Goal: Information Seeking & Learning: Learn about a topic

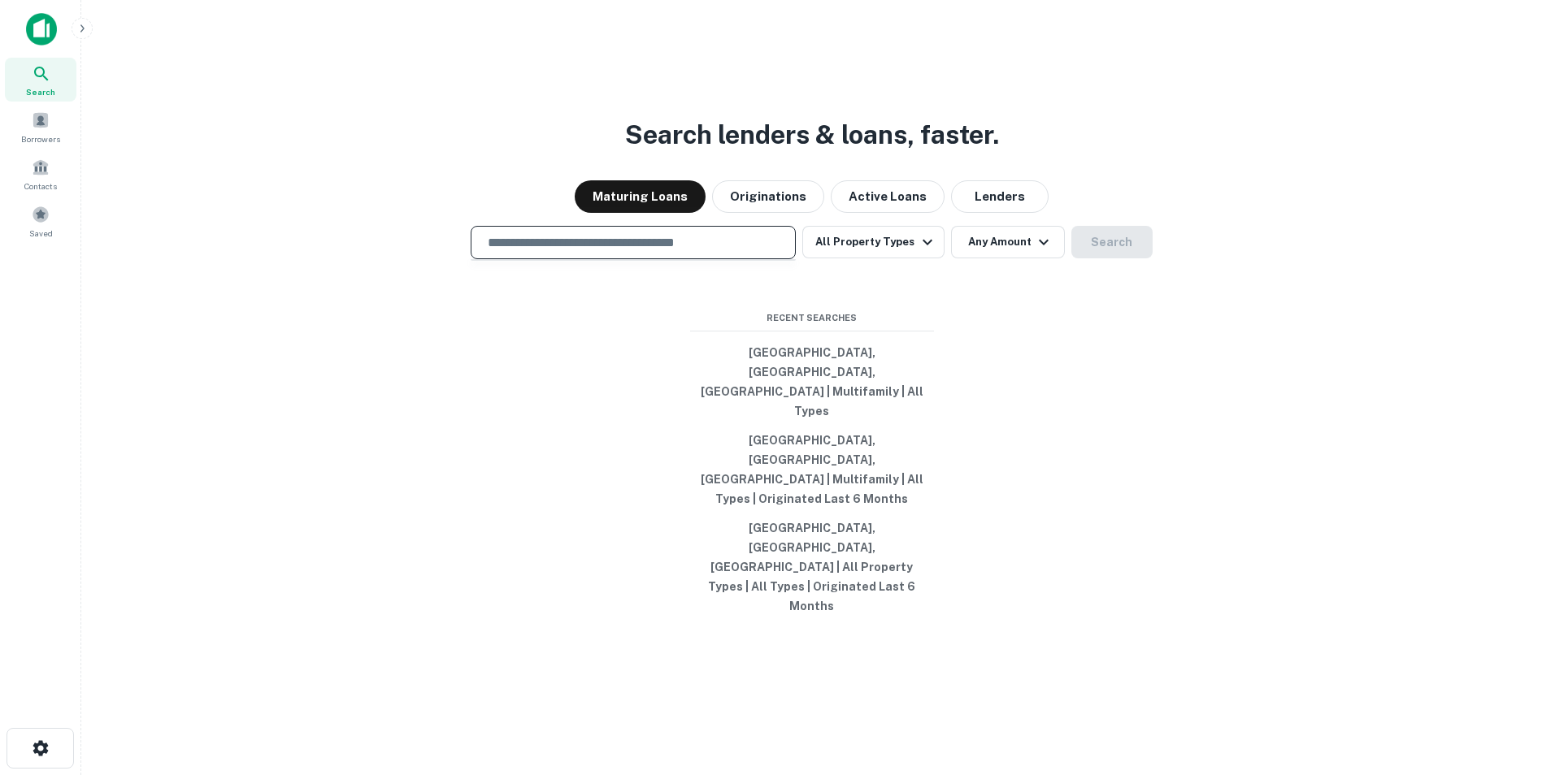
click at [558, 252] on input "text" at bounding box center [633, 242] width 310 height 19
type input "**********"
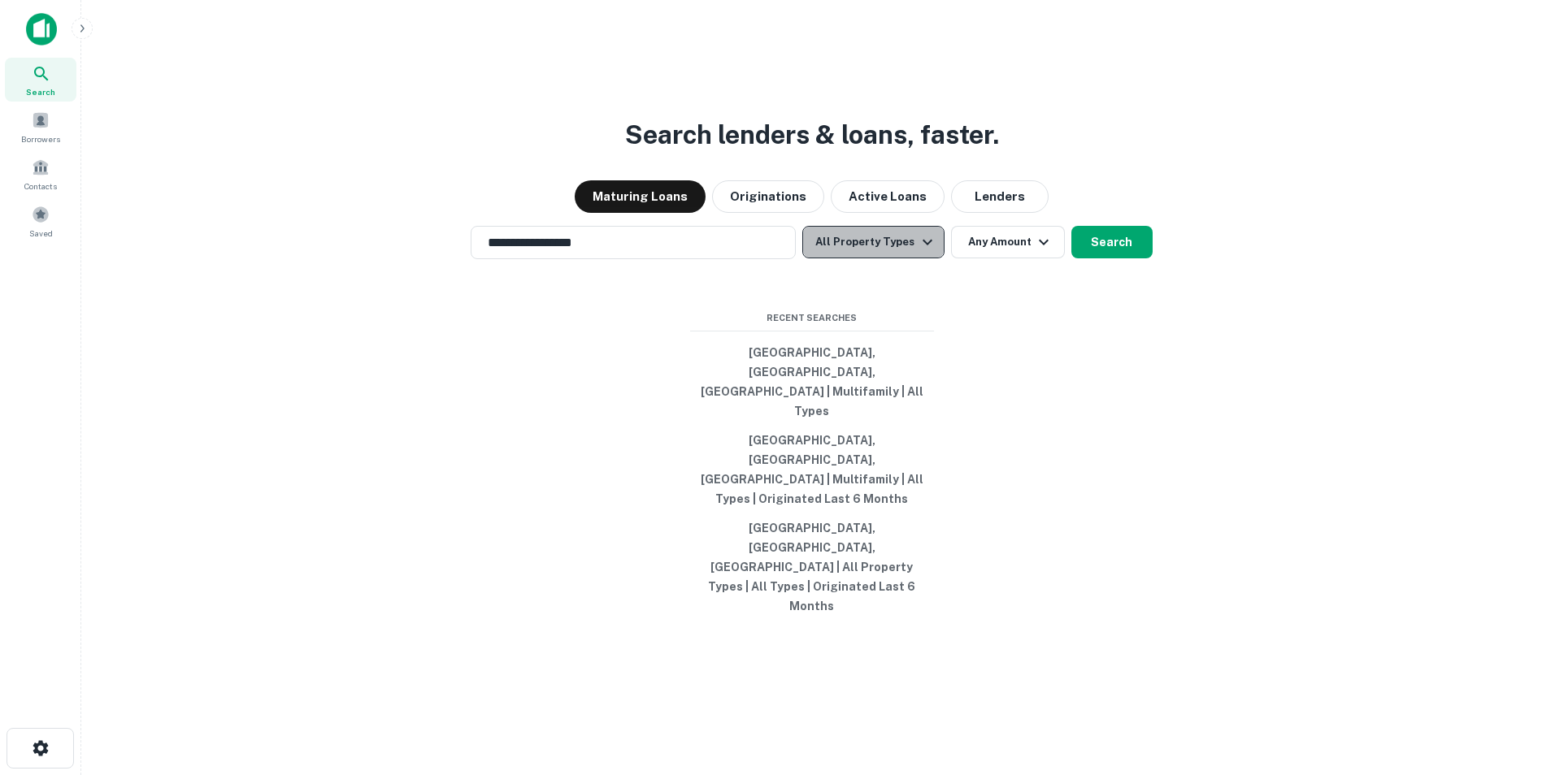
click at [917, 252] on icon "button" at bounding box center [927, 242] width 20 height 20
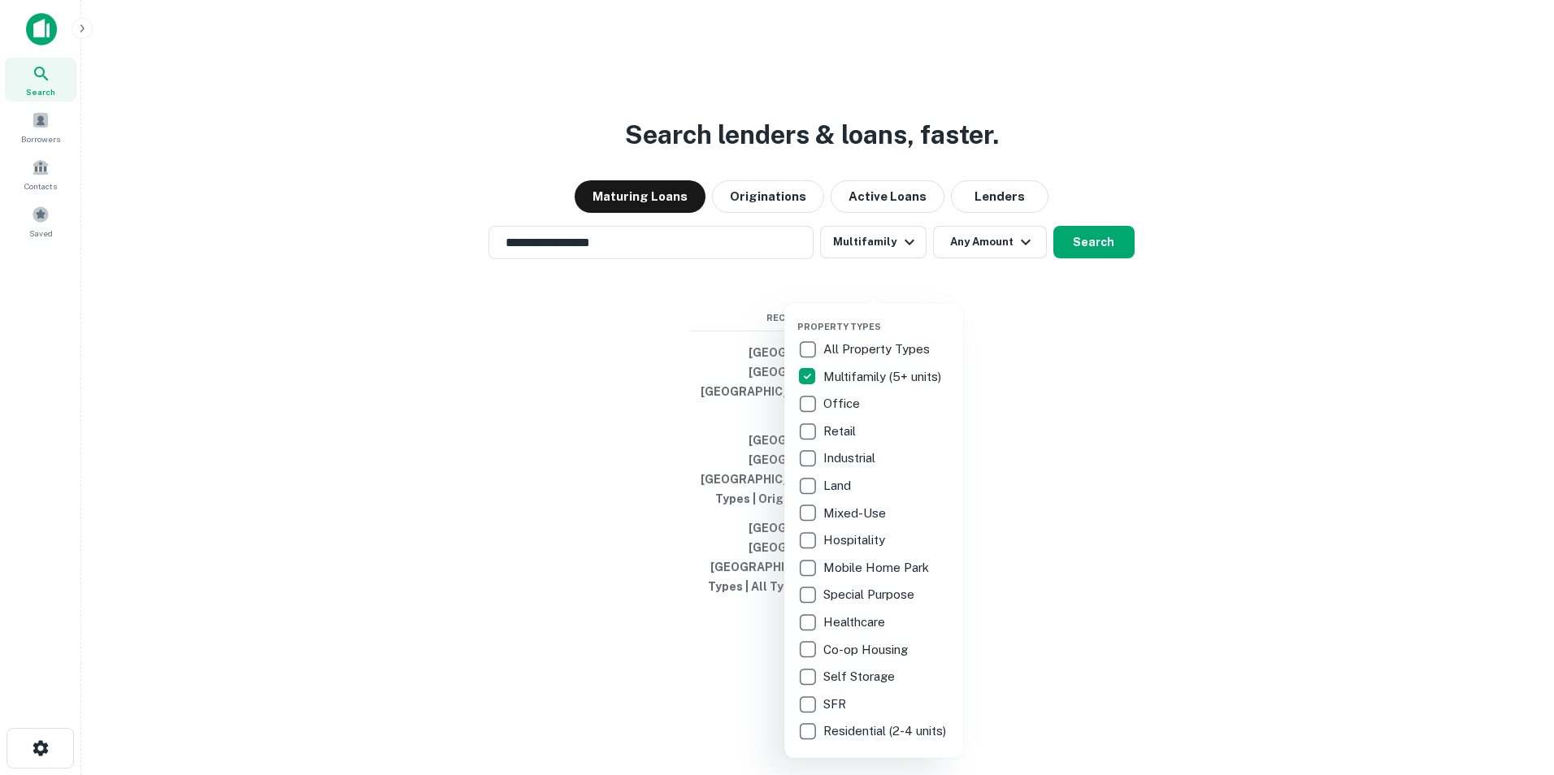
click at [887, 291] on div at bounding box center [777, 387] width 1554 height 775
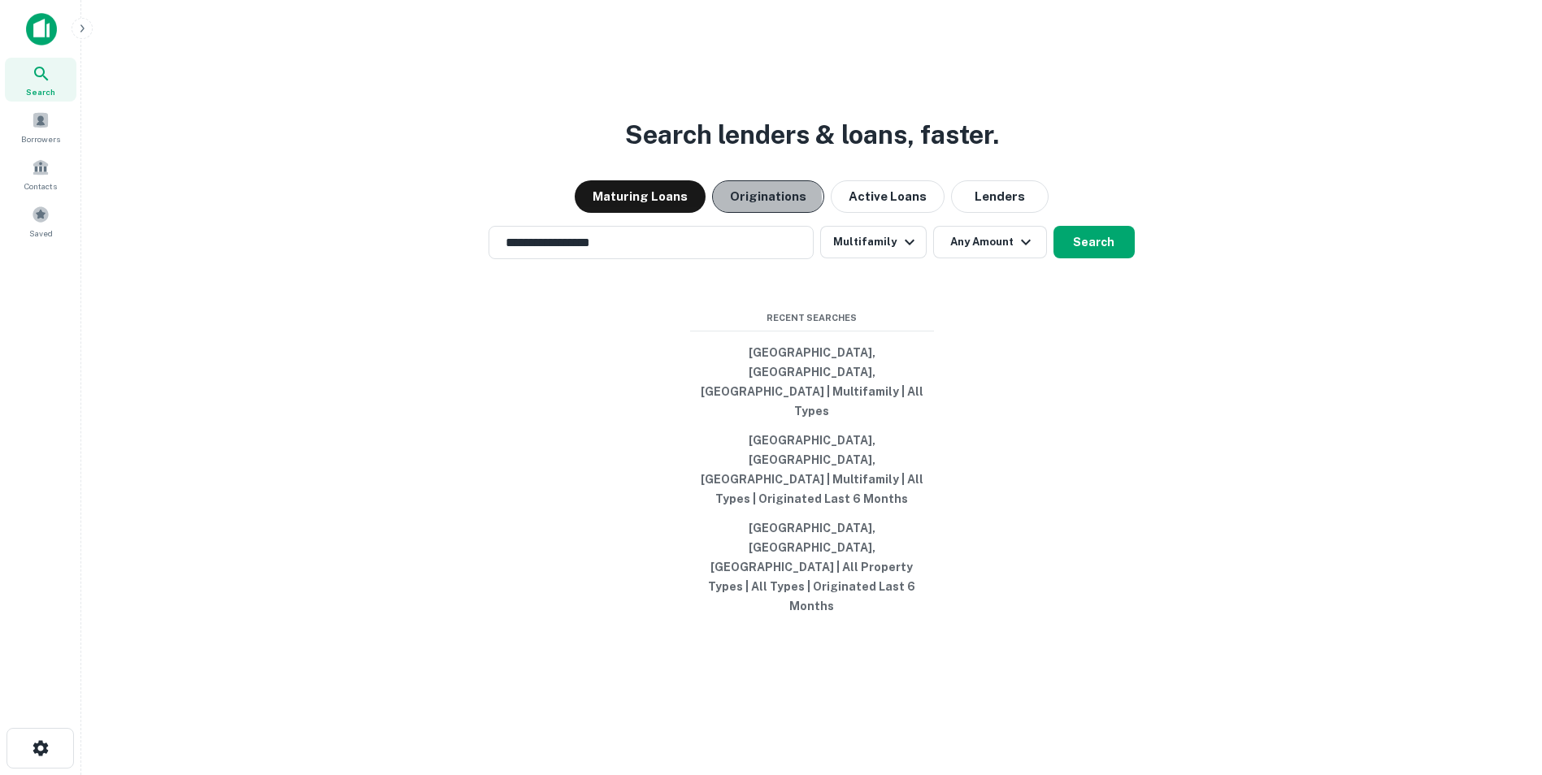
click at [748, 213] on button "Originations" at bounding box center [768, 196] width 112 height 33
click at [996, 258] on button "Any Amount" at bounding box center [990, 242] width 114 height 33
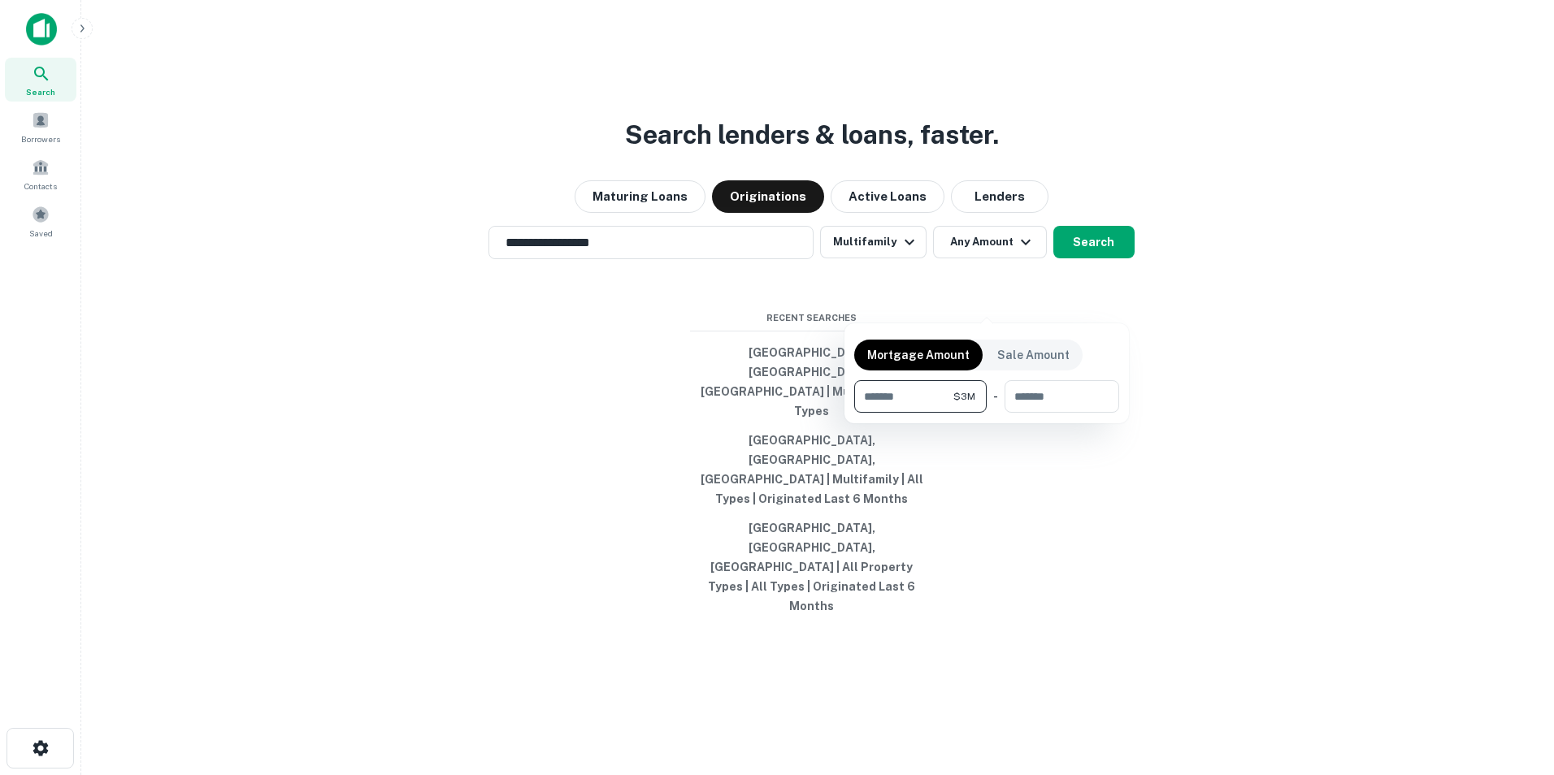
type input "*******"
type input "********"
click at [1108, 301] on div at bounding box center [777, 387] width 1554 height 775
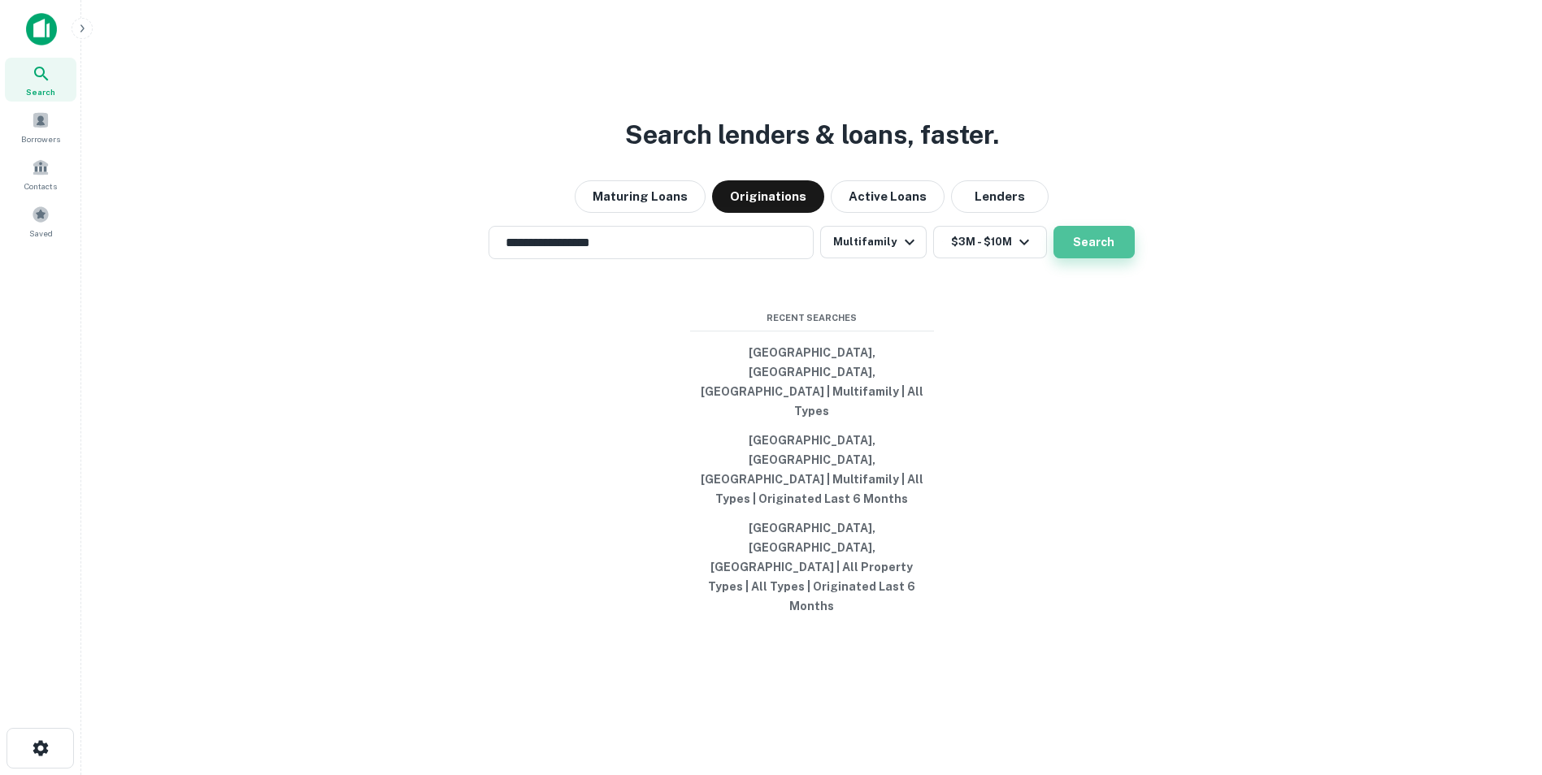
click at [1095, 258] on button "Search" at bounding box center [1093, 242] width 81 height 33
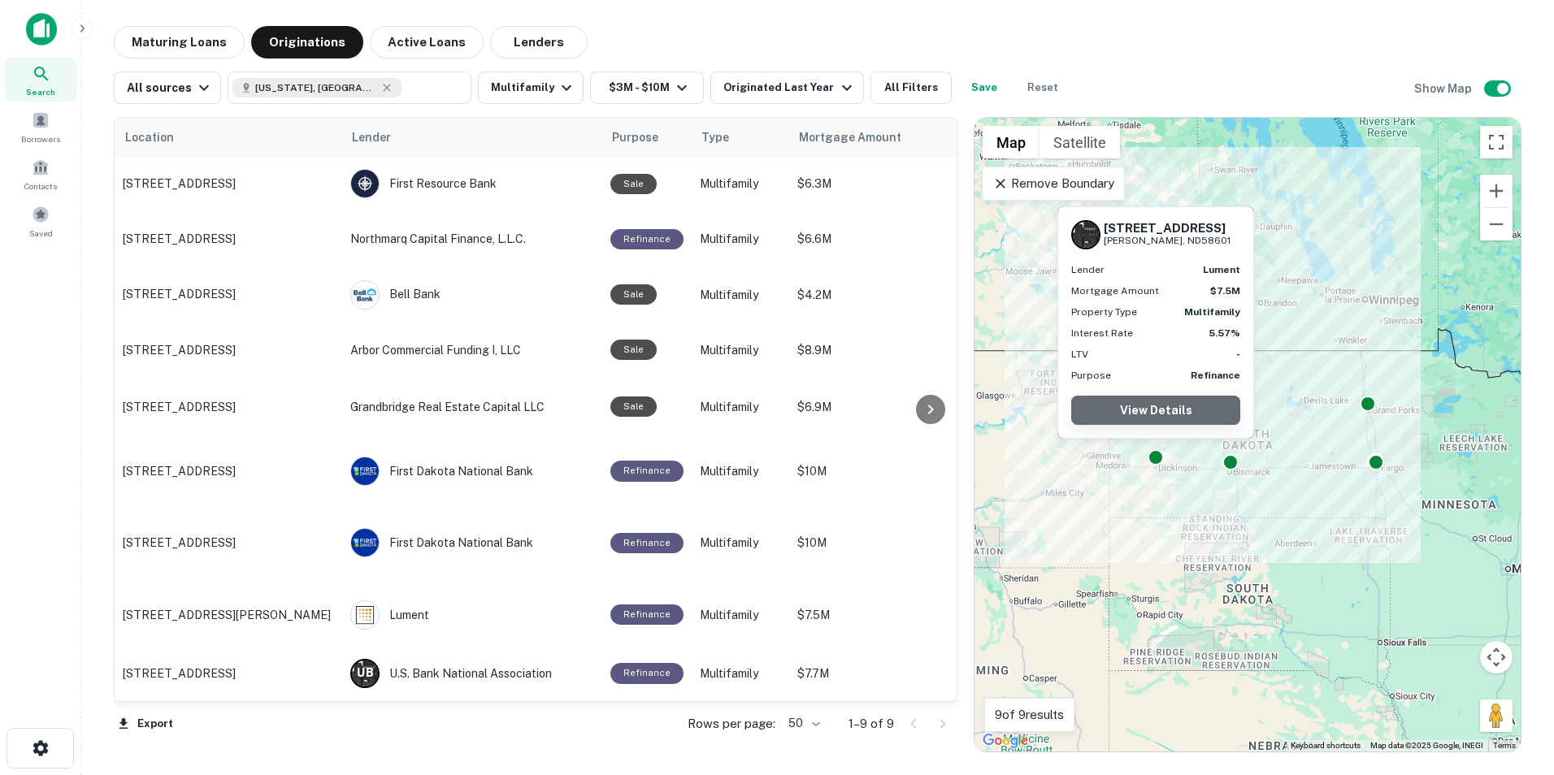
click at [1134, 410] on link "View Details" at bounding box center [1155, 410] width 169 height 29
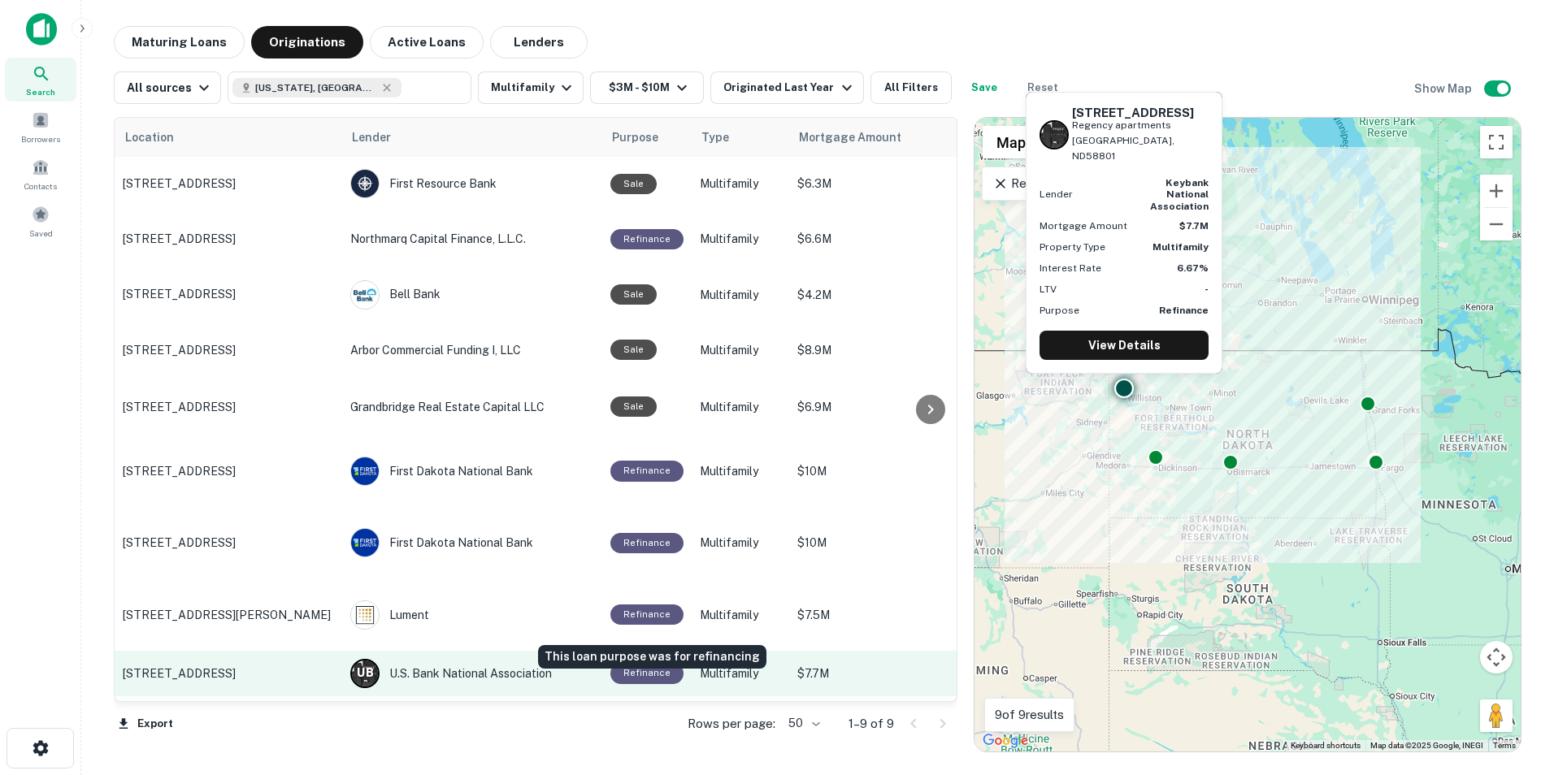
click at [631, 663] on div "Refinance" at bounding box center [646, 673] width 73 height 20
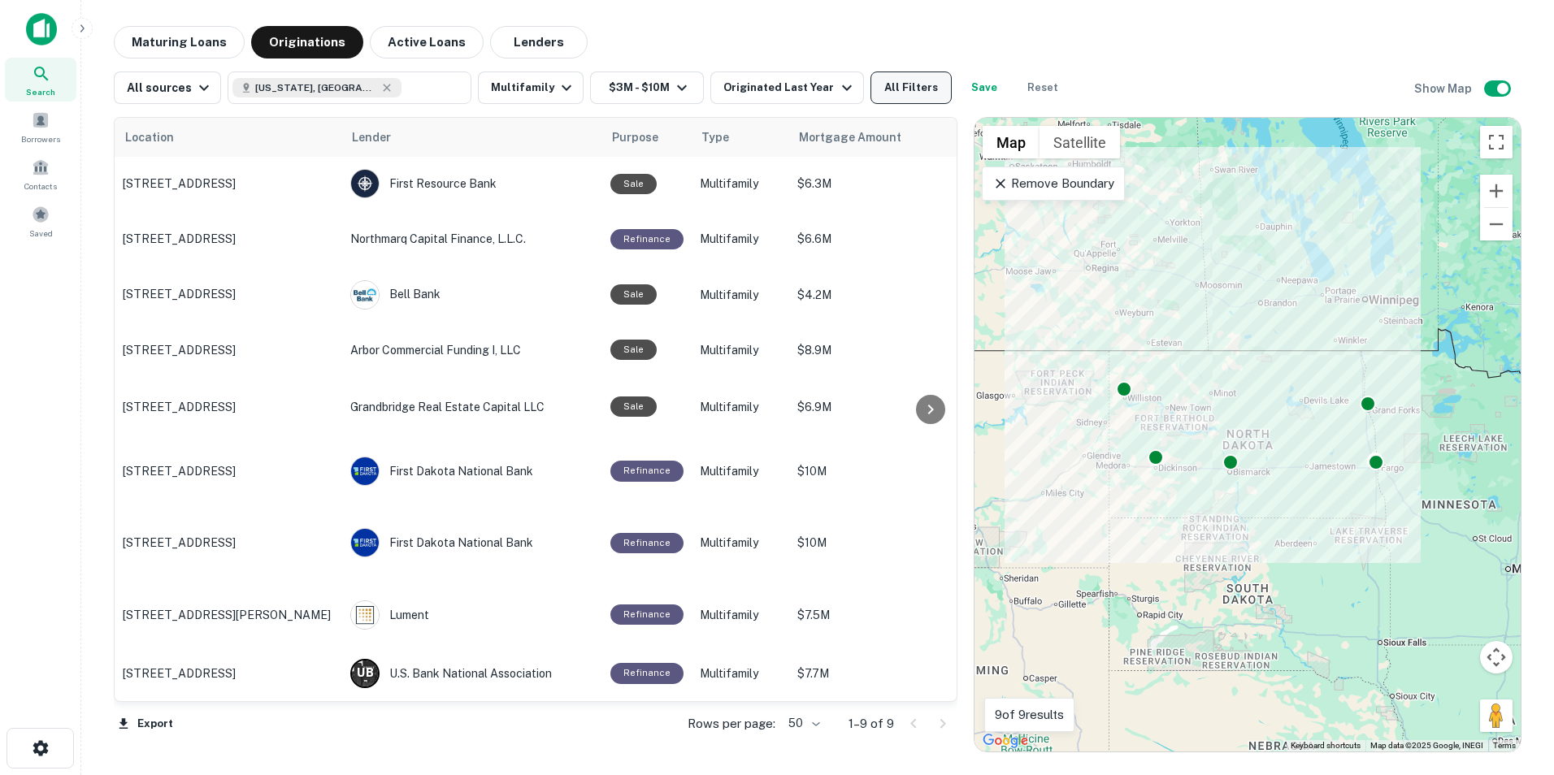
click at [884, 85] on button "All Filters" at bounding box center [910, 88] width 81 height 33
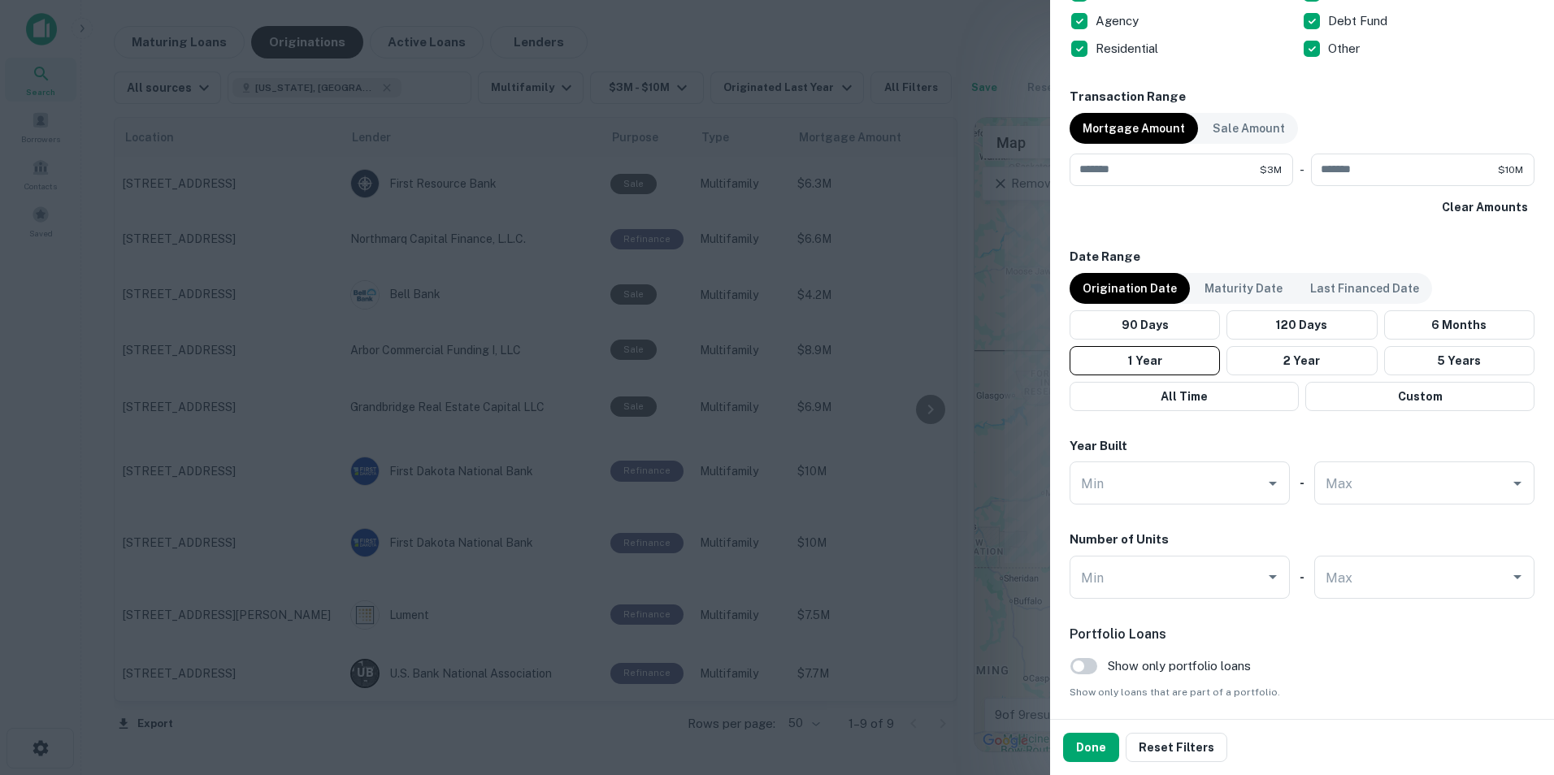
scroll to position [761, 0]
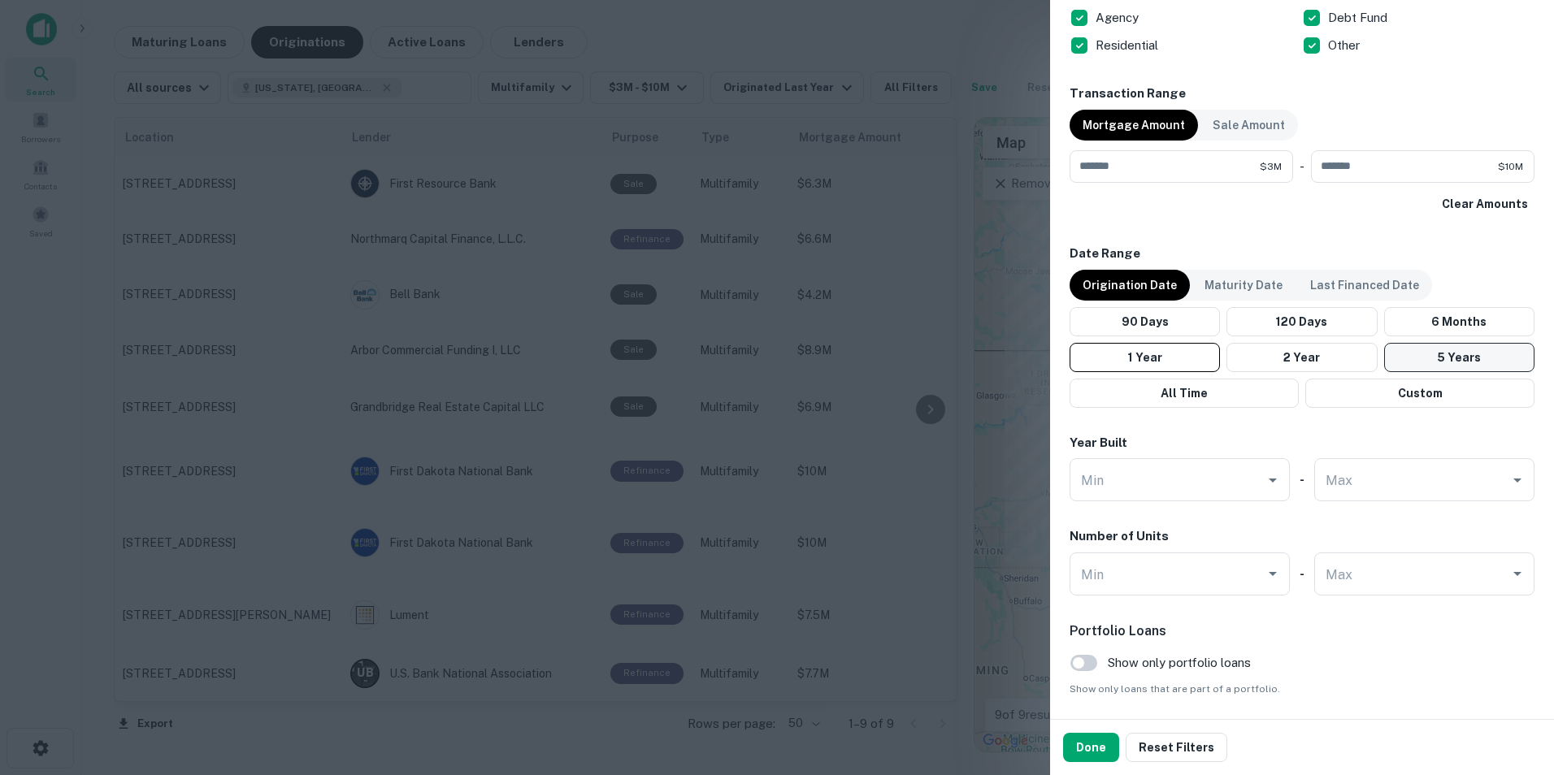
click at [1419, 346] on button "5 Years" at bounding box center [1459, 357] width 150 height 29
click at [1082, 742] on button "Done" at bounding box center [1091, 747] width 56 height 29
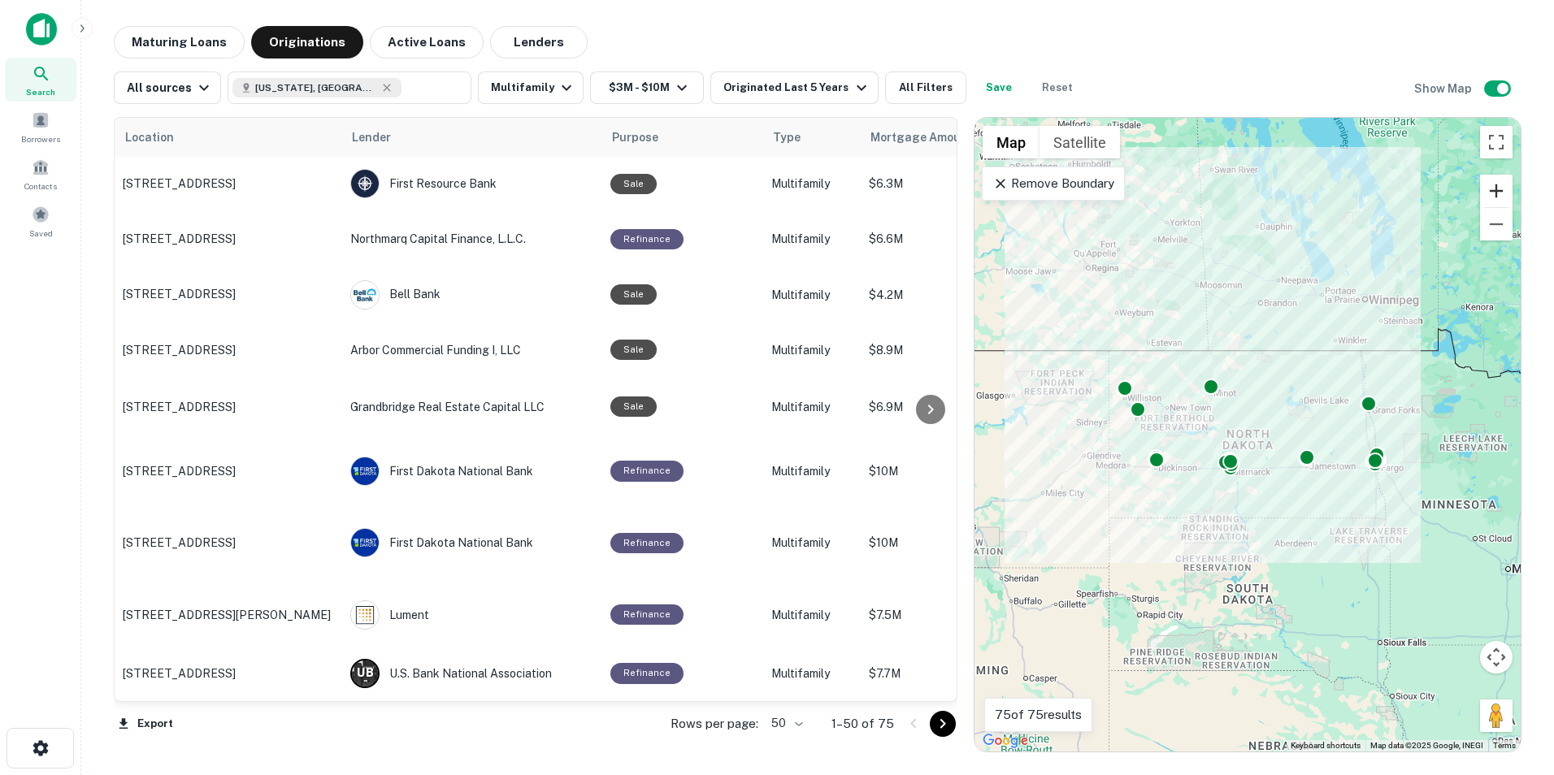
click at [1506, 184] on button "Zoom in" at bounding box center [1496, 191] width 33 height 33
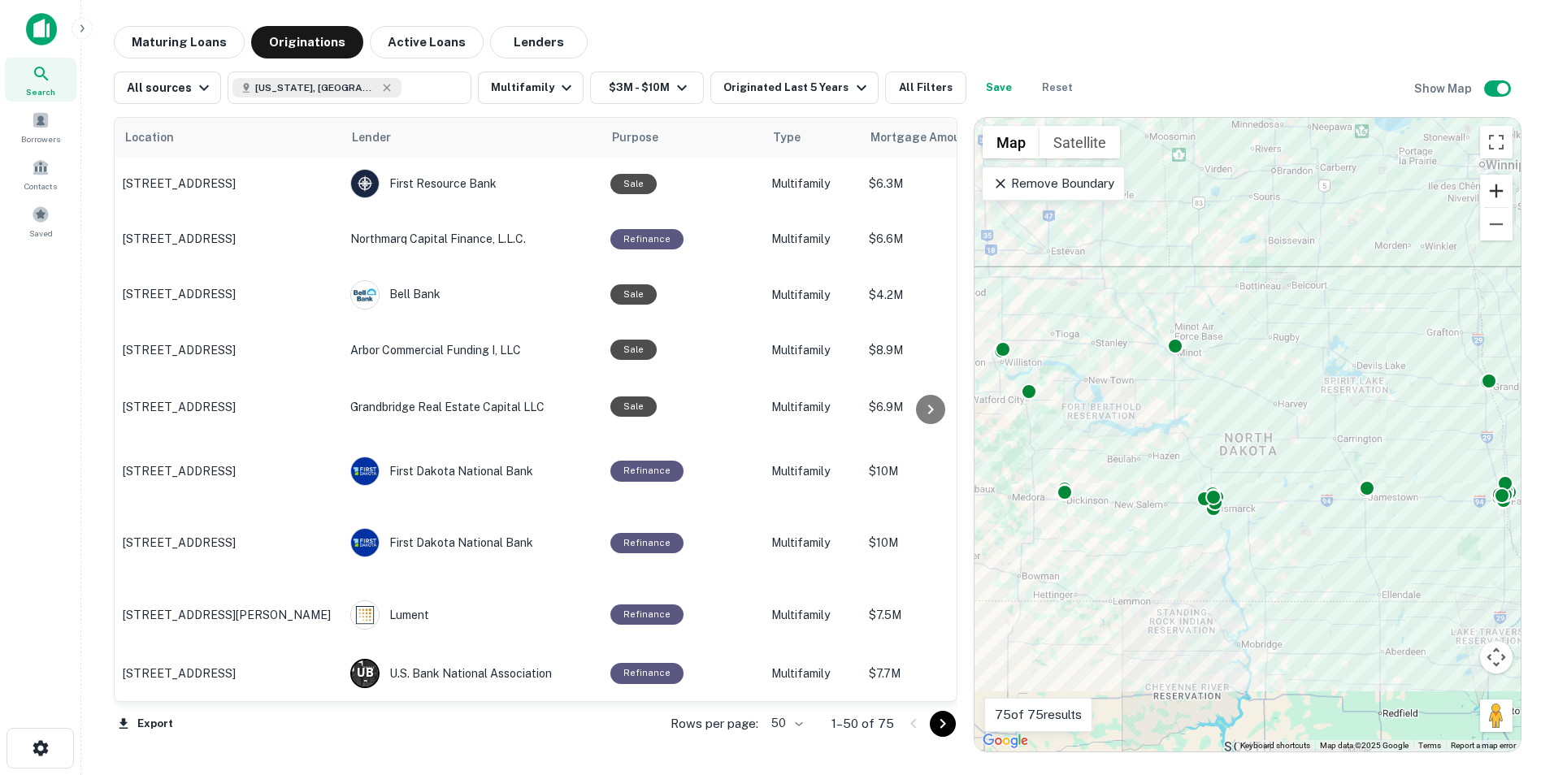
click at [1506, 184] on button "Zoom in" at bounding box center [1496, 191] width 33 height 33
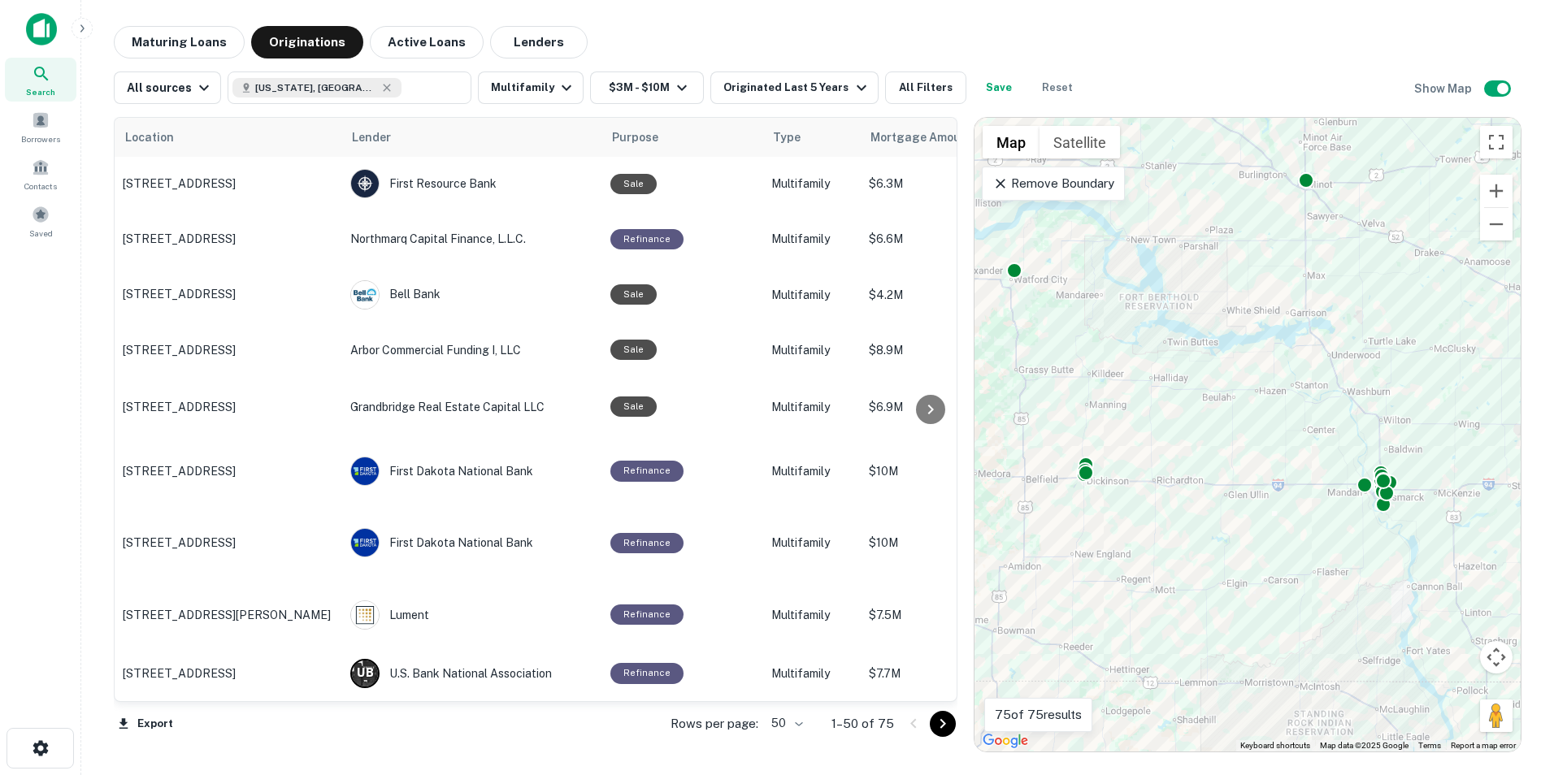
drag, startPoint x: 1204, startPoint y: 416, endPoint x: 1425, endPoint y: 322, distance: 240.3
click at [1425, 322] on div "To activate drag with keyboard, press Alt + Enter. Once in keyboard drag state,…" at bounding box center [1247, 435] width 546 height 634
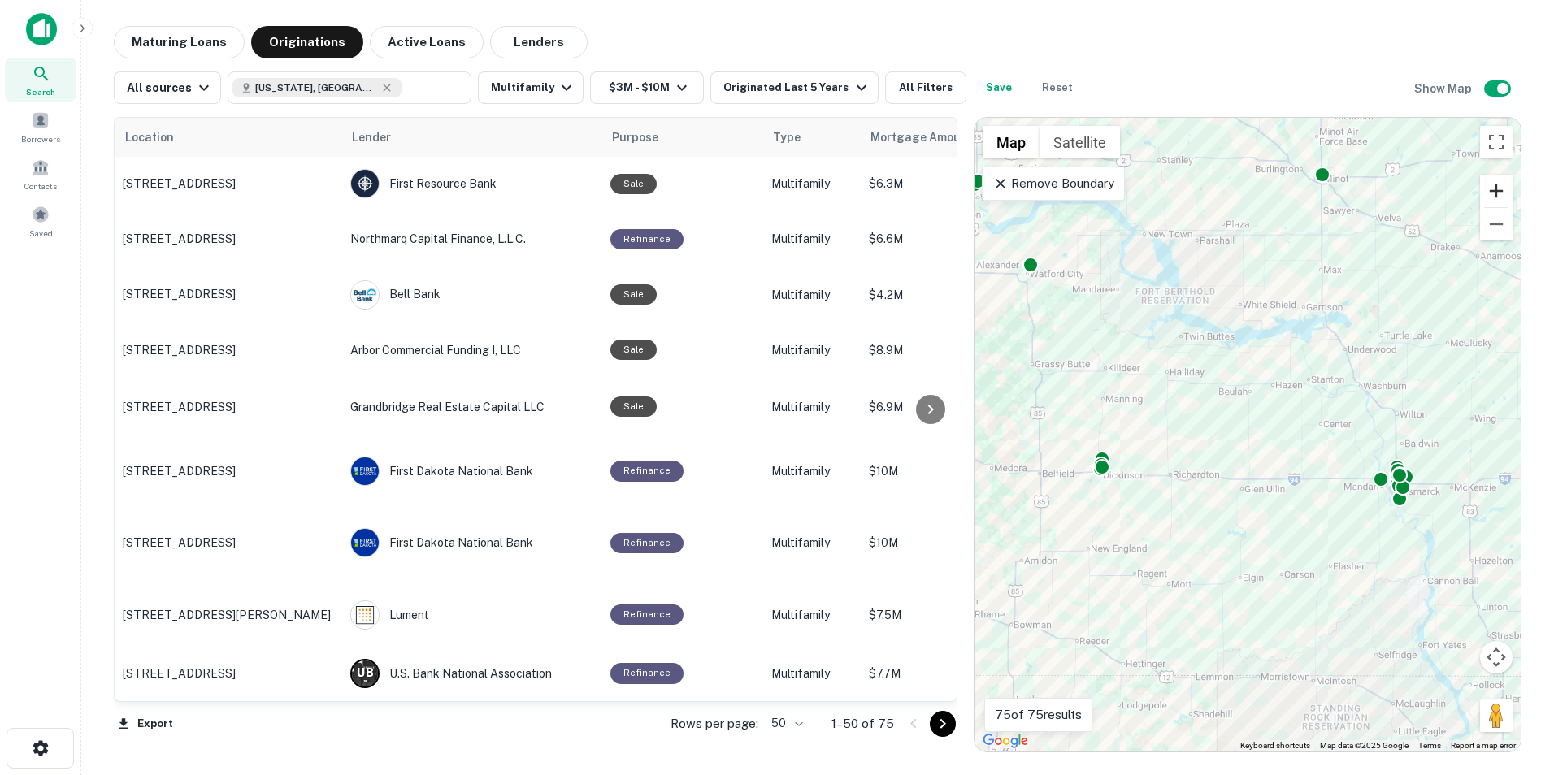
click at [1497, 185] on button "Zoom in" at bounding box center [1496, 191] width 33 height 33
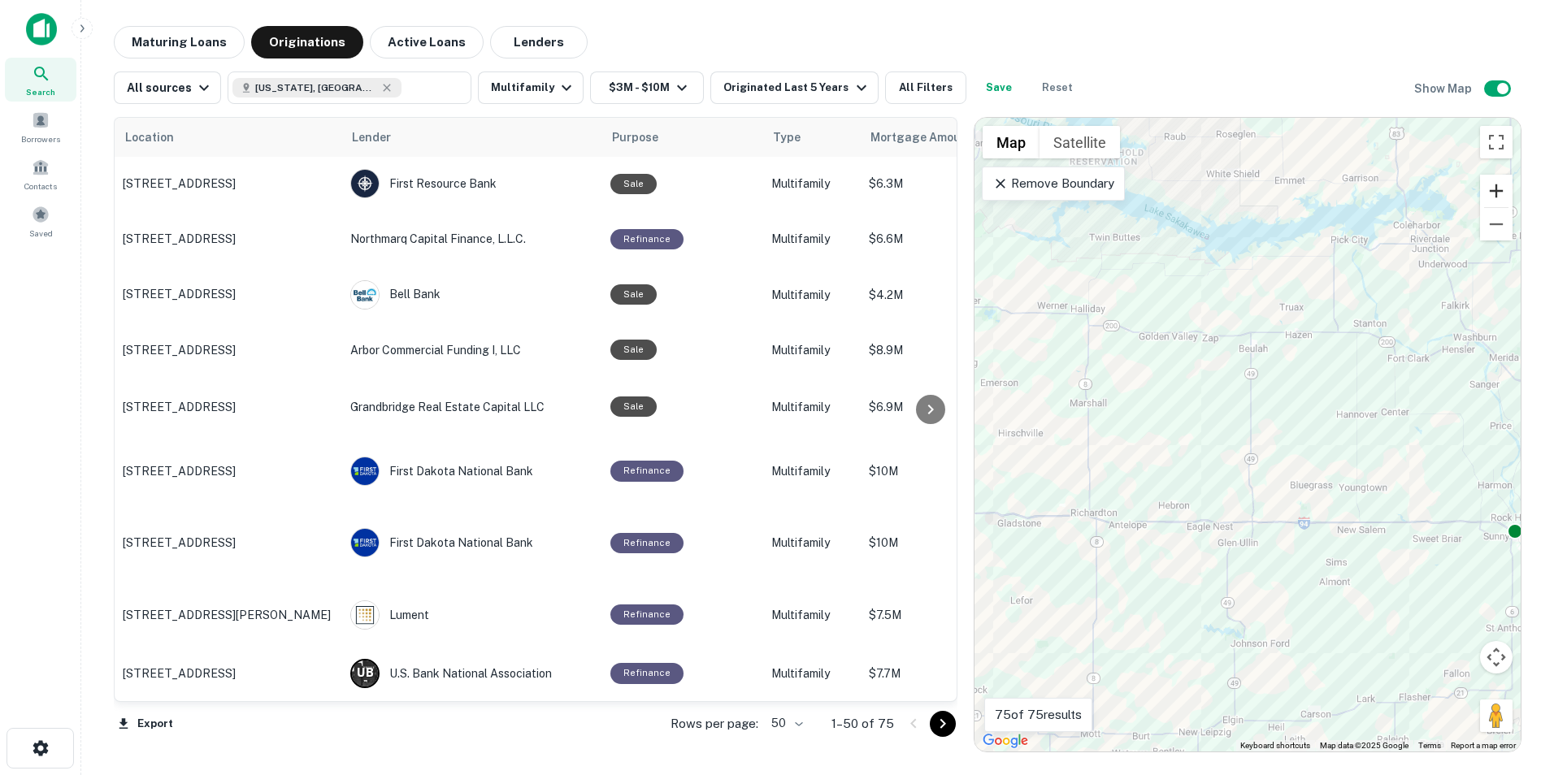
drag, startPoint x: 1496, startPoint y: 185, endPoint x: 1476, endPoint y: 205, distance: 28.2
click at [1495, 185] on button "Zoom in" at bounding box center [1496, 191] width 33 height 33
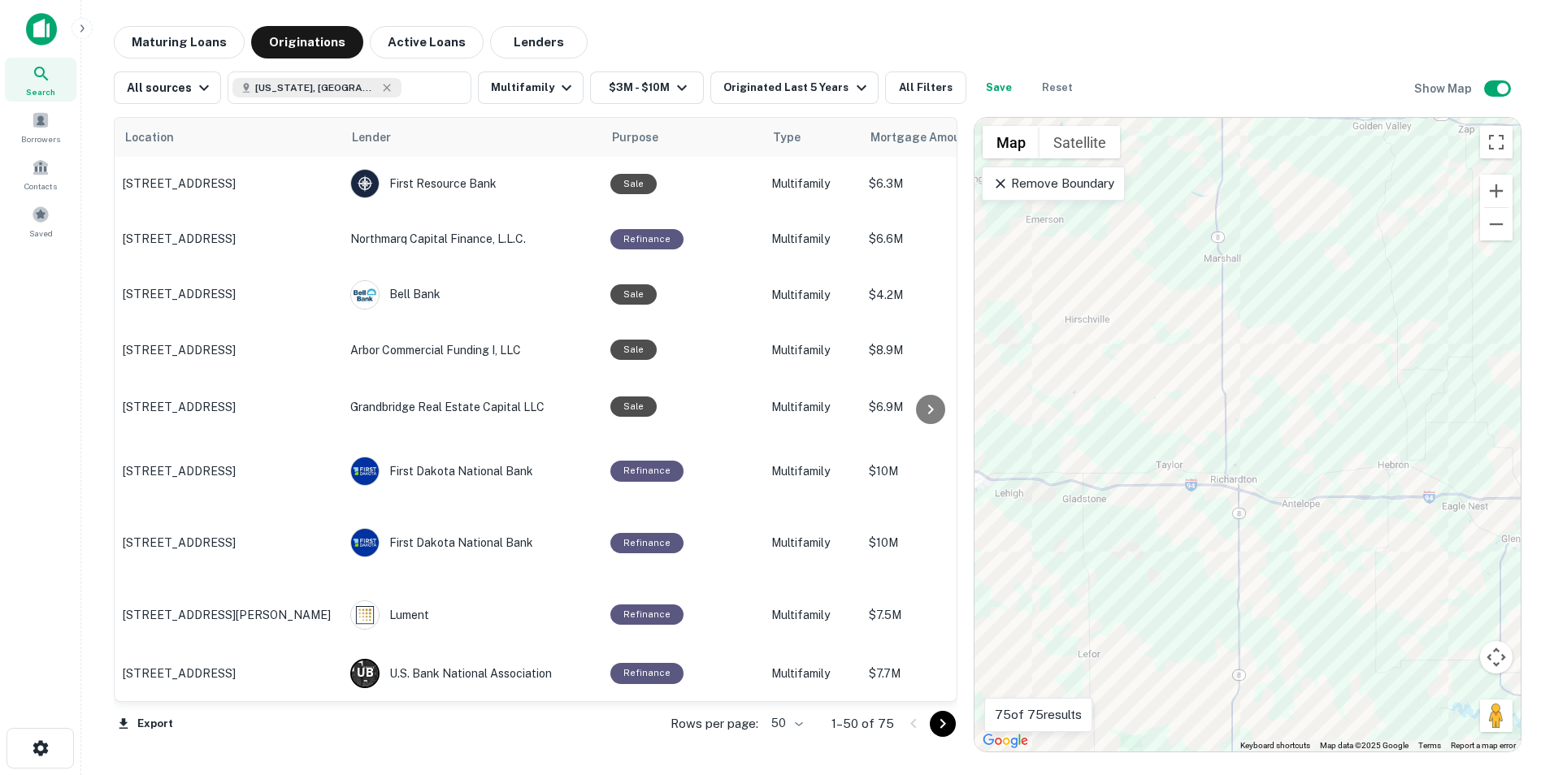
drag, startPoint x: 1186, startPoint y: 410, endPoint x: 1416, endPoint y: 325, distance: 245.8
click at [1488, 294] on div "To activate drag with keyboard, press Alt + Enter. Once in keyboard drag state,…" at bounding box center [1247, 435] width 546 height 634
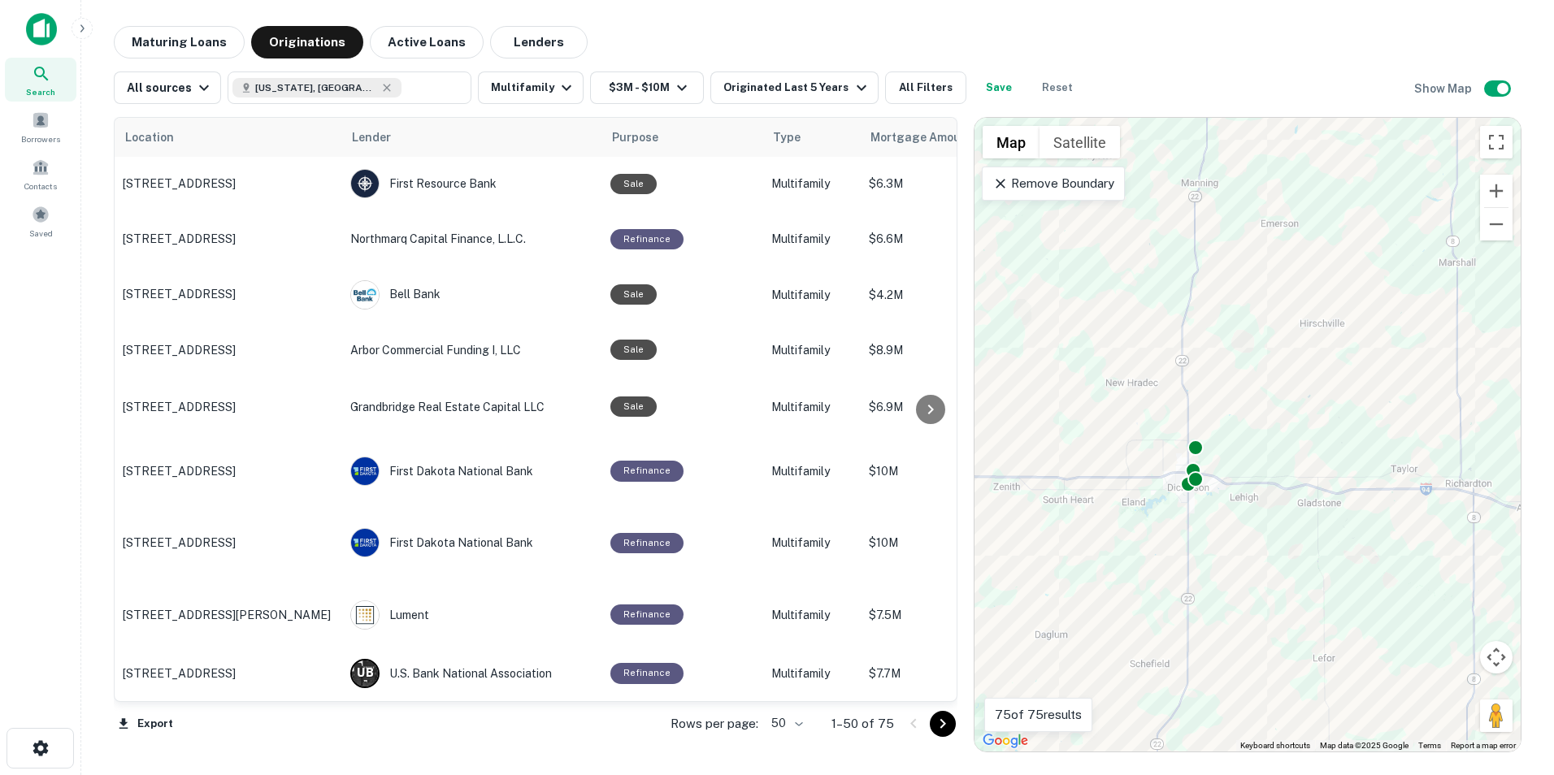
drag, startPoint x: 1051, startPoint y: 379, endPoint x: 1317, endPoint y: 391, distance: 266.0
click at [1317, 391] on div "To activate drag with keyboard, press Alt + Enter. Once in keyboard drag state,…" at bounding box center [1247, 435] width 546 height 634
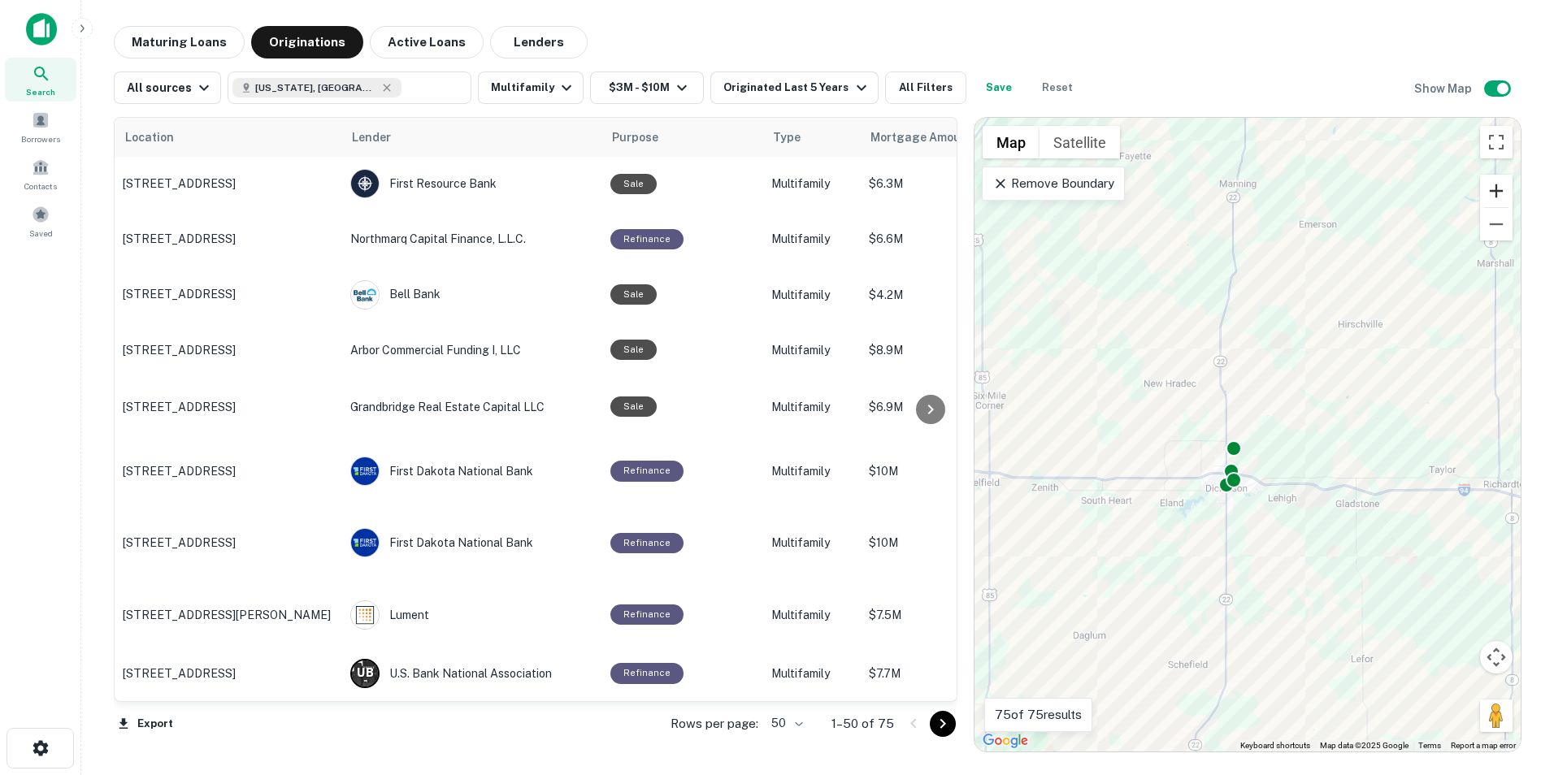
click at [1503, 181] on button "Zoom in" at bounding box center [1496, 191] width 33 height 33
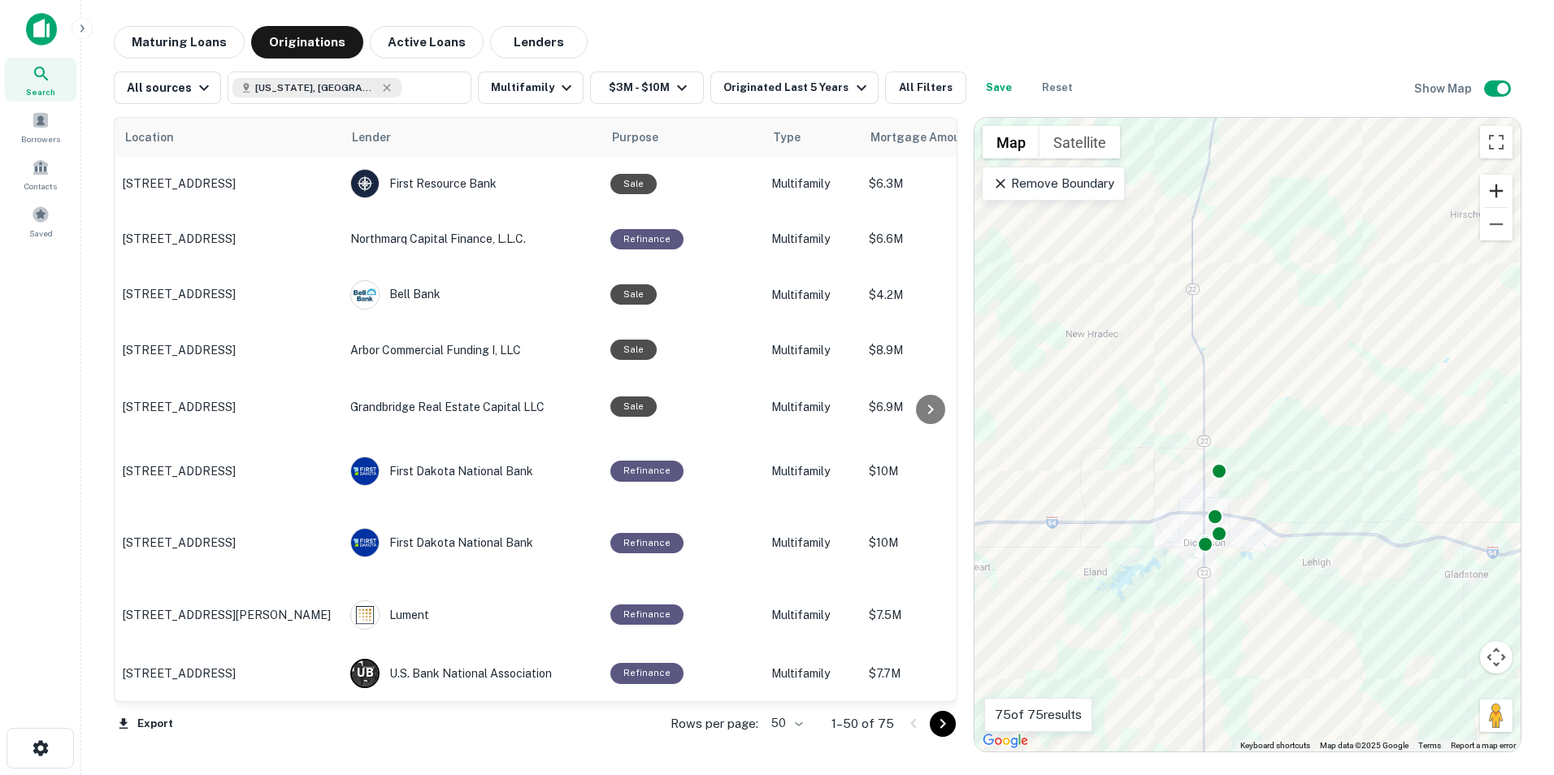
click at [1500, 189] on button "Zoom in" at bounding box center [1496, 191] width 33 height 33
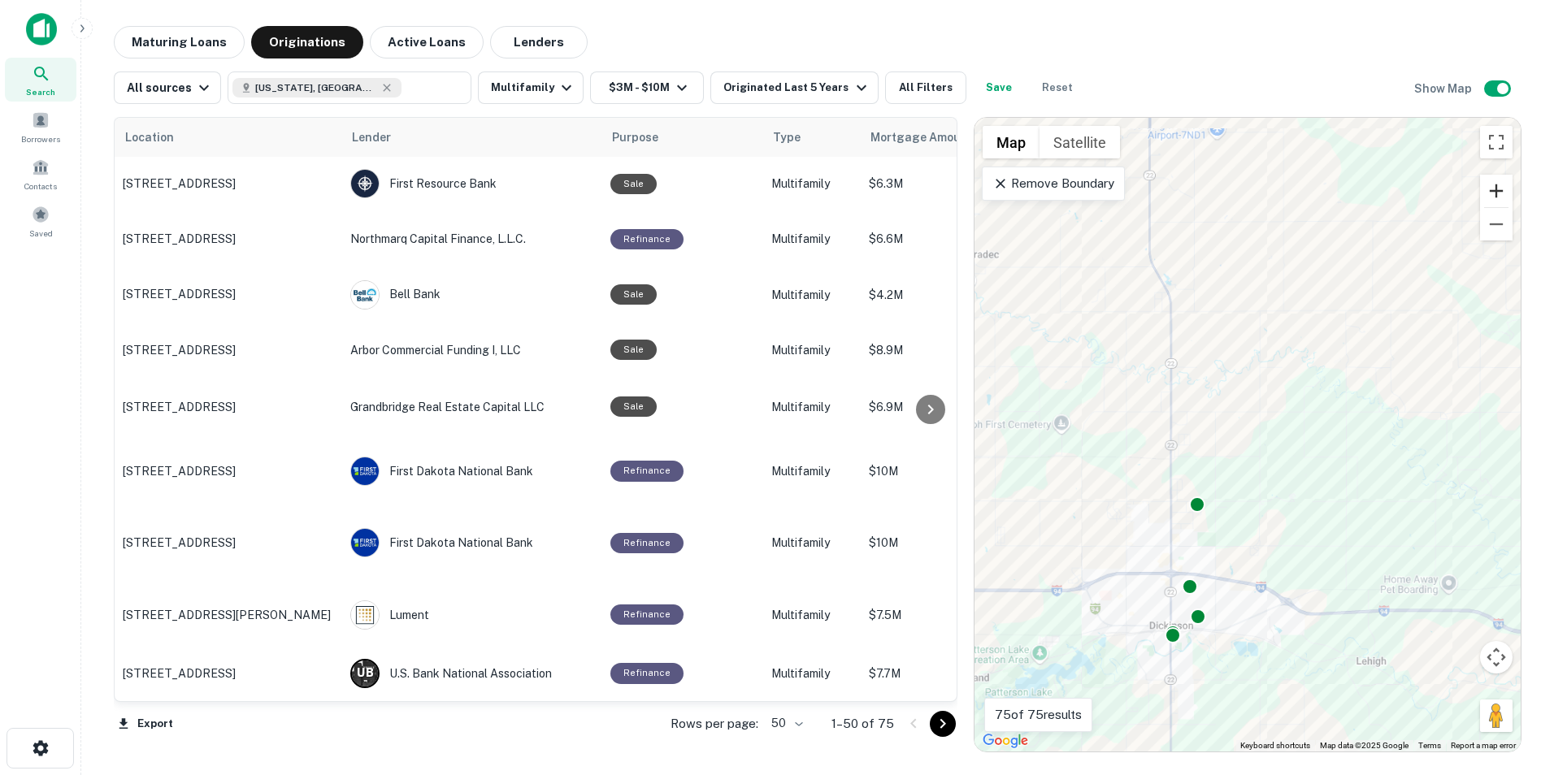
click at [1499, 189] on button "Zoom in" at bounding box center [1496, 191] width 33 height 33
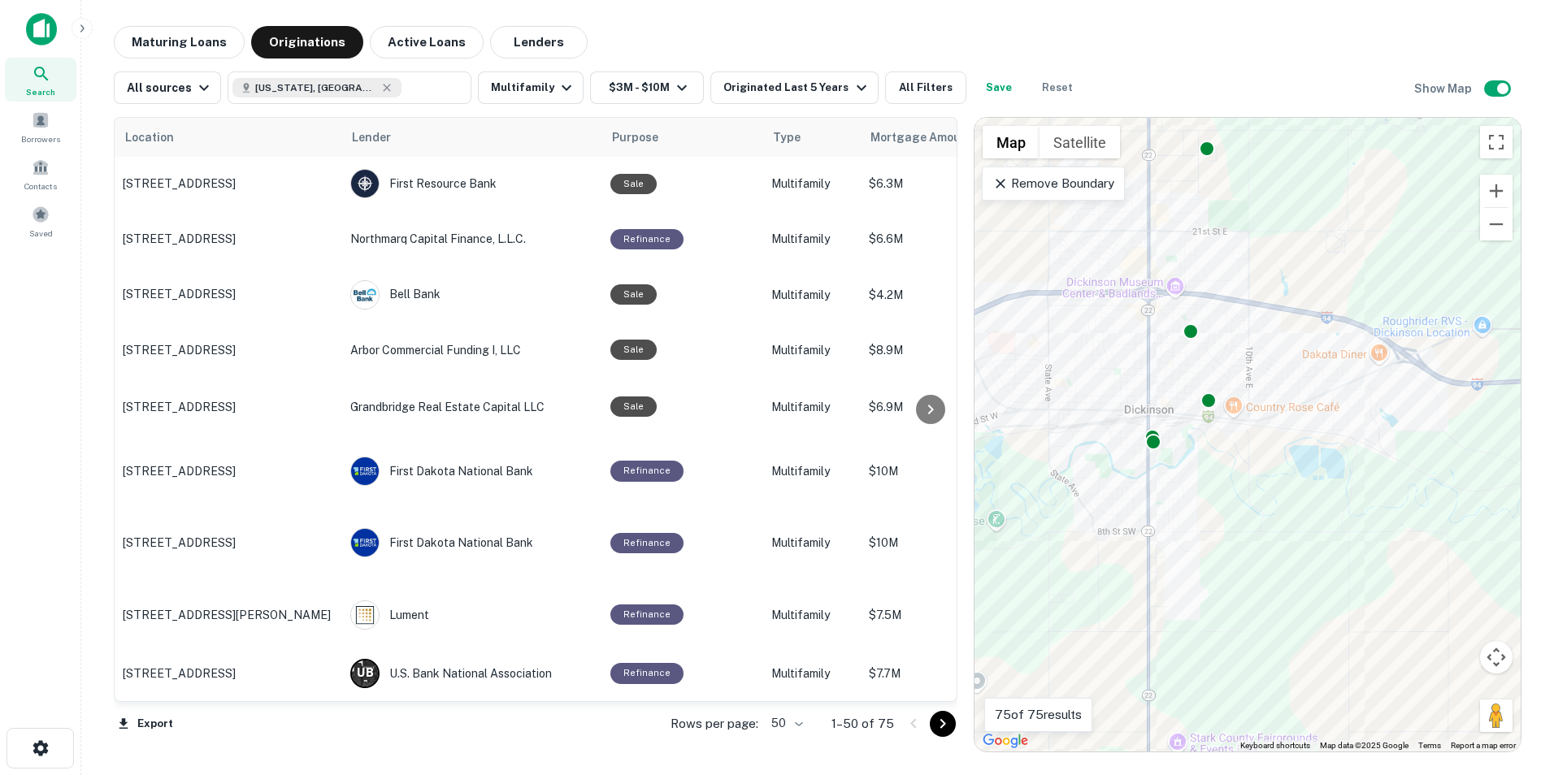
drag, startPoint x: 1305, startPoint y: 610, endPoint x: 1370, endPoint y: 191, distance: 424.3
click at [1381, 148] on div "To activate drag with keyboard, press Alt + Enter. Once in keyboard drag state,…" at bounding box center [1247, 435] width 546 height 634
click at [1489, 224] on button "Zoom out" at bounding box center [1496, 224] width 33 height 33
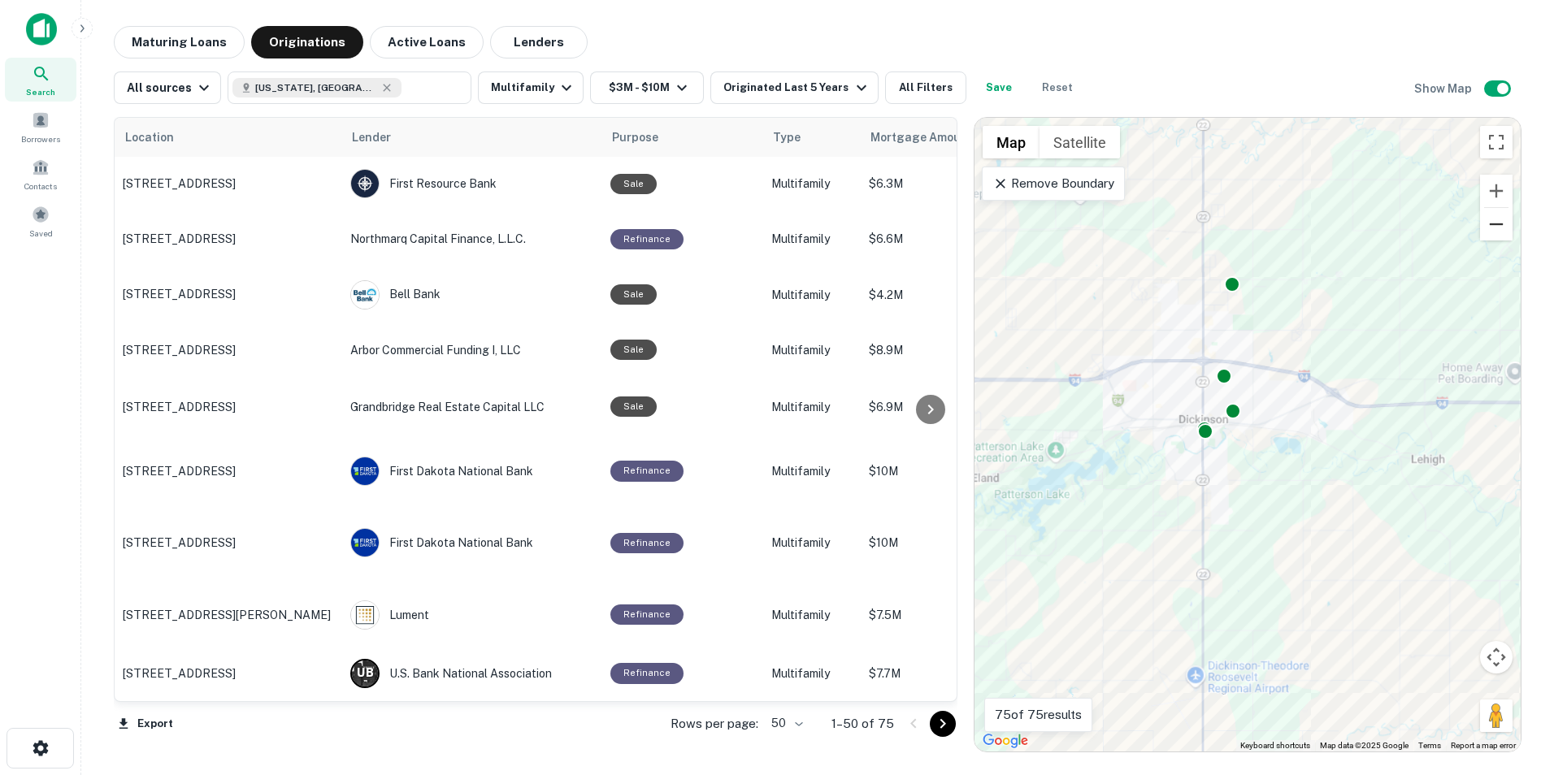
click at [1489, 224] on button "Zoom out" at bounding box center [1496, 224] width 33 height 33
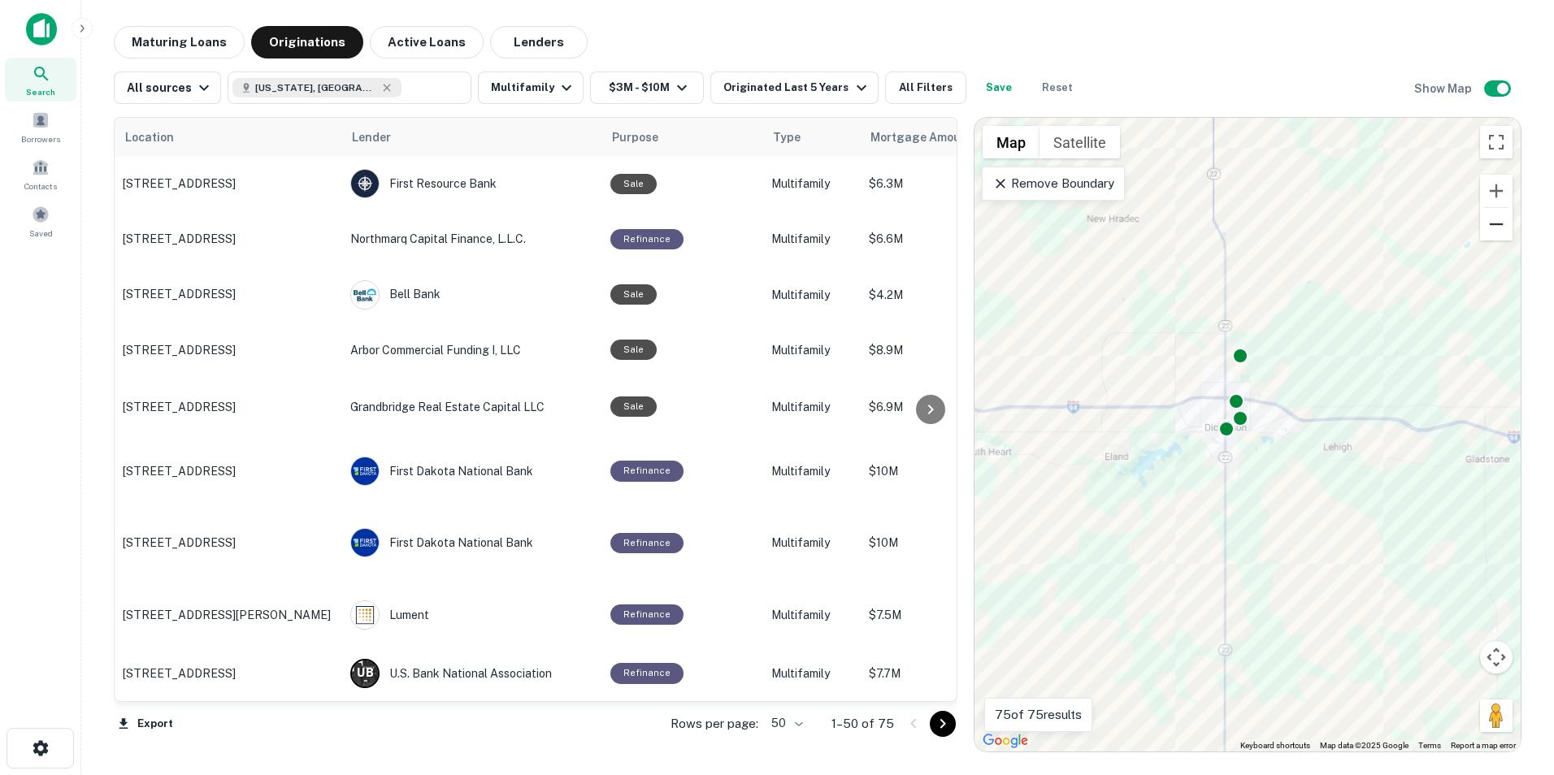
click at [1489, 224] on button "Zoom out" at bounding box center [1496, 224] width 33 height 33
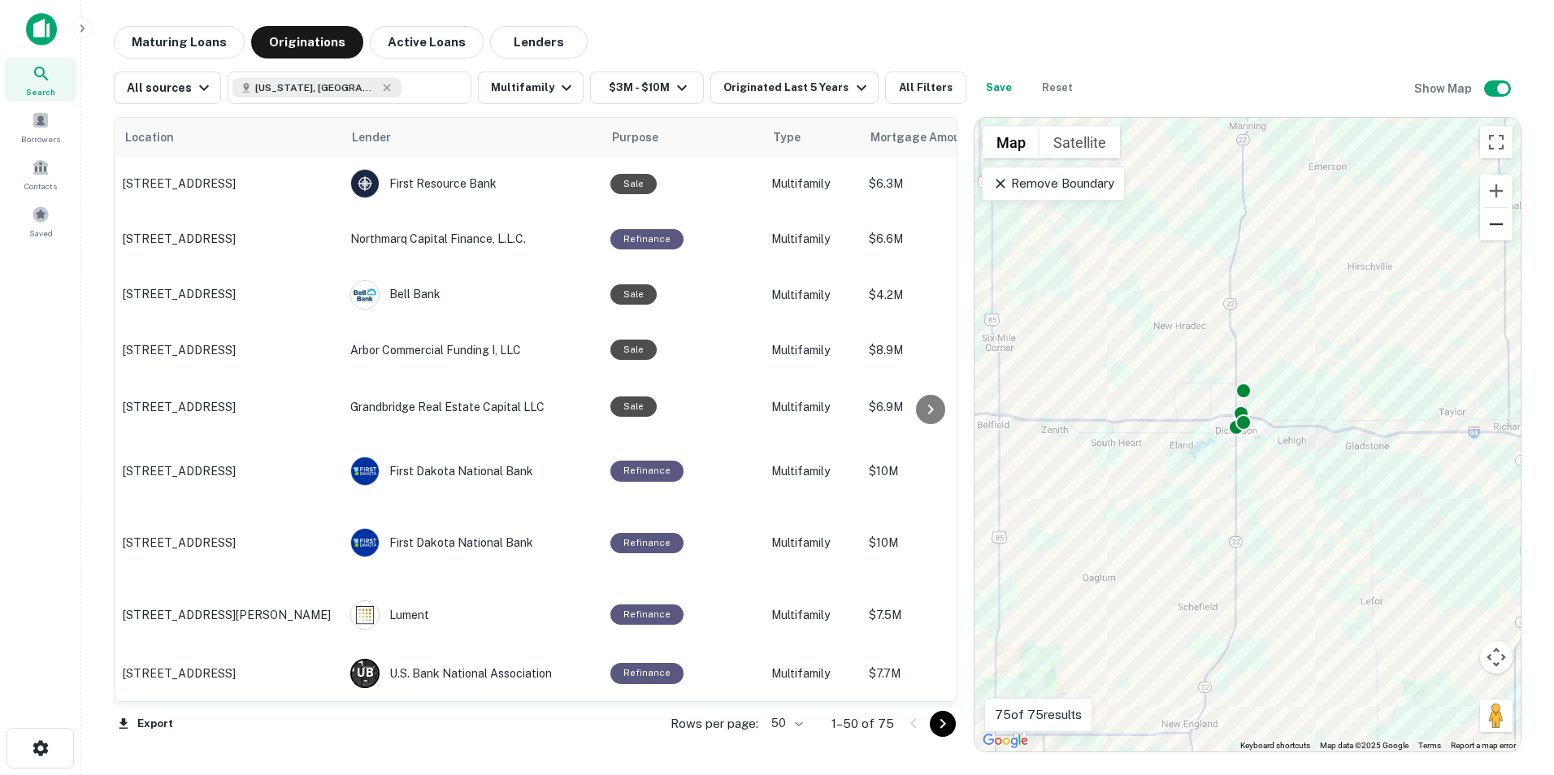
click at [1489, 224] on button "Zoom out" at bounding box center [1496, 224] width 33 height 33
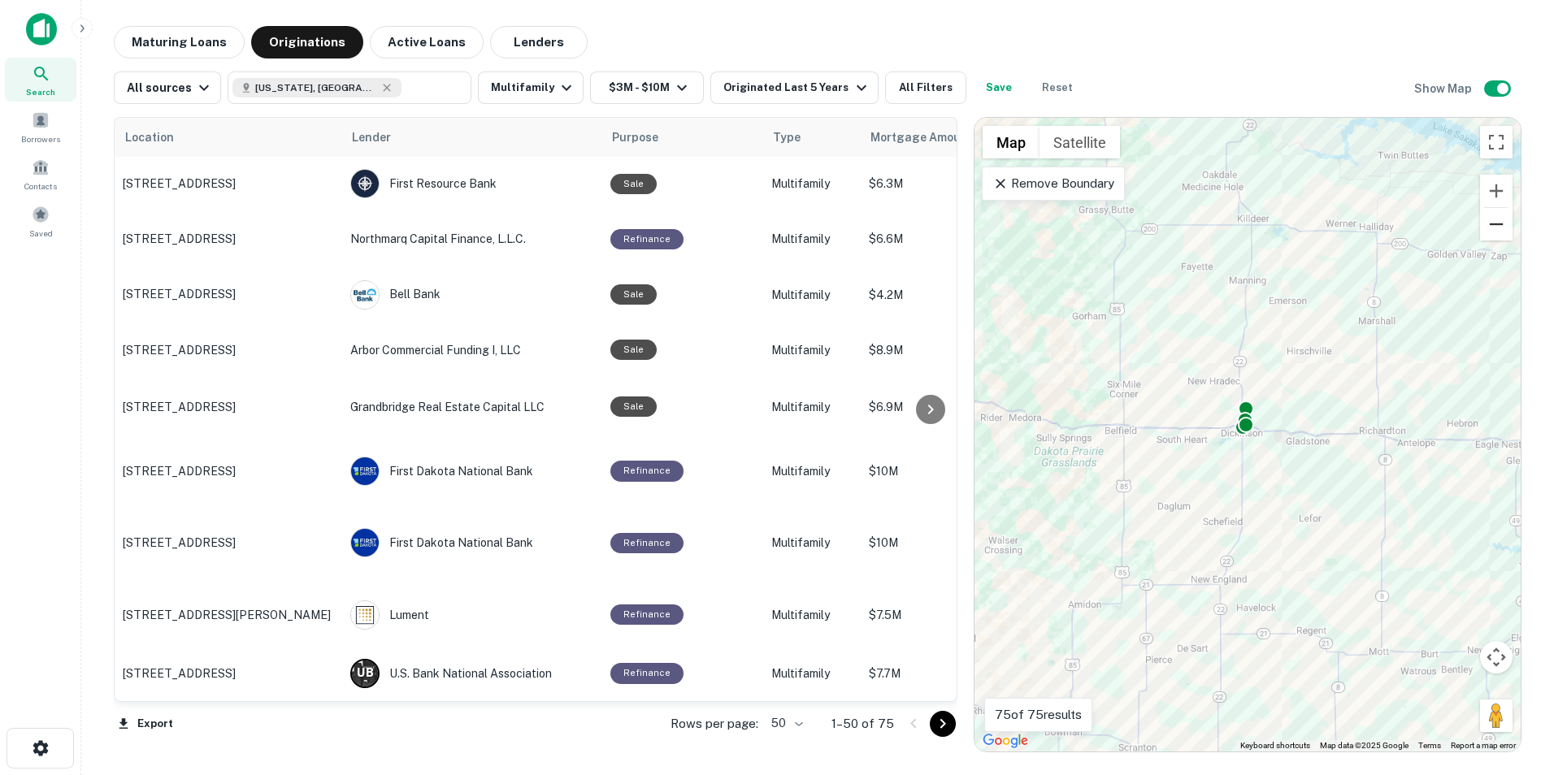
click at [1489, 224] on button "Zoom out" at bounding box center [1496, 224] width 33 height 33
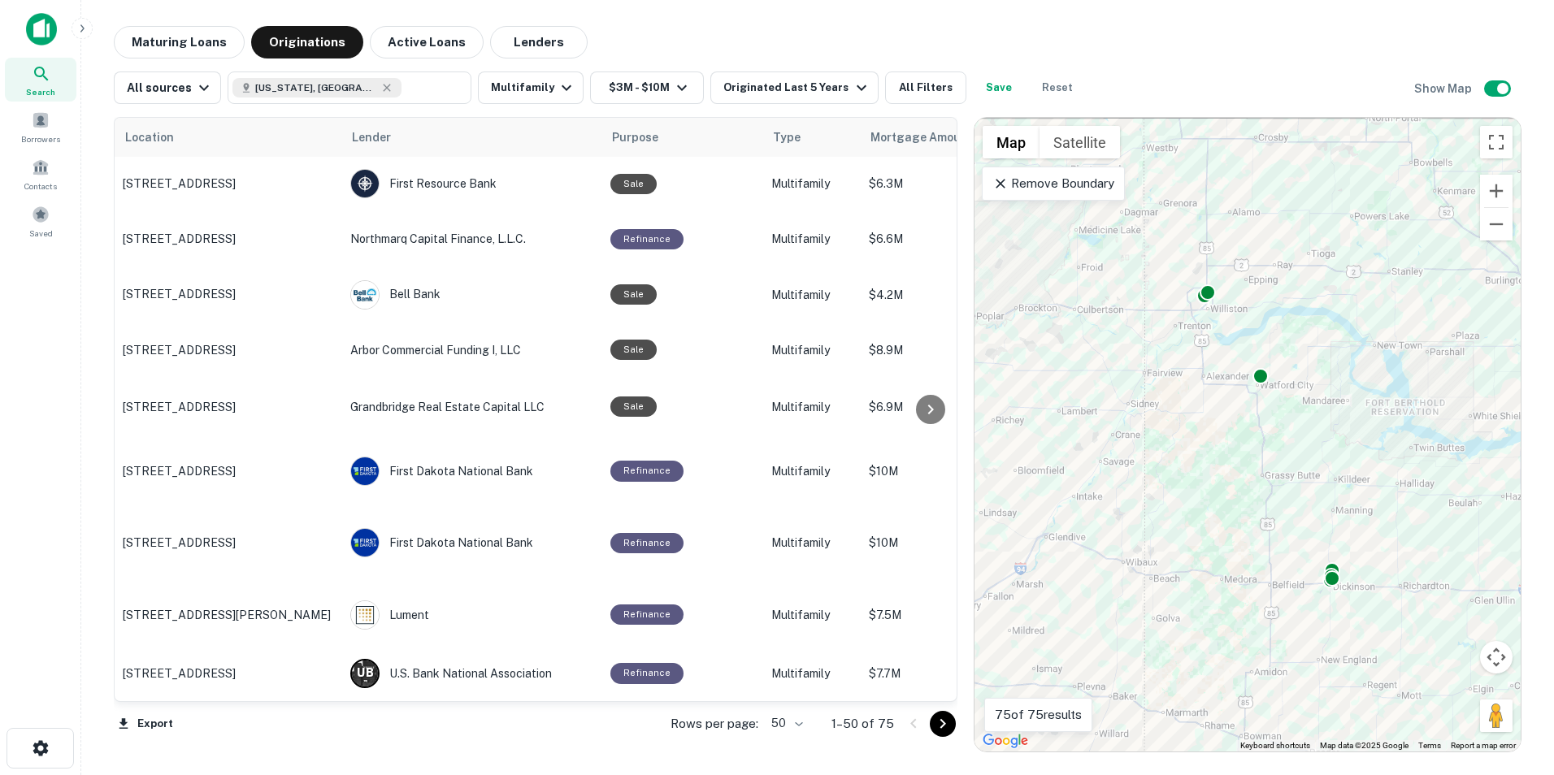
drag, startPoint x: 1341, startPoint y: 238, endPoint x: 1433, endPoint y: 362, distance: 153.9
click at [1425, 398] on div "To activate drag with keyboard, press Alt + Enter. Once in keyboard drag state,…" at bounding box center [1247, 435] width 546 height 634
click at [1489, 193] on button "Zoom in" at bounding box center [1496, 191] width 33 height 33
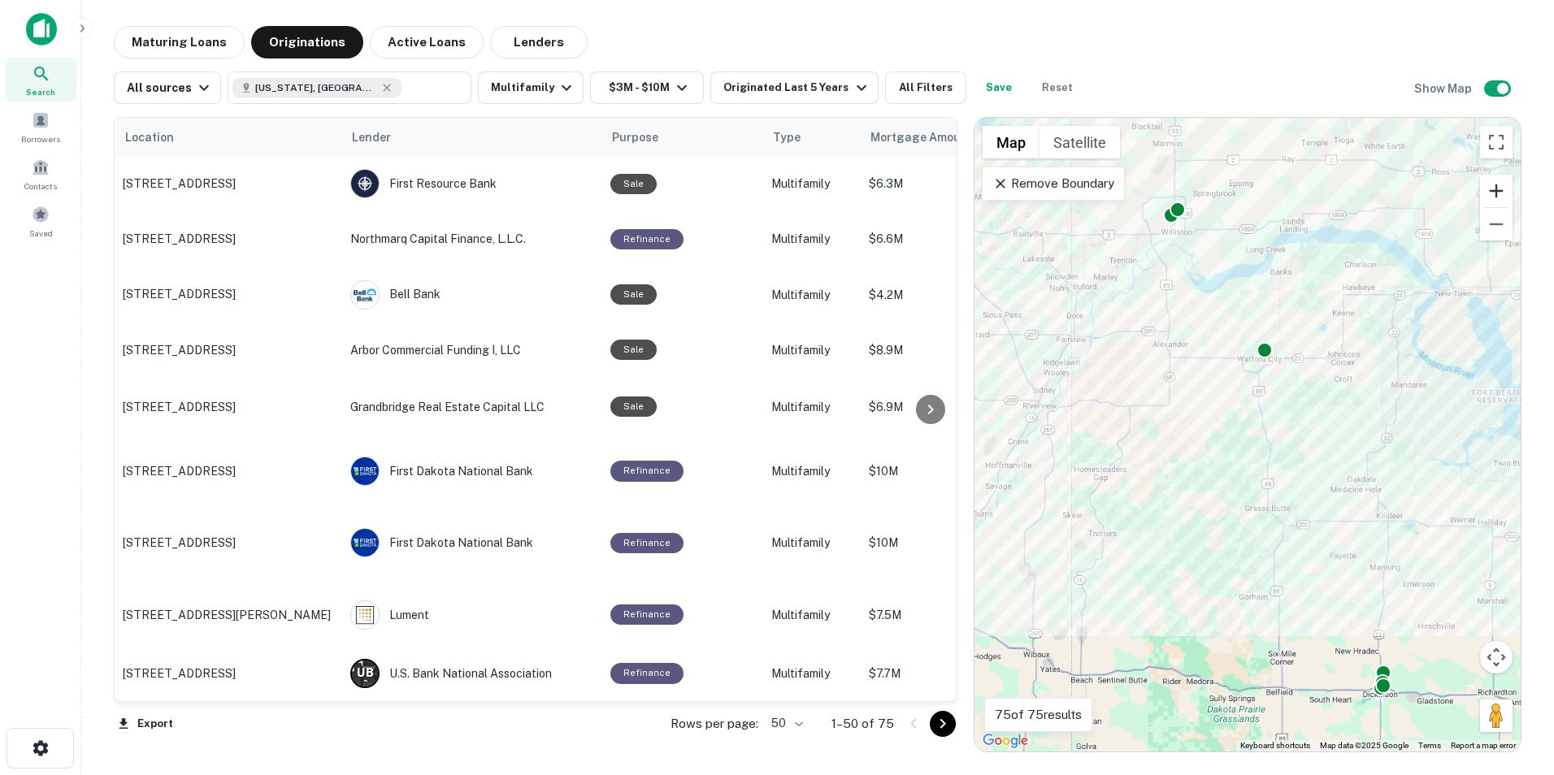
click at [1489, 193] on button "Zoom in" at bounding box center [1496, 191] width 33 height 33
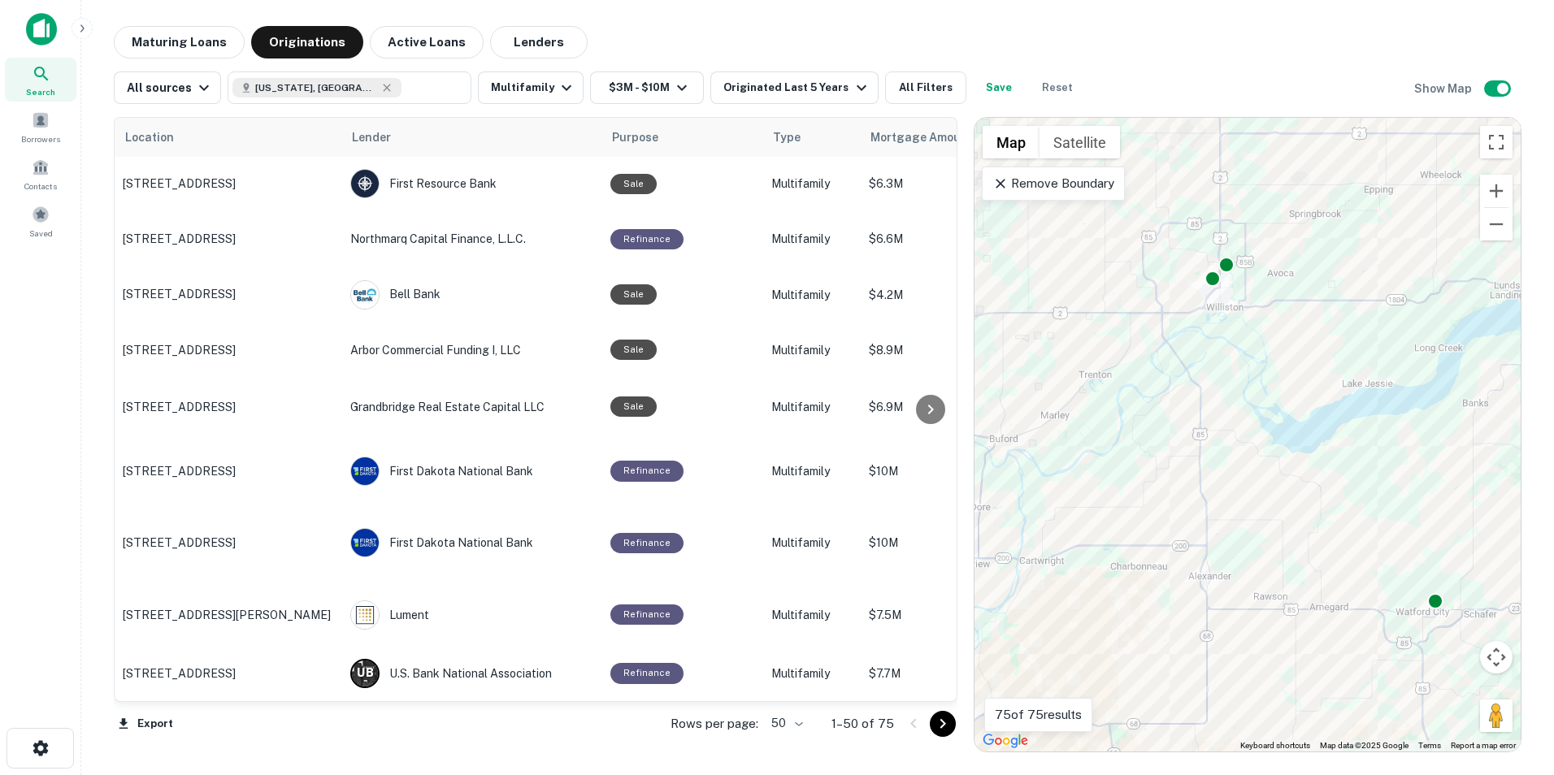
drag, startPoint x: 1239, startPoint y: 188, endPoint x: 1387, endPoint y: 562, distance: 402.8
click at [1393, 574] on div "To activate drag with keyboard, press Alt + Enter. Once in keyboard drag state,…" at bounding box center [1247, 435] width 546 height 634
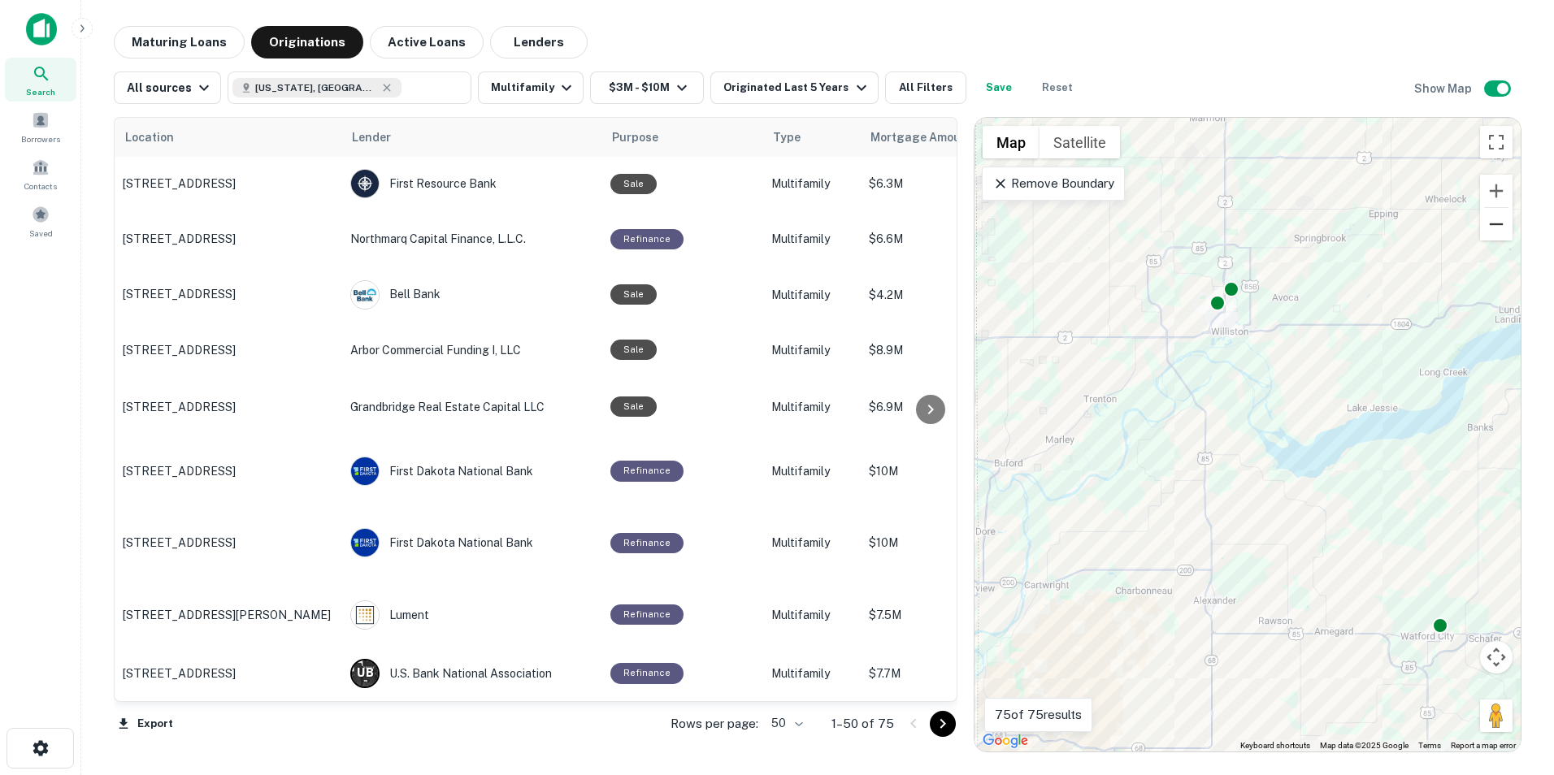
click at [1494, 225] on button "Zoom out" at bounding box center [1496, 224] width 33 height 33
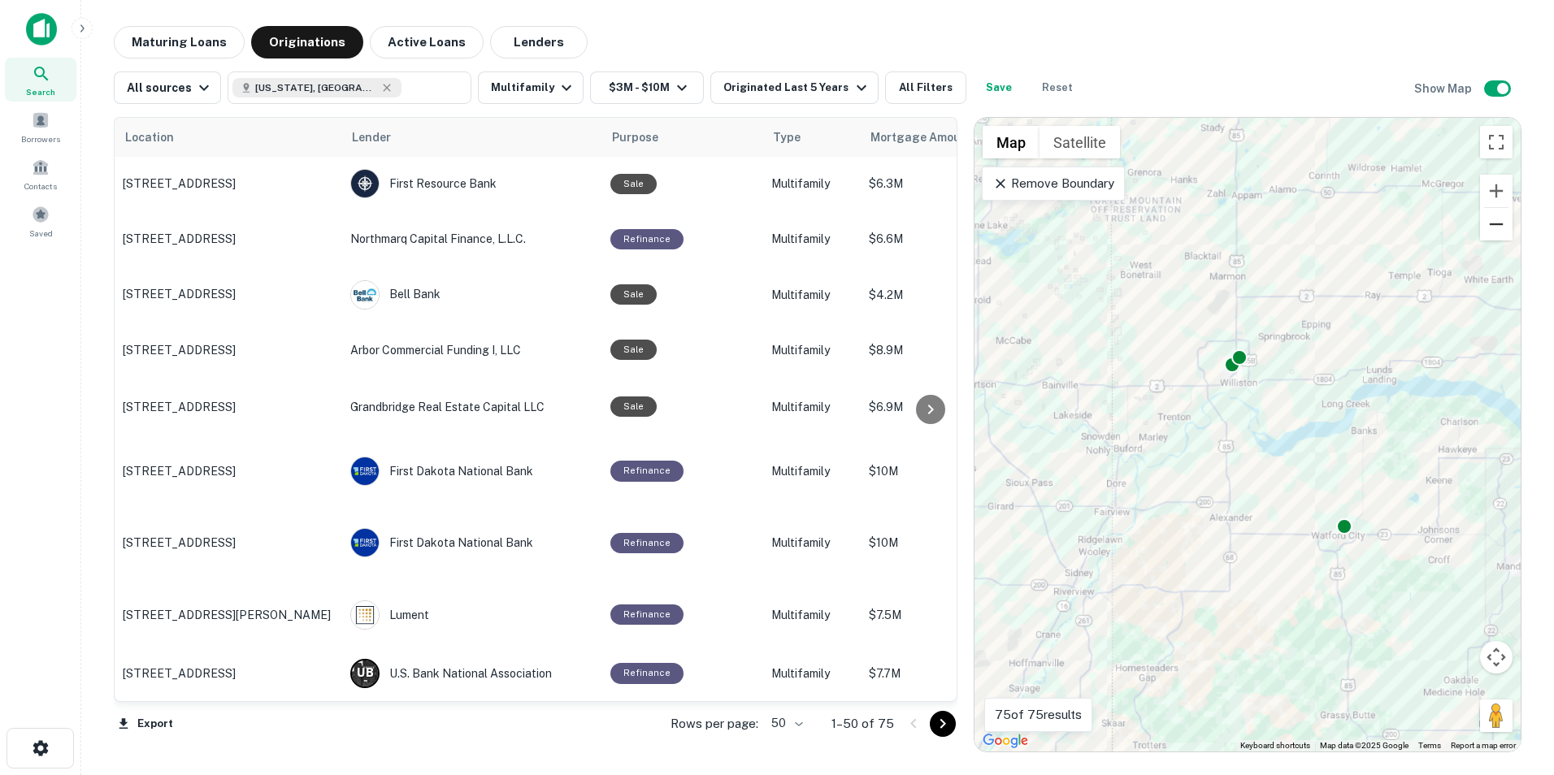
click at [1494, 225] on button "Zoom out" at bounding box center [1496, 224] width 33 height 33
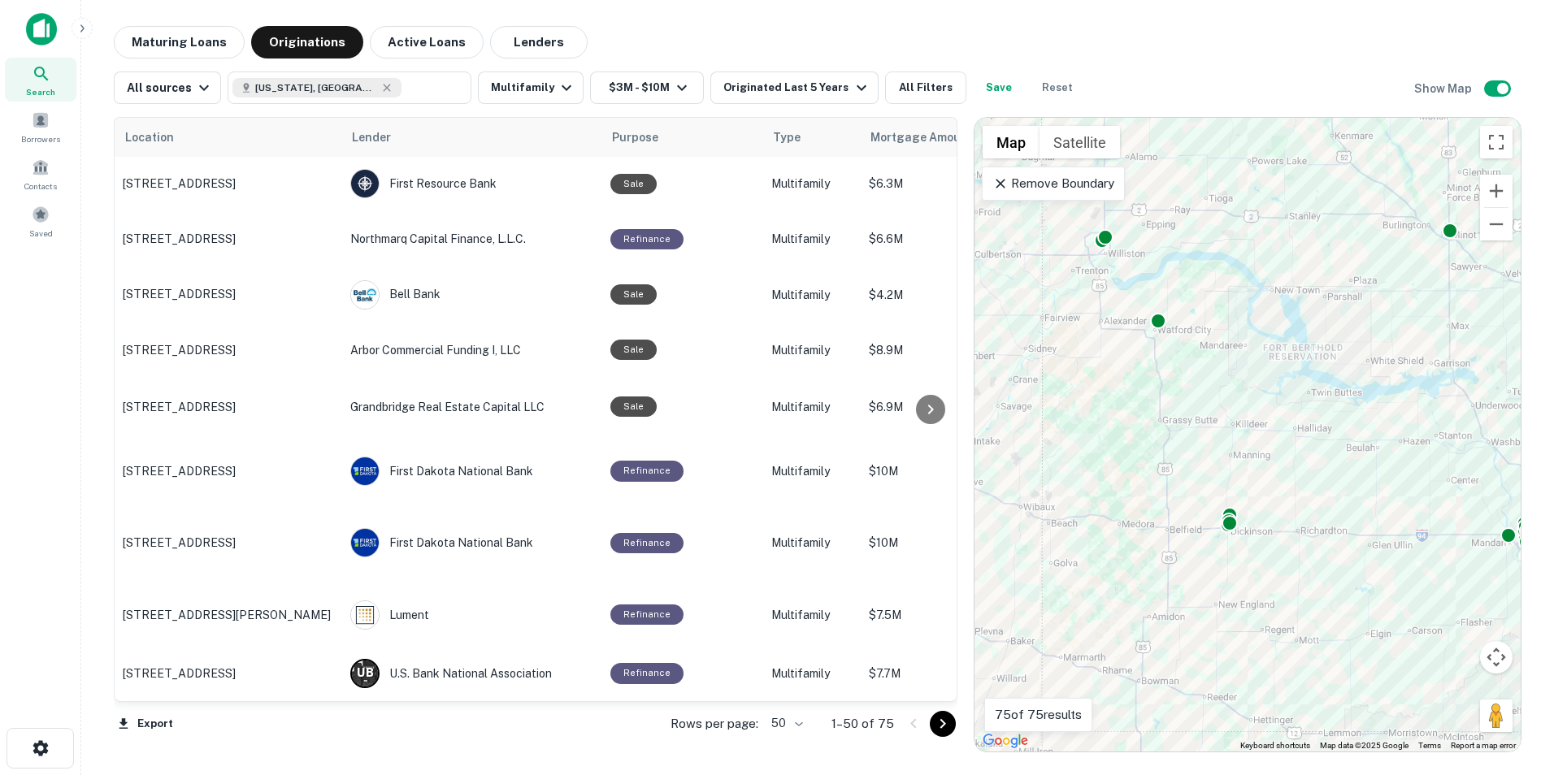
drag, startPoint x: 1417, startPoint y: 384, endPoint x: 1266, endPoint y: 245, distance: 205.9
click at [1280, 232] on div "To activate drag with keyboard, press Alt + Enter. Once in keyboard drag state,…" at bounding box center [1247, 435] width 546 height 634
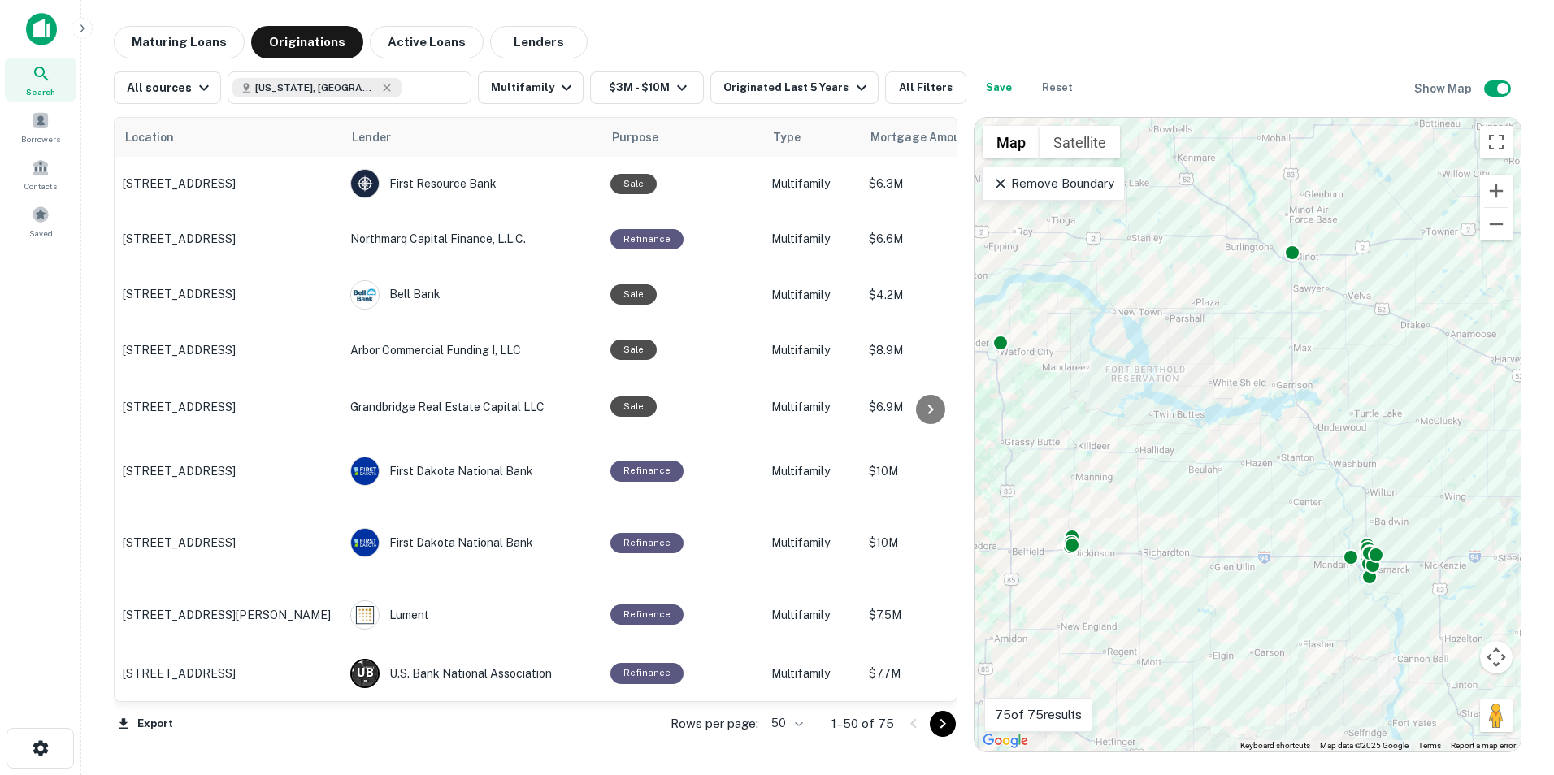
drag, startPoint x: 1345, startPoint y: 370, endPoint x: 1171, endPoint y: 374, distance: 174.0
click at [1173, 376] on div "To activate drag with keyboard, press Alt + Enter. Once in keyboard drag state,…" at bounding box center [1247, 435] width 546 height 634
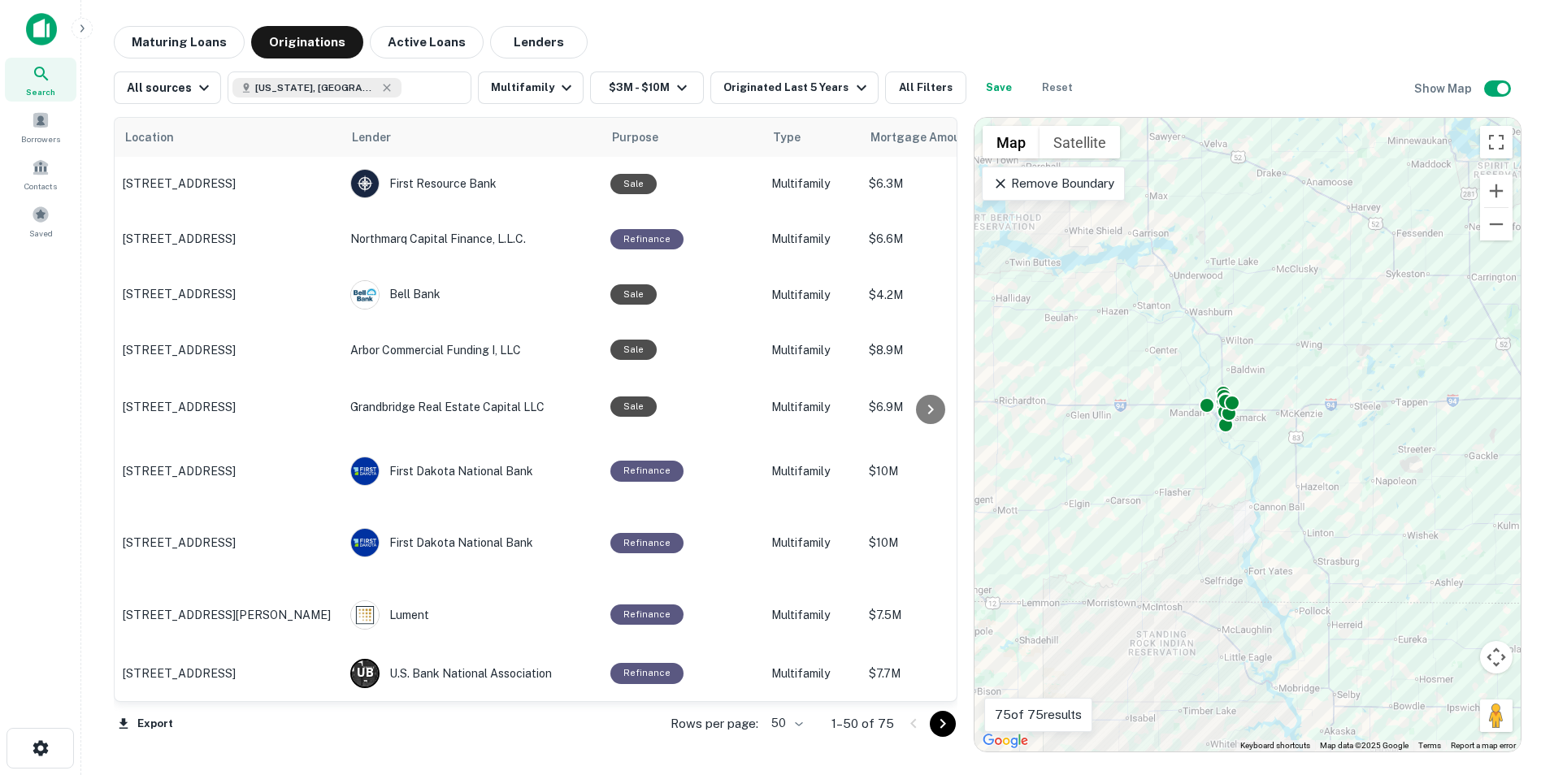
drag, startPoint x: 1403, startPoint y: 417, endPoint x: 1290, endPoint y: 289, distance: 169.9
click at [1290, 289] on div "To activate drag with keyboard, press Alt + Enter. Once in keyboard drag state,…" at bounding box center [1247, 435] width 546 height 634
click at [1497, 189] on button "Zoom in" at bounding box center [1496, 191] width 33 height 33
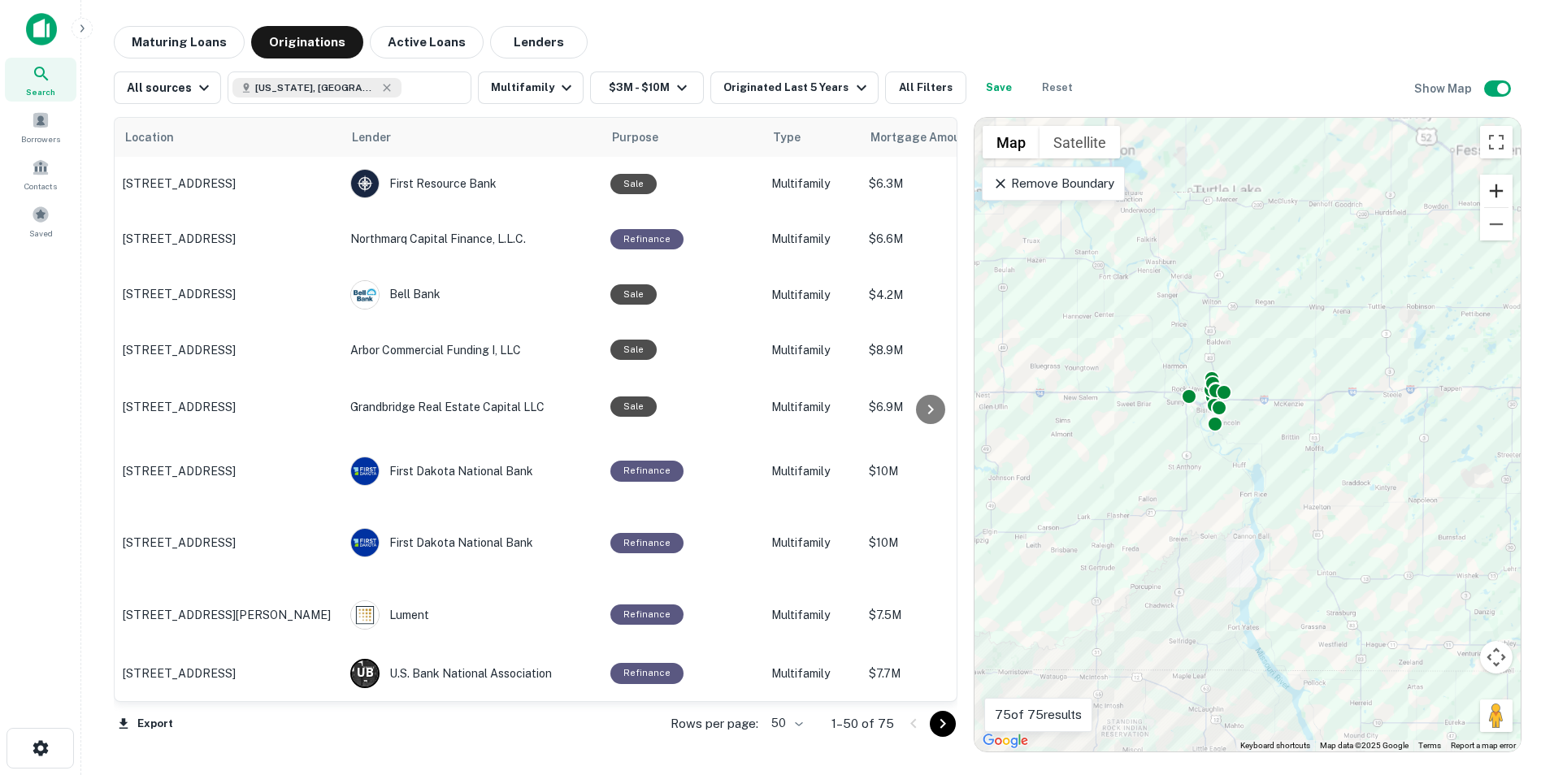
click at [1497, 189] on button "Zoom in" at bounding box center [1496, 191] width 33 height 33
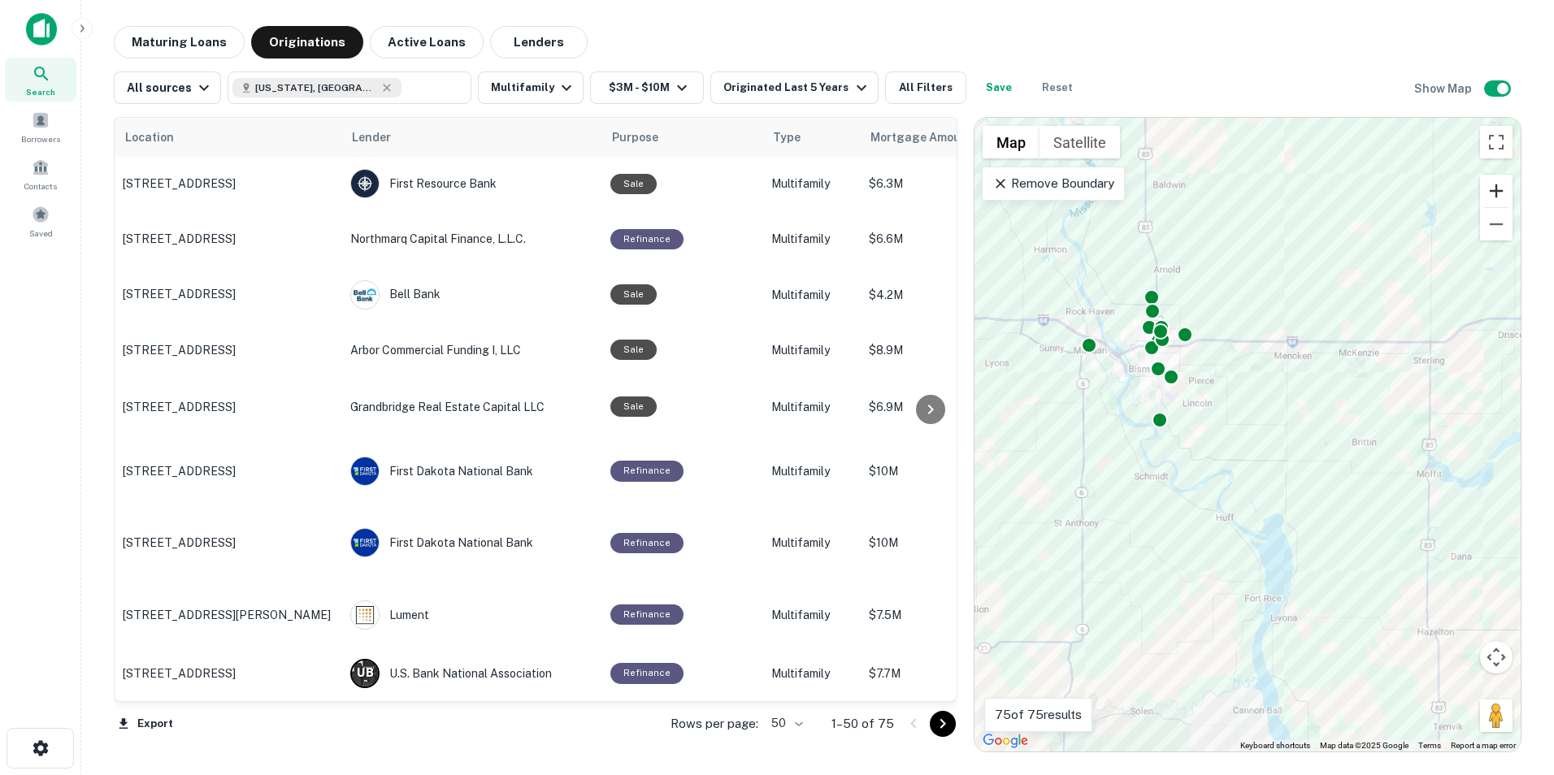
click at [1497, 189] on button "Zoom in" at bounding box center [1496, 191] width 33 height 33
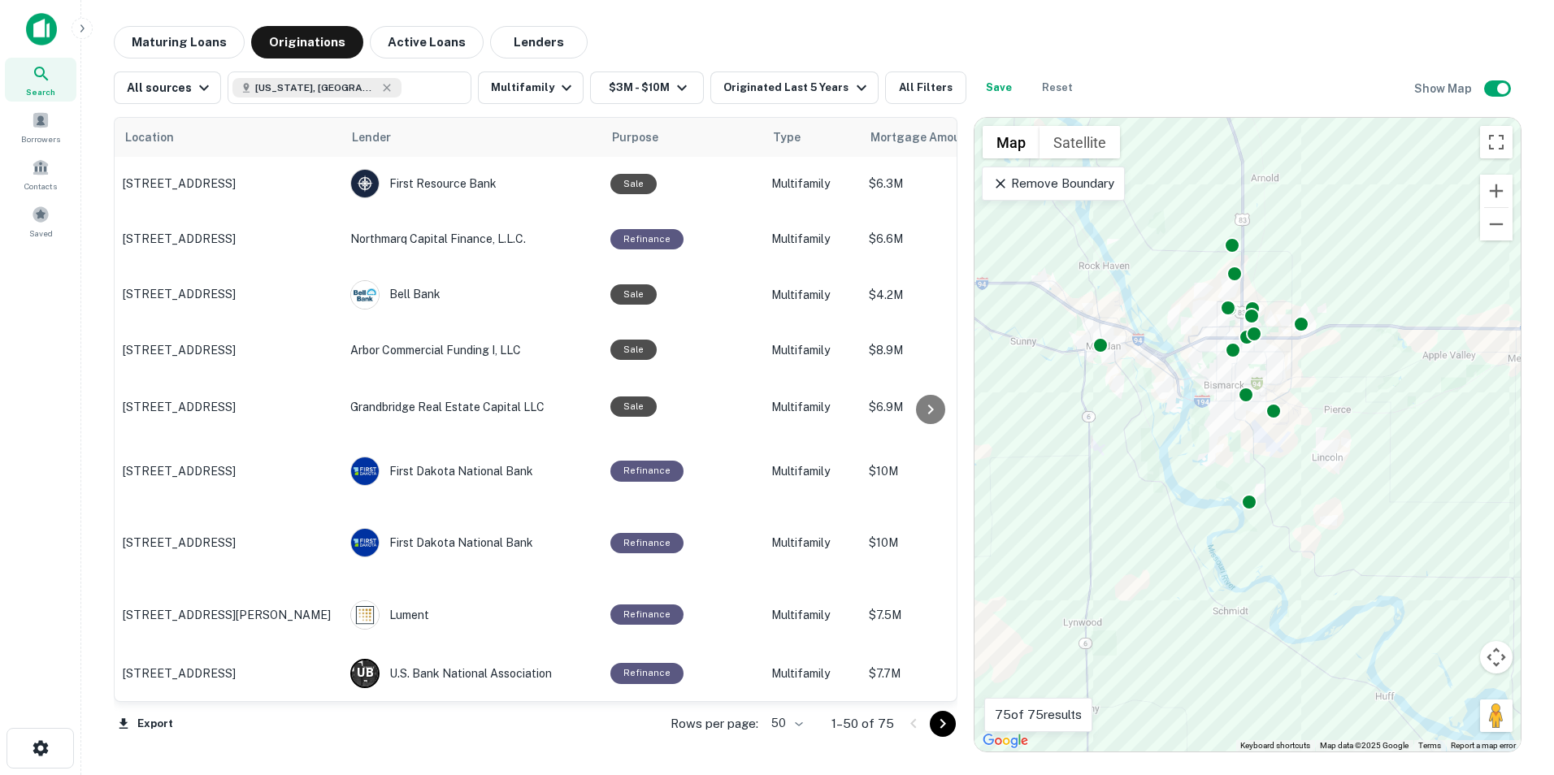
drag, startPoint x: 1247, startPoint y: 361, endPoint x: 1433, endPoint y: 328, distance: 188.9
click at [1431, 444] on div "To activate drag with keyboard, press Alt + Enter. Once in keyboard drag state,…" at bounding box center [1247, 435] width 546 height 634
click at [1497, 183] on button "Zoom in" at bounding box center [1496, 191] width 33 height 33
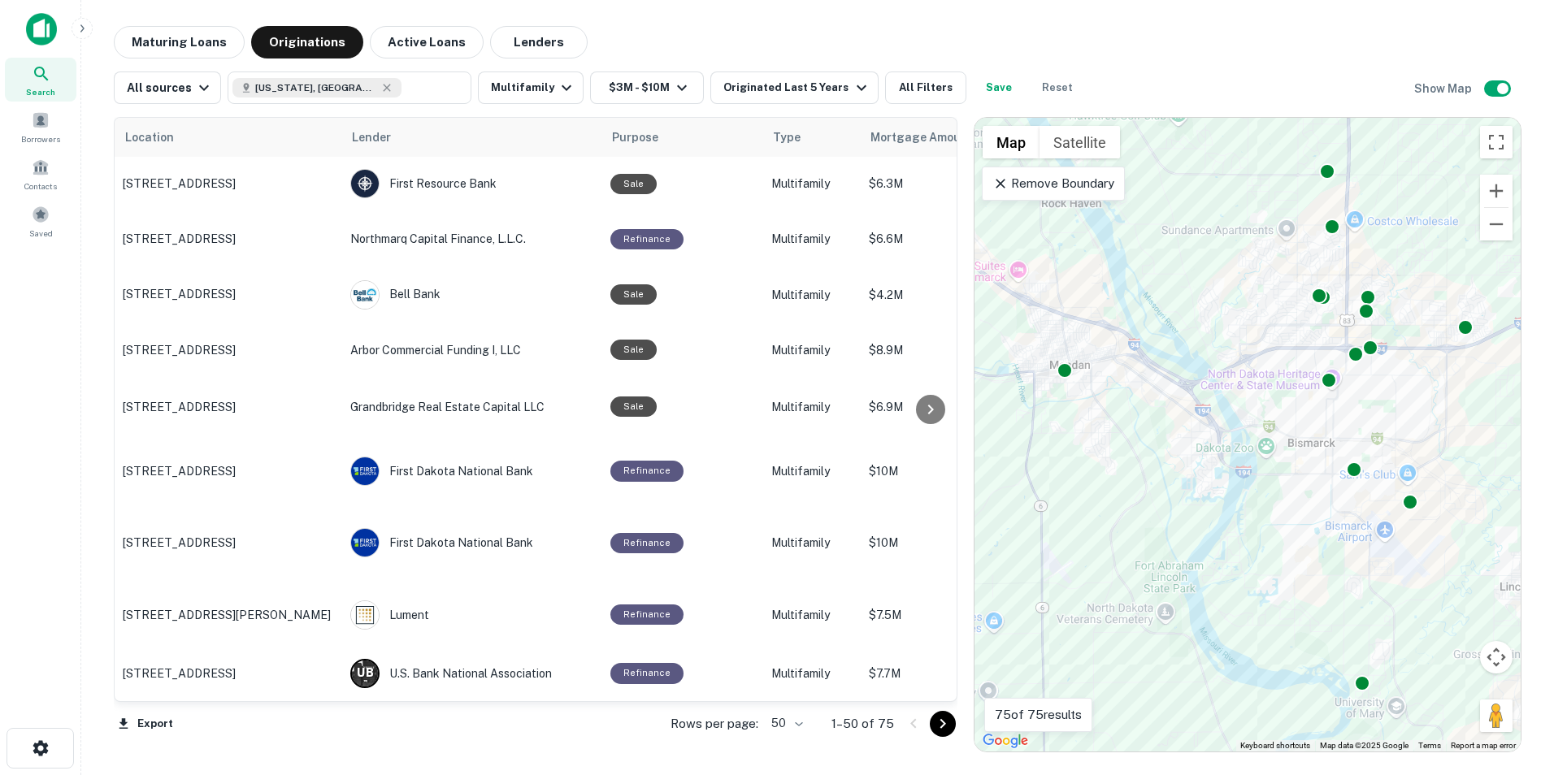
drag, startPoint x: 1382, startPoint y: 385, endPoint x: 1464, endPoint y: 425, distance: 91.2
click at [1492, 502] on div "To activate drag with keyboard, press Alt + Enter. Once in keyboard drag state,…" at bounding box center [1247, 435] width 546 height 634
click at [1493, 186] on button "Zoom in" at bounding box center [1496, 191] width 33 height 33
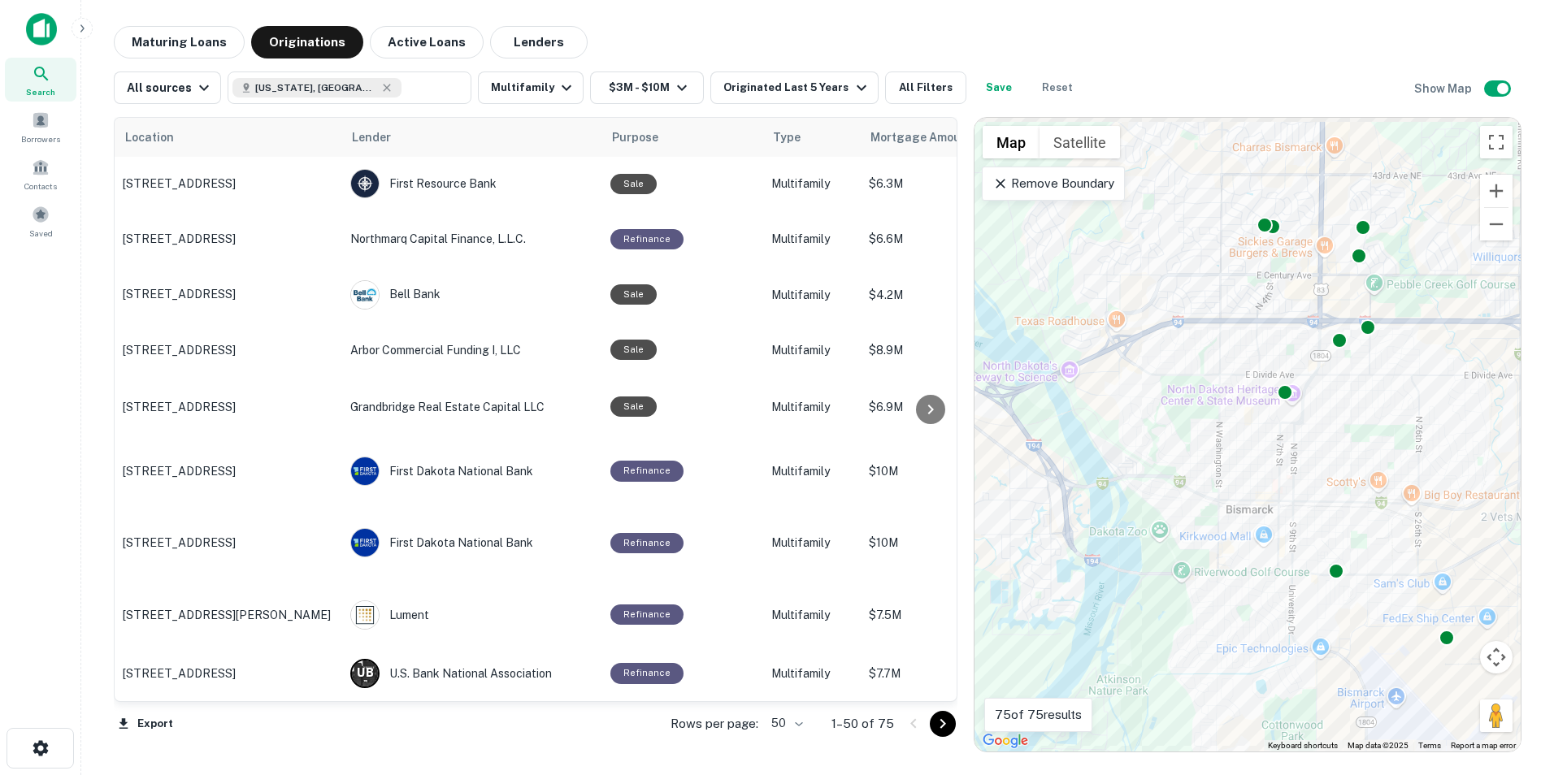
drag, startPoint x: 1382, startPoint y: 236, endPoint x: 1236, endPoint y: 300, distance: 159.4
click at [1236, 302] on div "To activate drag with keyboard, press Alt + Enter. Once in keyboard drag state,…" at bounding box center [1247, 435] width 546 height 634
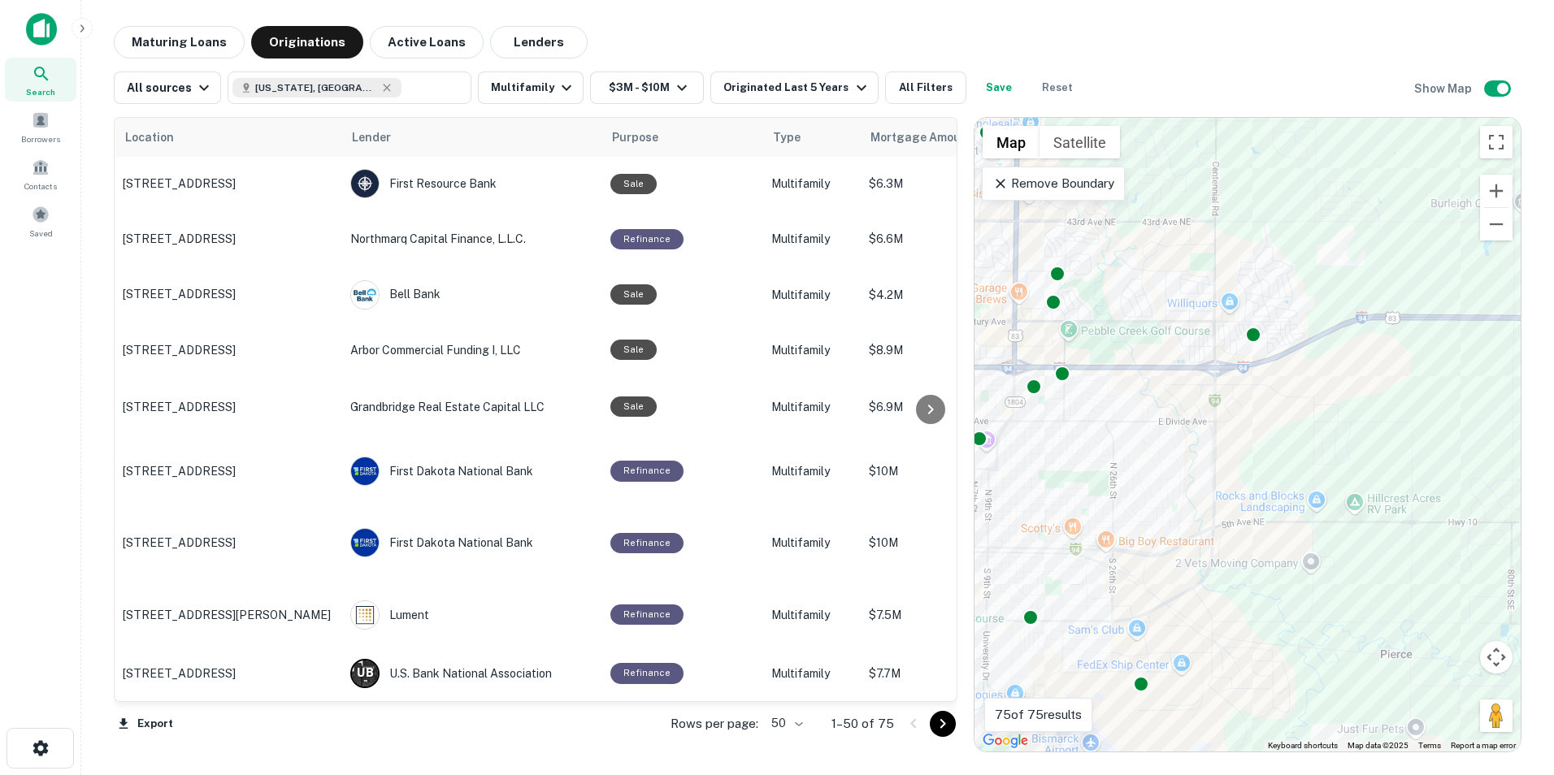
drag, startPoint x: 1462, startPoint y: 393, endPoint x: 1180, endPoint y: 436, distance: 285.3
click at [1180, 436] on div "To activate drag with keyboard, press Alt + Enter. Once in keyboard drag state,…" at bounding box center [1247, 435] width 546 height 634
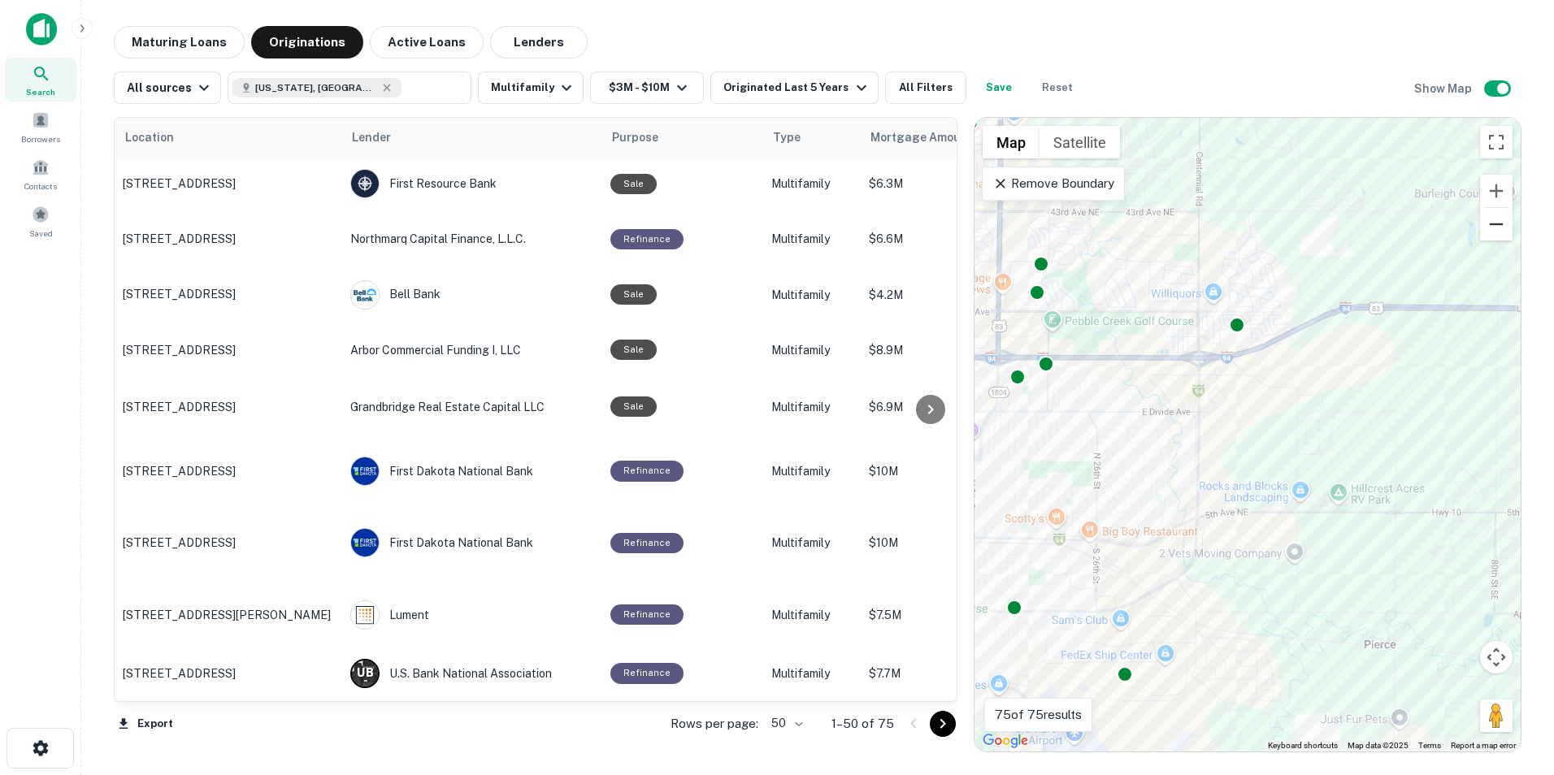
click at [1499, 228] on button "Zoom out" at bounding box center [1496, 224] width 33 height 33
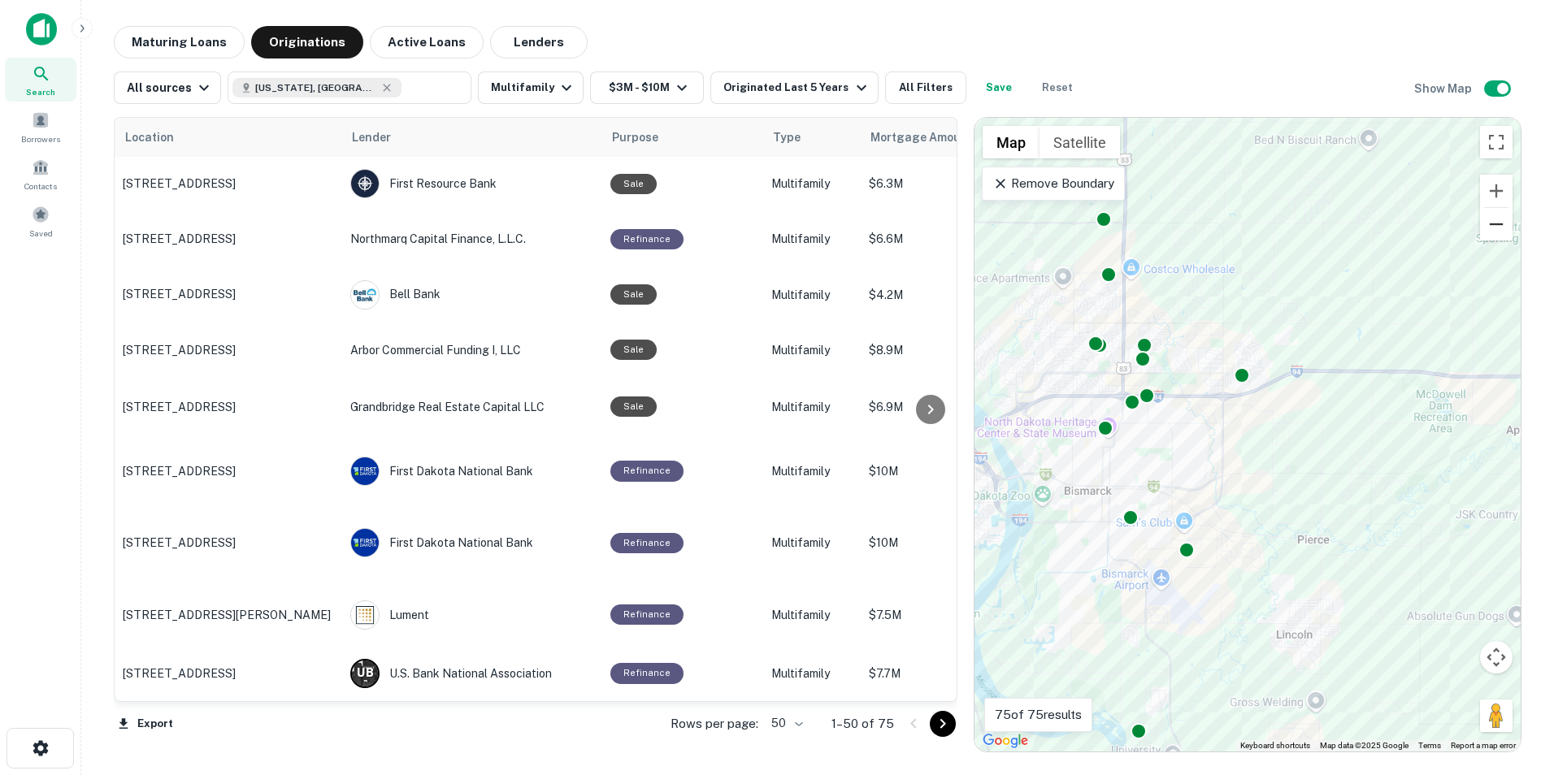
click at [1499, 228] on button "Zoom out" at bounding box center [1496, 224] width 33 height 33
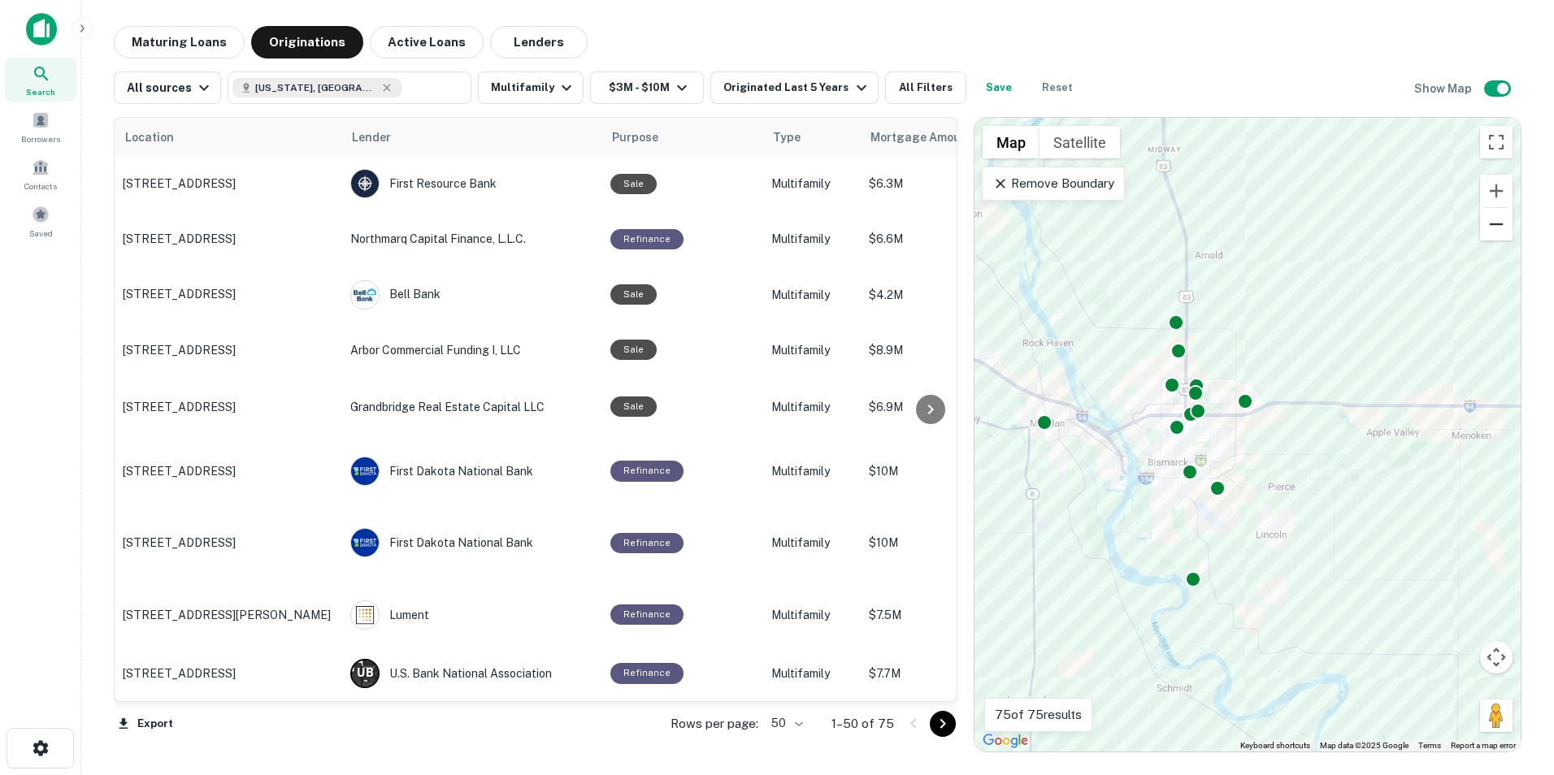
click at [1499, 228] on button "Zoom out" at bounding box center [1496, 224] width 33 height 33
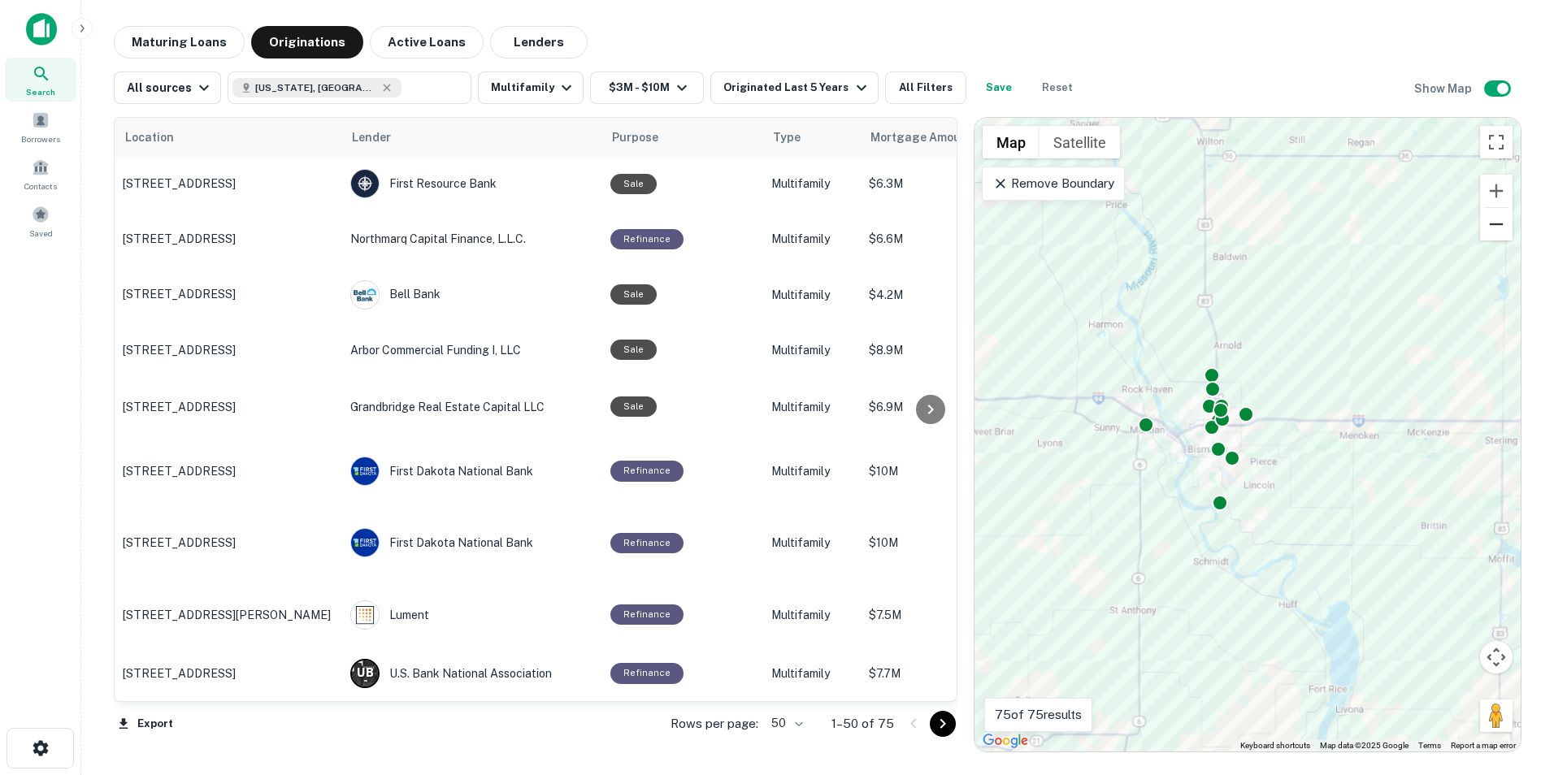
click at [1499, 228] on button "Zoom out" at bounding box center [1496, 224] width 33 height 33
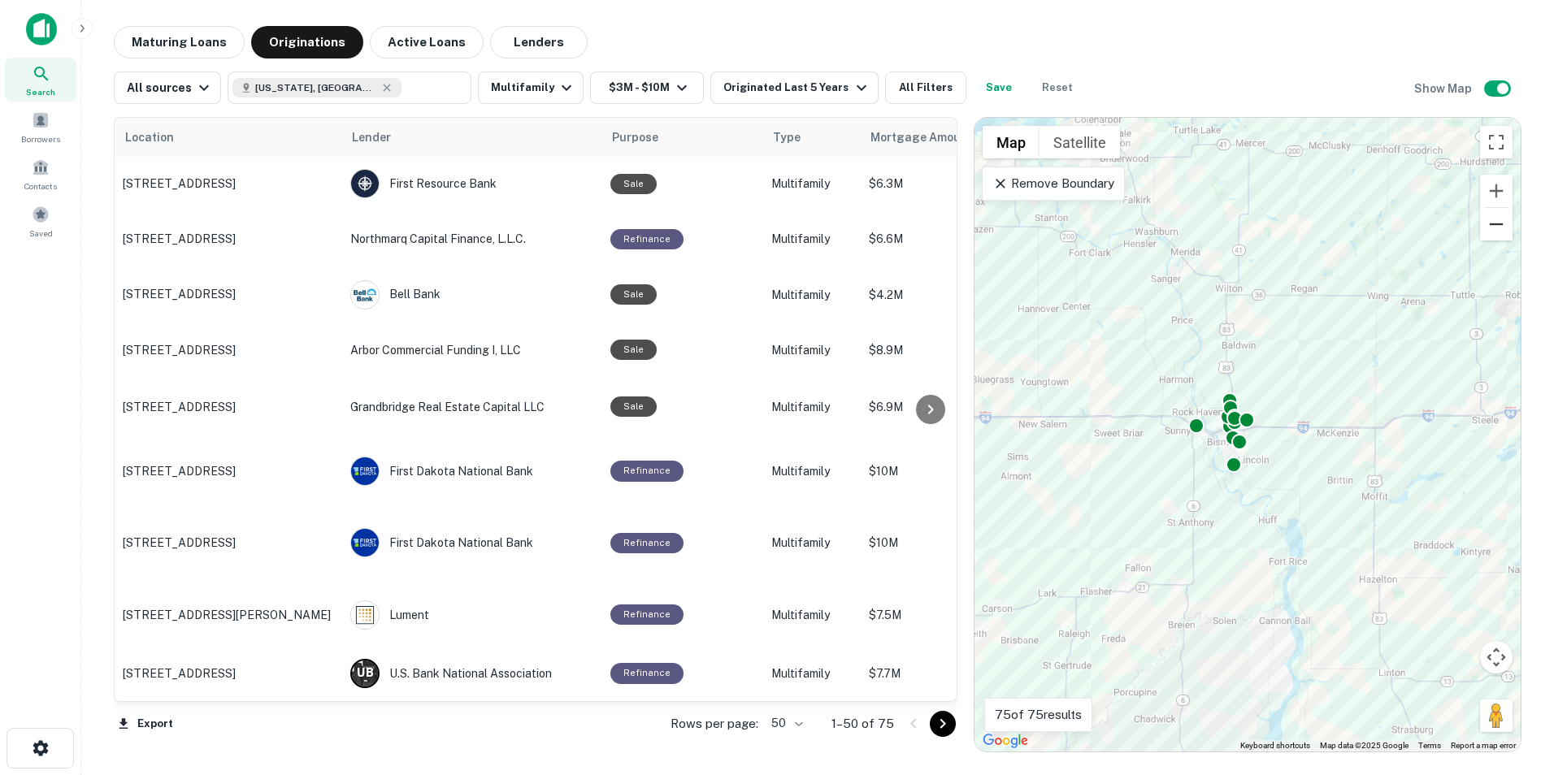
click at [1499, 228] on button "Zoom out" at bounding box center [1496, 224] width 33 height 33
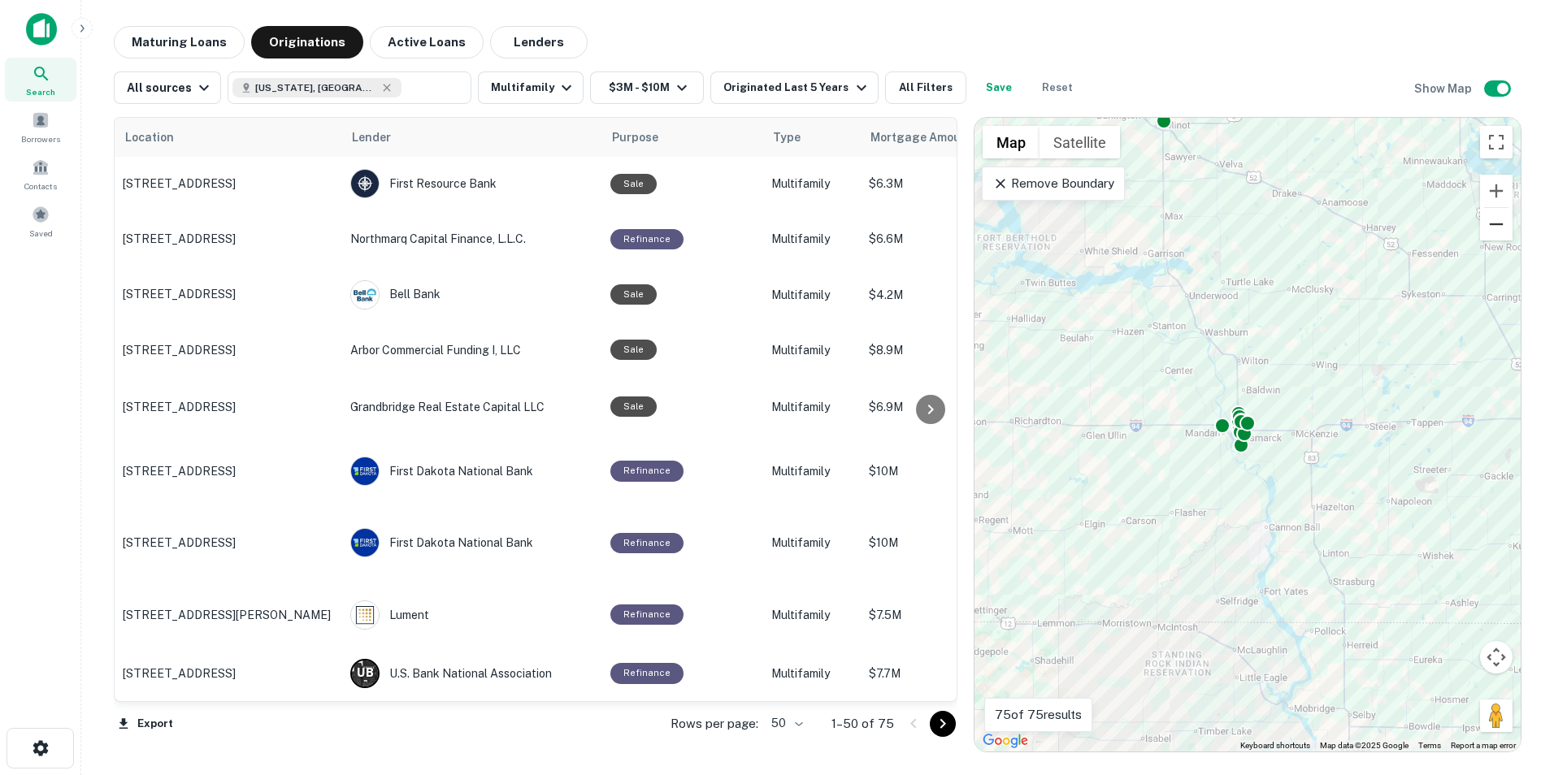
click at [1499, 228] on button "Zoom out" at bounding box center [1496, 224] width 33 height 33
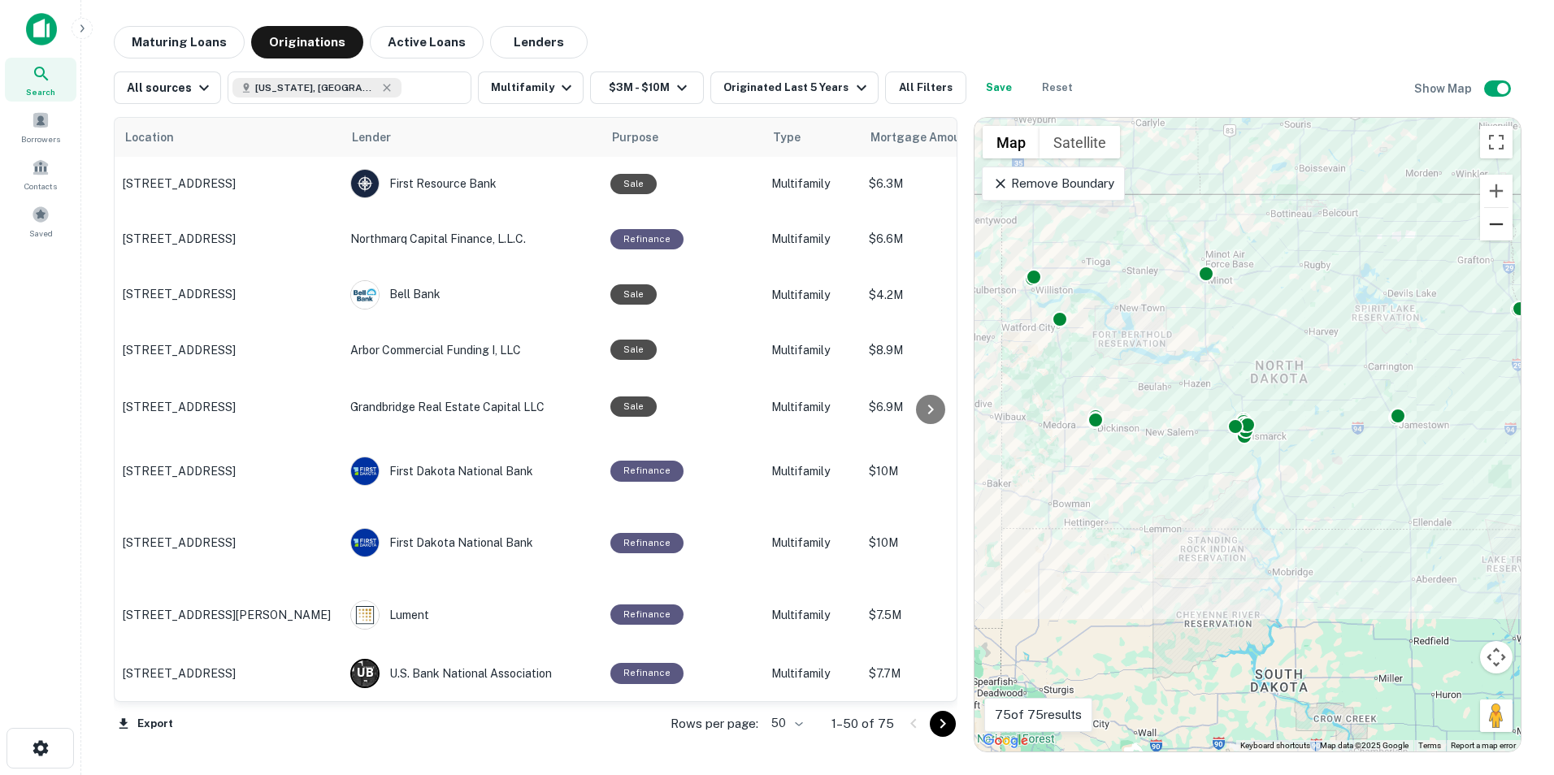
click at [1499, 228] on button "Zoom out" at bounding box center [1496, 224] width 33 height 33
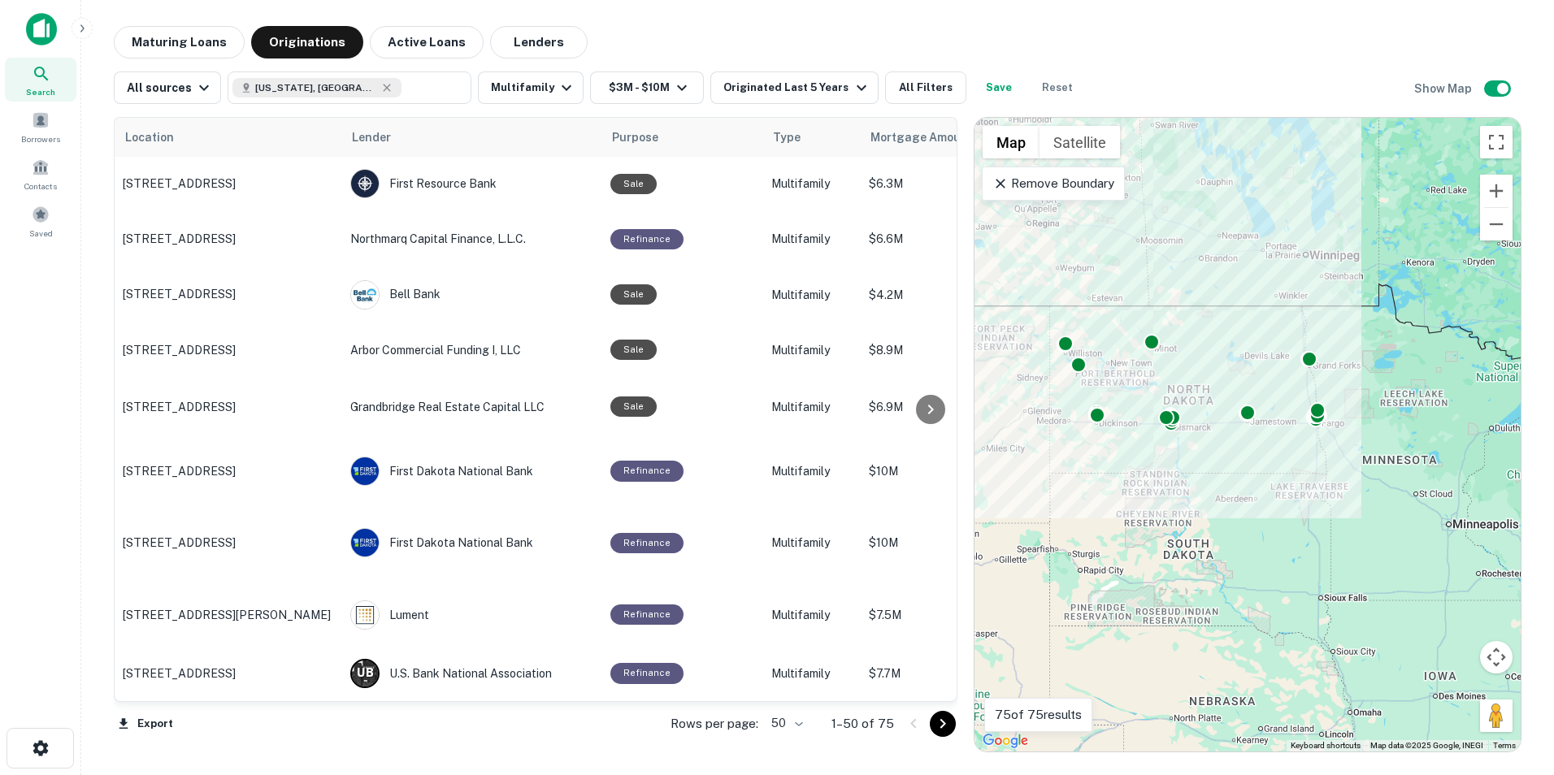
drag, startPoint x: 1335, startPoint y: 442, endPoint x: 1256, endPoint y: 431, distance: 80.4
click at [1257, 432] on div "To activate drag with keyboard, press Alt + Enter. Once in keyboard drag state,…" at bounding box center [1247, 435] width 546 height 634
click at [1494, 196] on button "Zoom in" at bounding box center [1496, 191] width 33 height 33
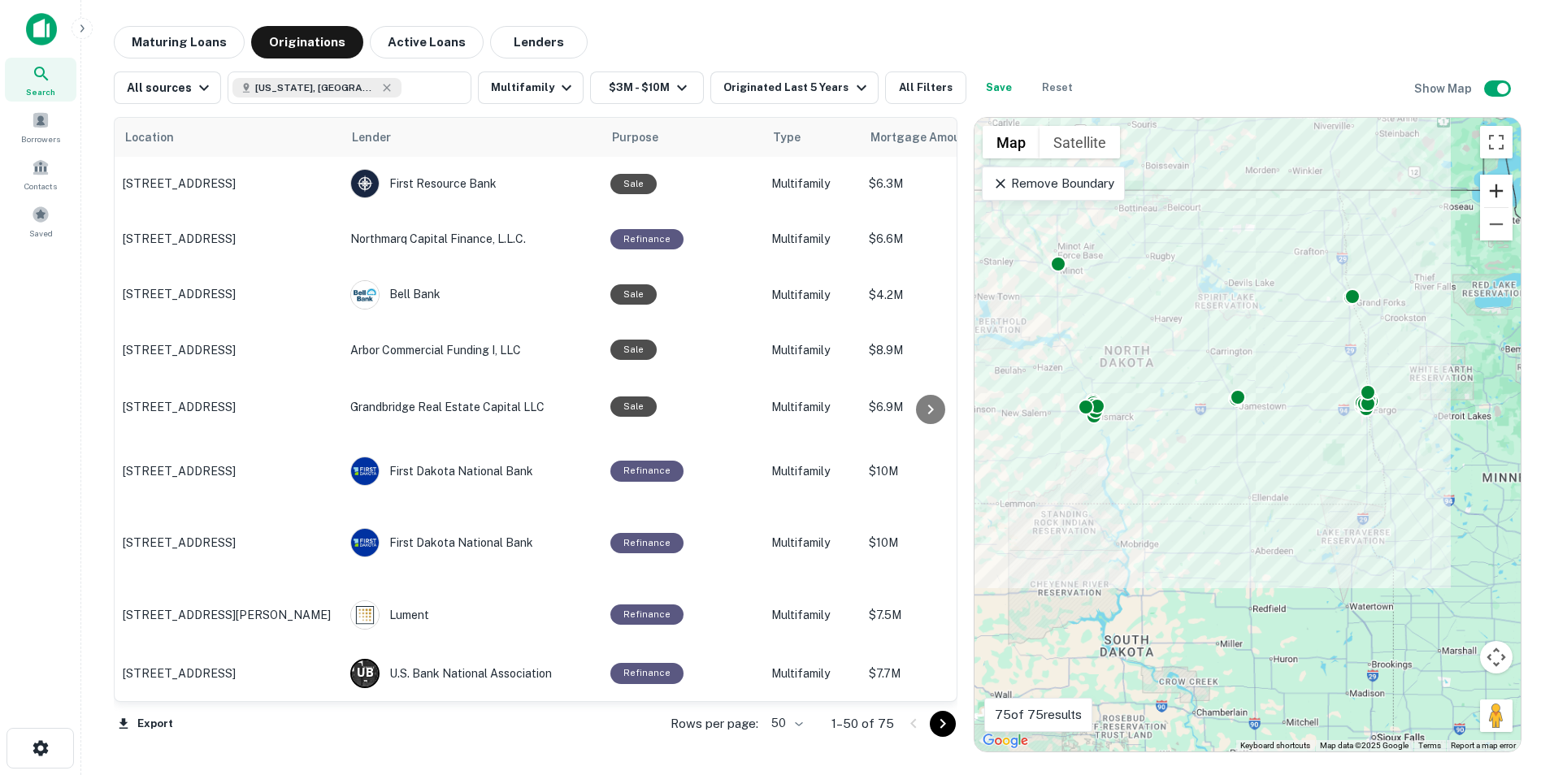
click at [1494, 194] on button "Zoom in" at bounding box center [1496, 191] width 33 height 33
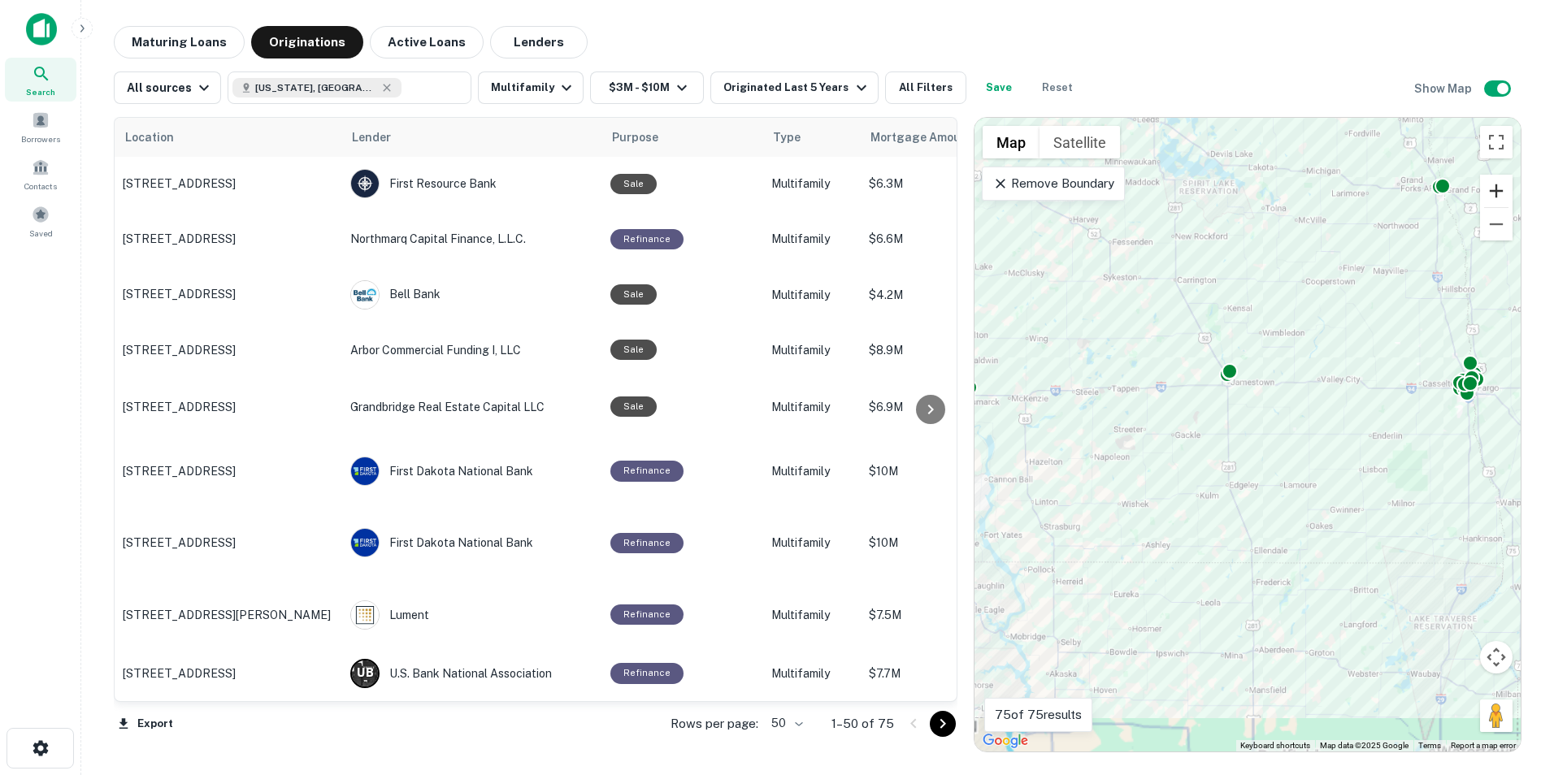
click at [1494, 194] on button "Zoom in" at bounding box center [1496, 191] width 33 height 33
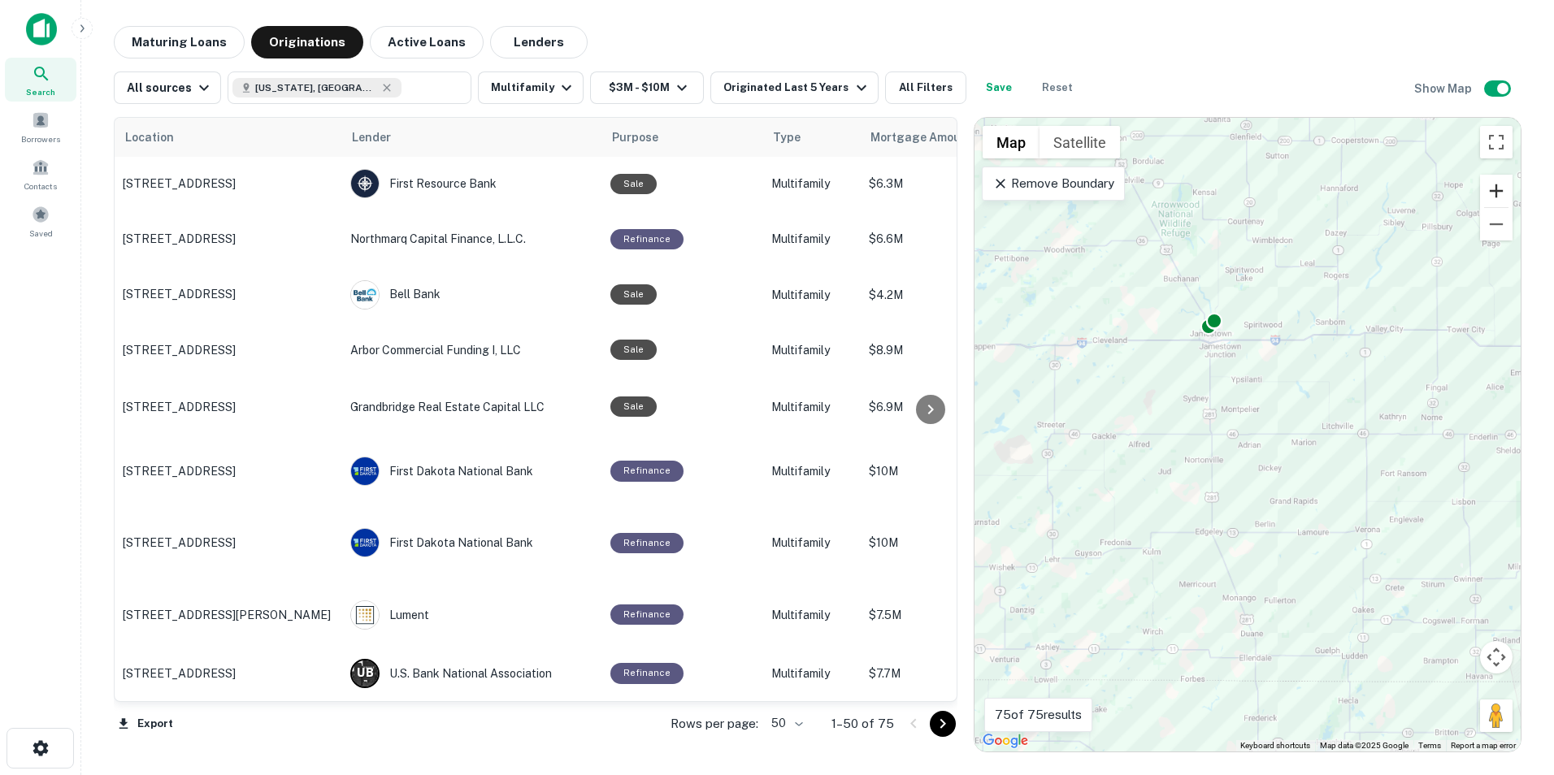
click at [1494, 194] on button "Zoom in" at bounding box center [1496, 191] width 33 height 33
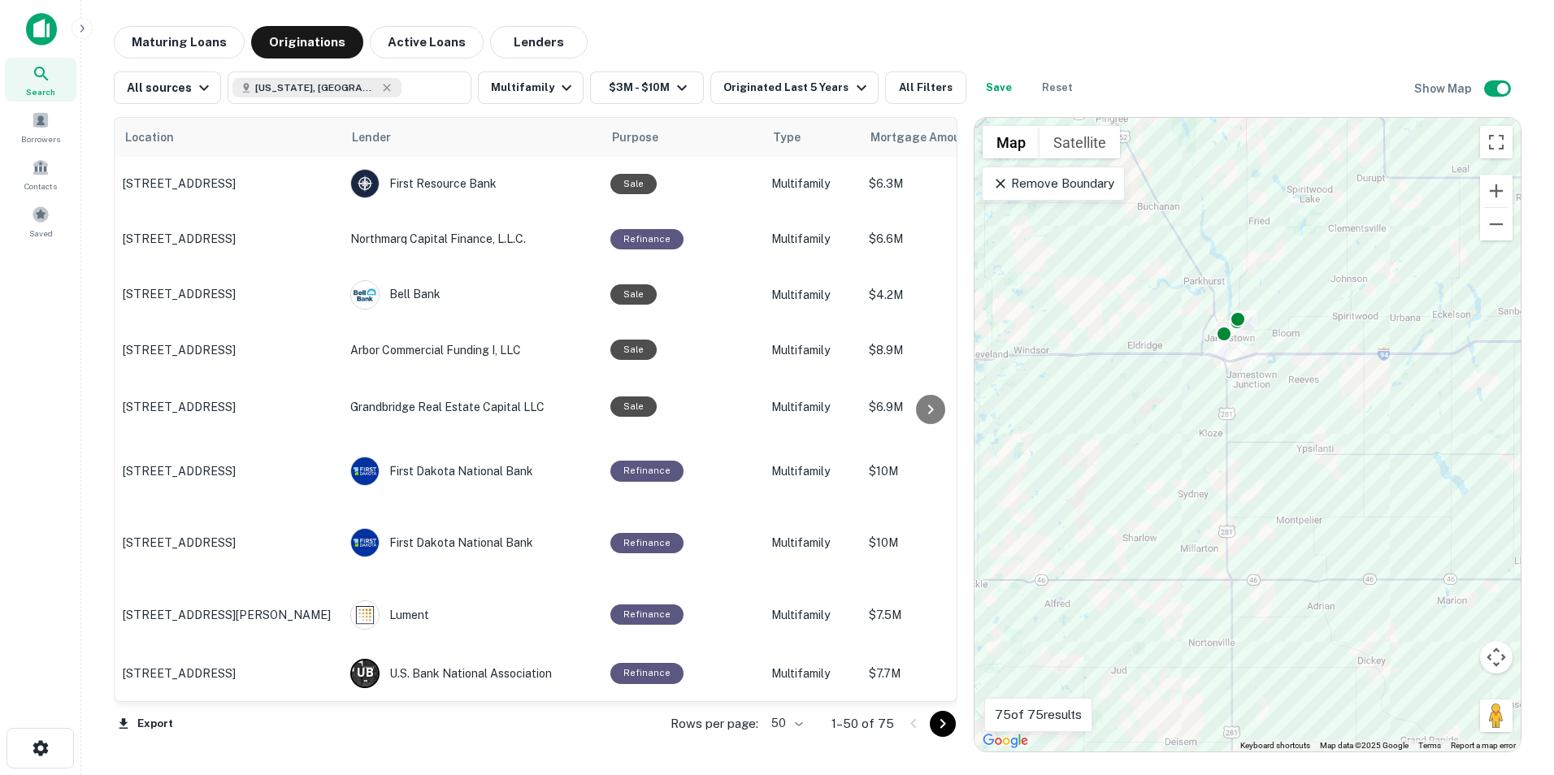
drag, startPoint x: 1333, startPoint y: 388, endPoint x: 1347, endPoint y: 455, distance: 68.2
click at [1361, 471] on div "To activate drag with keyboard, press Alt + Enter. Once in keyboard drag state,…" at bounding box center [1247, 435] width 546 height 634
click at [1491, 191] on button "Zoom in" at bounding box center [1496, 191] width 33 height 33
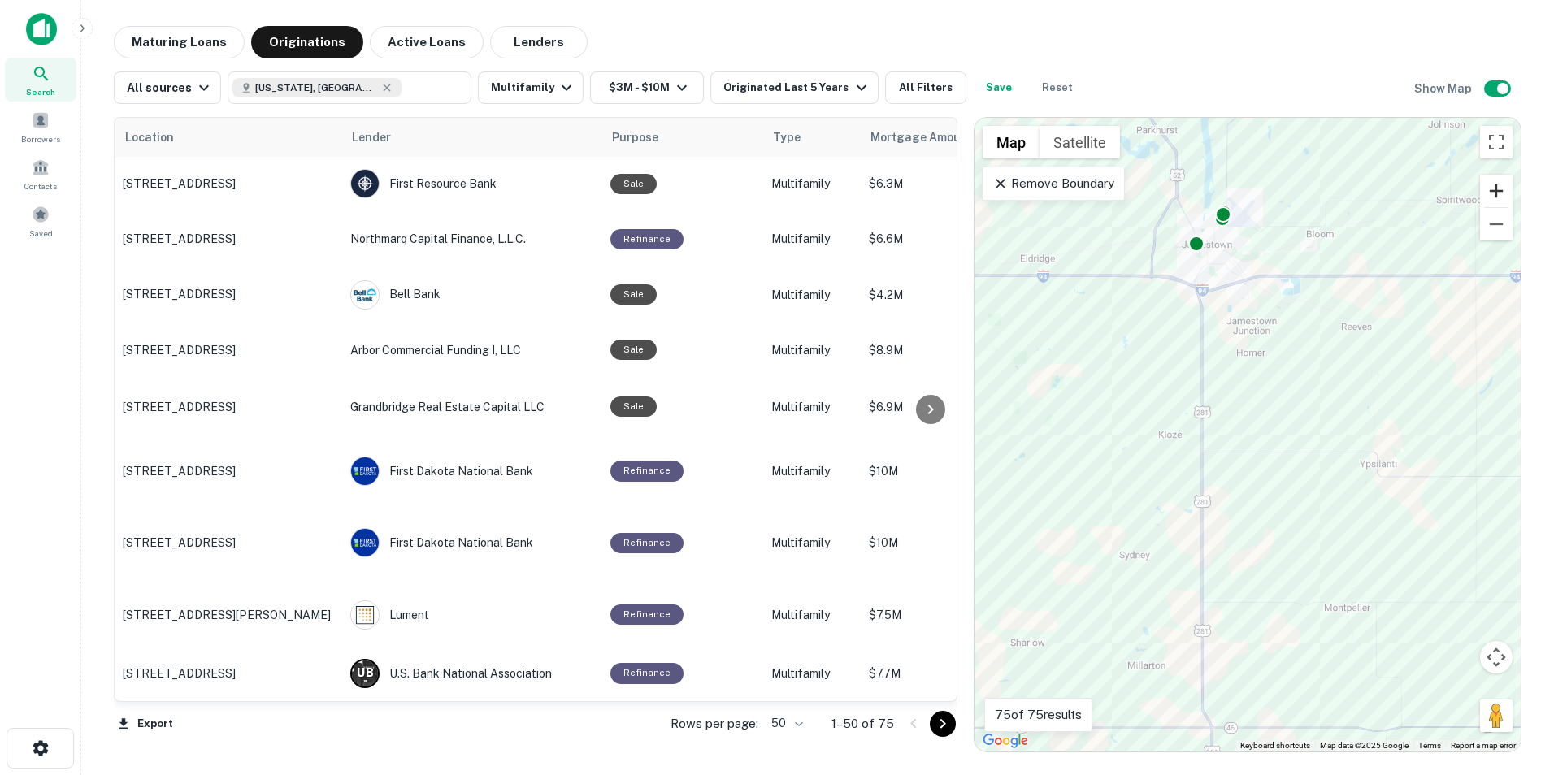
click at [1491, 191] on button "Zoom in" at bounding box center [1496, 191] width 33 height 33
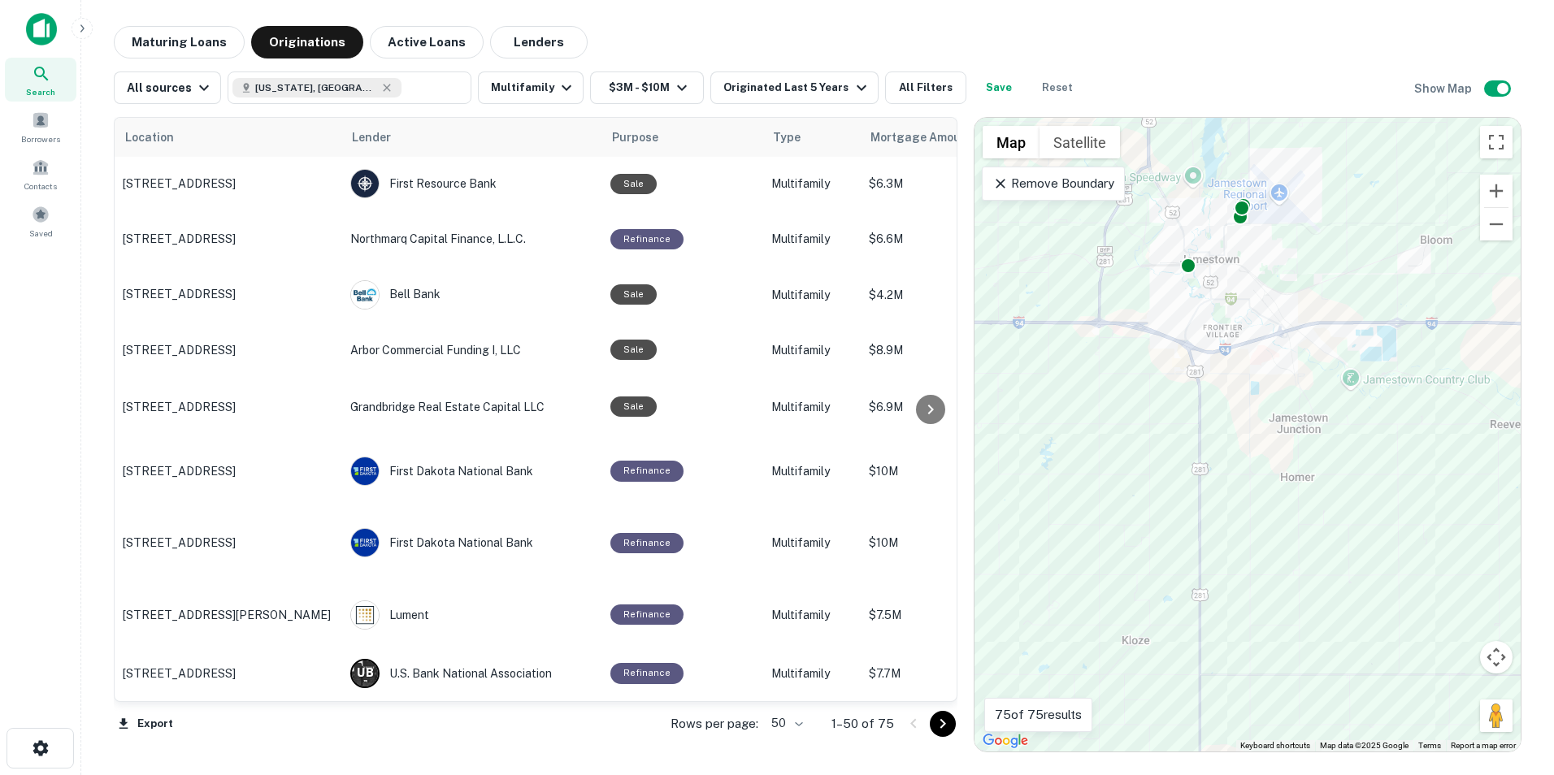
drag, startPoint x: 1346, startPoint y: 341, endPoint x: 1383, endPoint y: 542, distance: 205.0
click at [1384, 542] on div "To activate drag with keyboard, press Alt + Enter. Once in keyboard drag state,…" at bounding box center [1247, 435] width 546 height 634
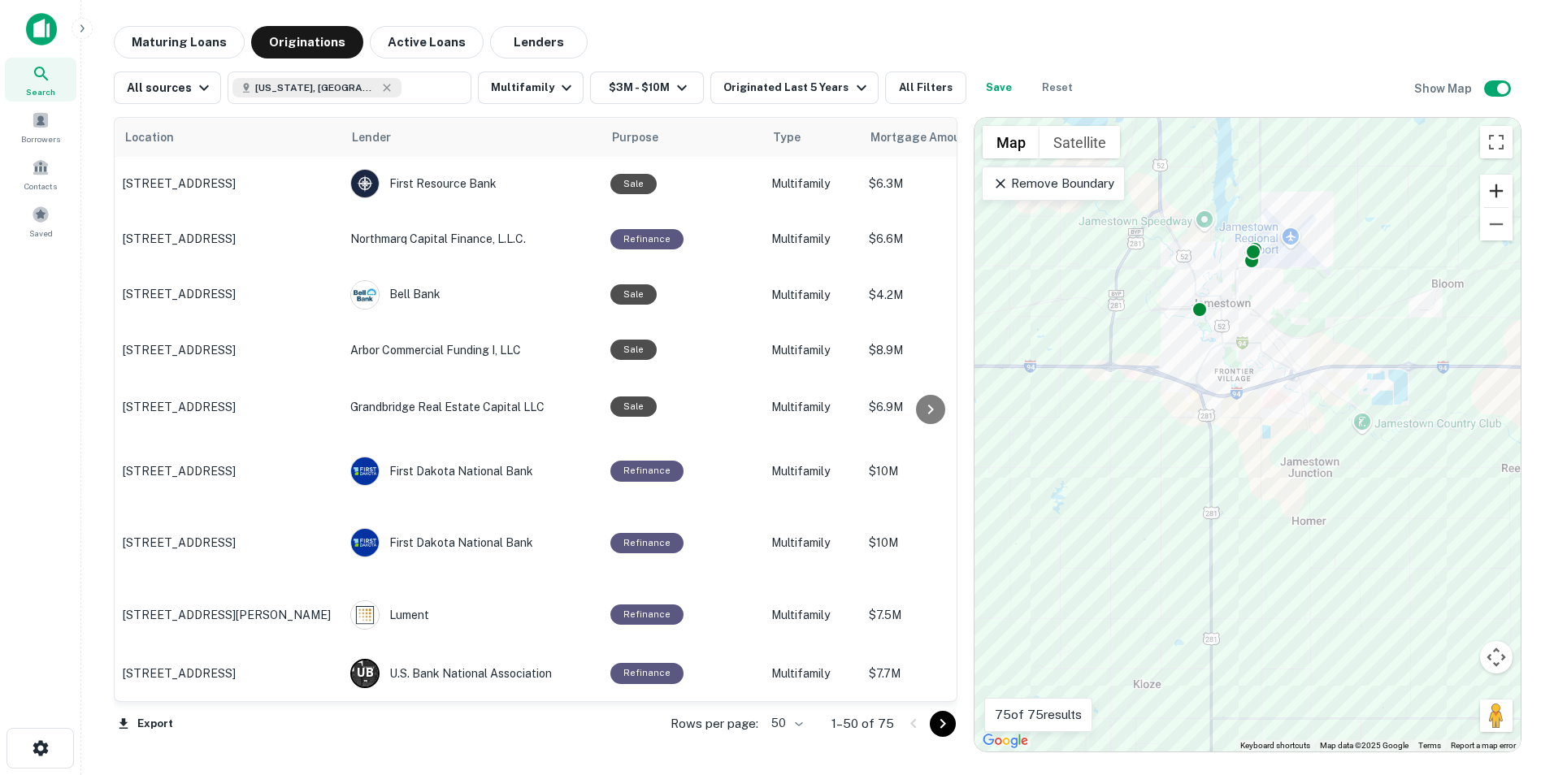
click at [1488, 181] on button "Zoom in" at bounding box center [1496, 191] width 33 height 33
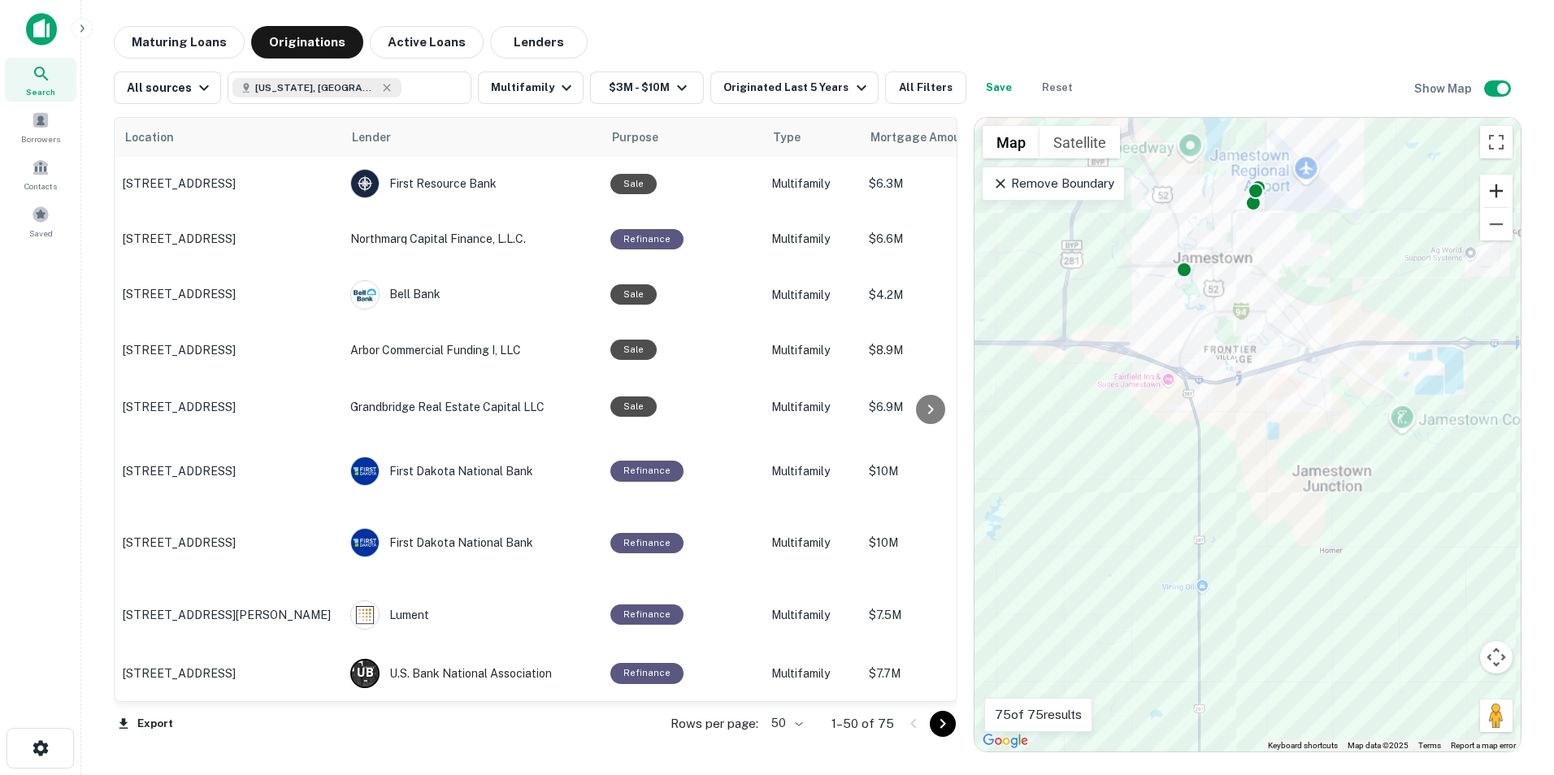
click at [1488, 181] on button "Zoom in" at bounding box center [1496, 191] width 33 height 33
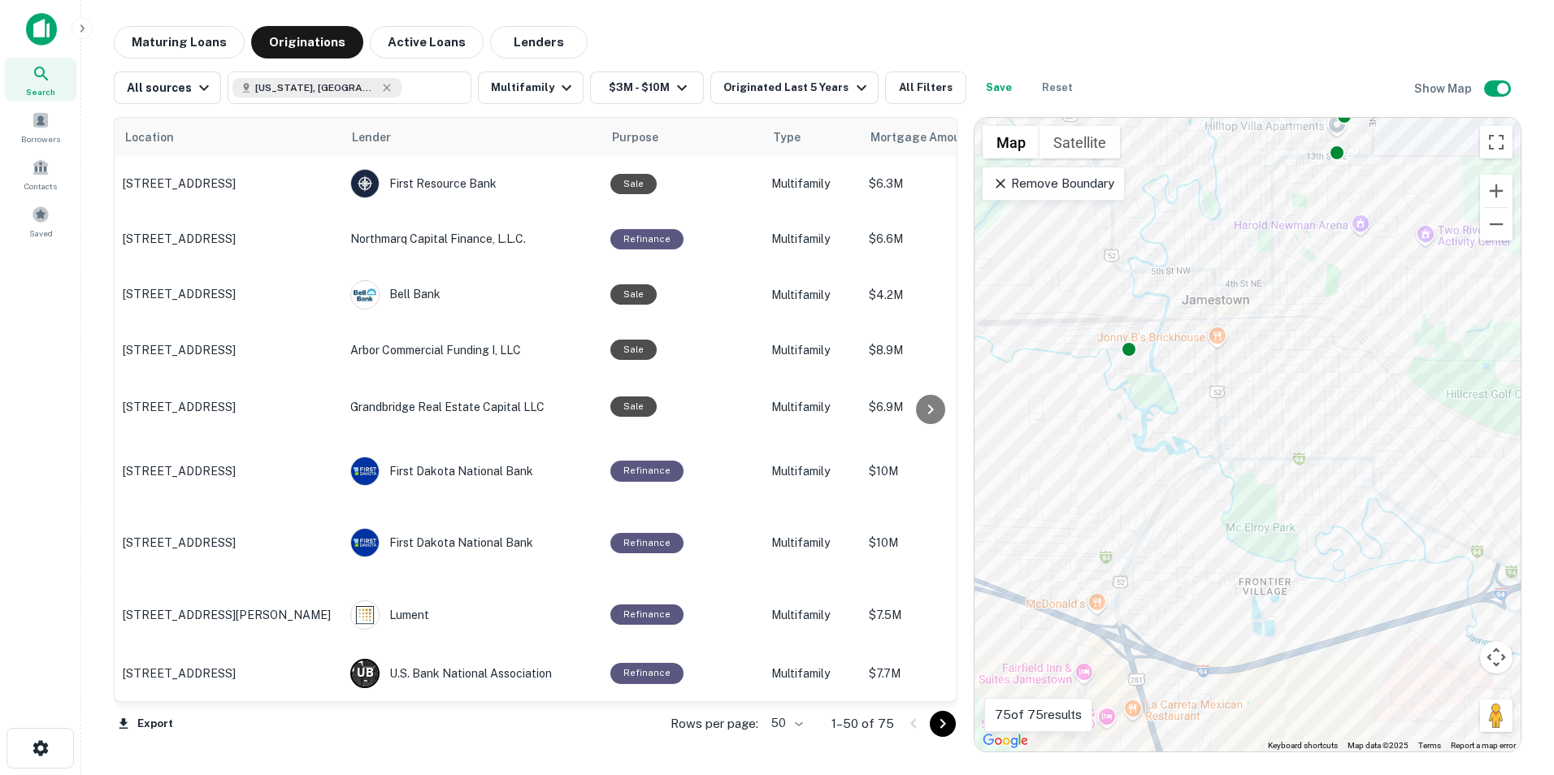
drag, startPoint x: 1391, startPoint y: 207, endPoint x: 1466, endPoint y: 605, distance: 404.4
click at [1466, 605] on div "To activate drag with keyboard, press Alt + Enter. Once in keyboard drag state,…" at bounding box center [1247, 435] width 546 height 634
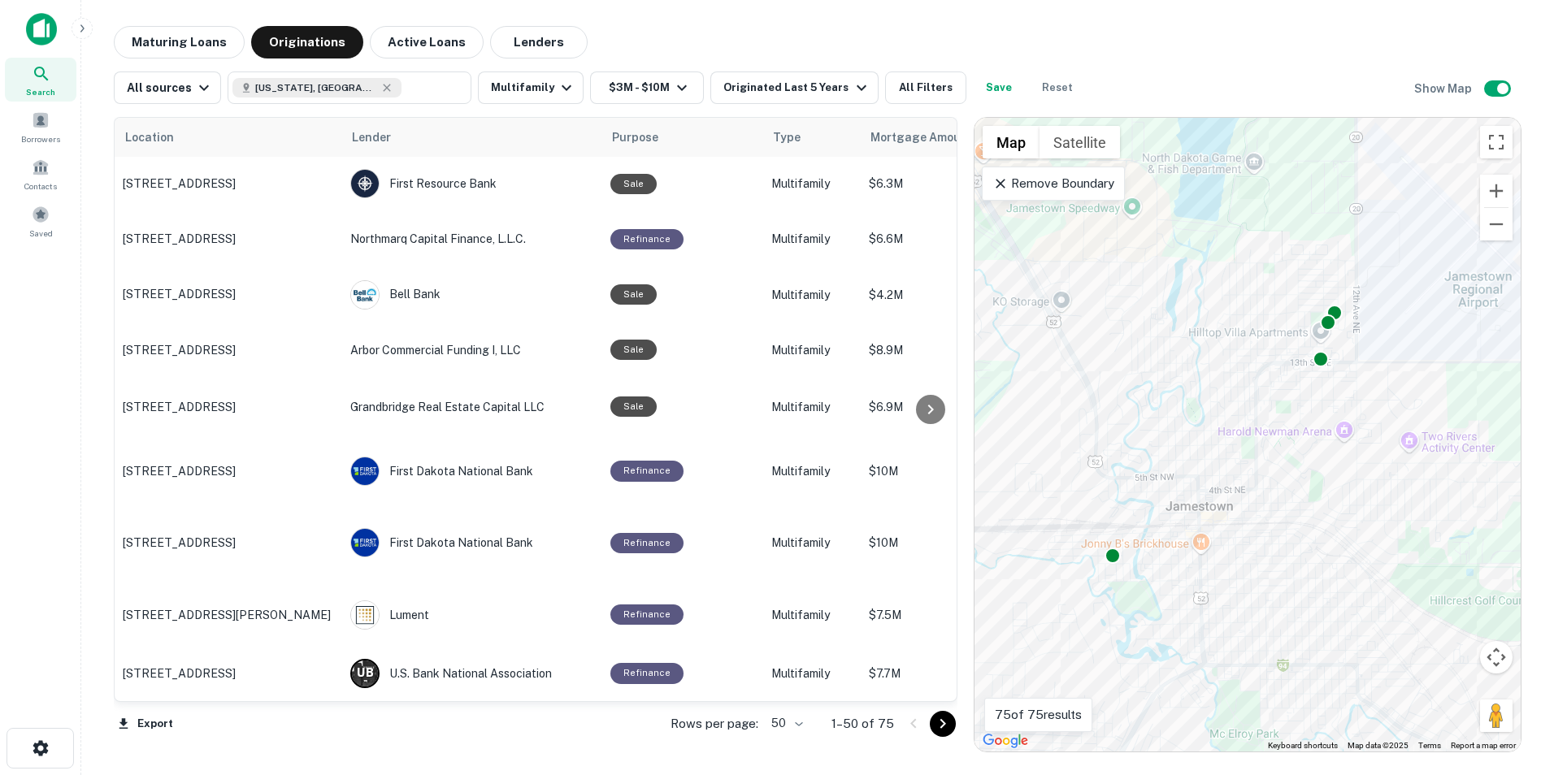
drag, startPoint x: 1438, startPoint y: 636, endPoint x: 1425, endPoint y: 810, distance: 174.5
click at [1425, 774] on html "Search Borrowers Contacts Saved Maturing Loans Originations Active Loans Lender…" at bounding box center [777, 387] width 1554 height 775
click at [1501, 224] on button "Zoom out" at bounding box center [1496, 224] width 33 height 33
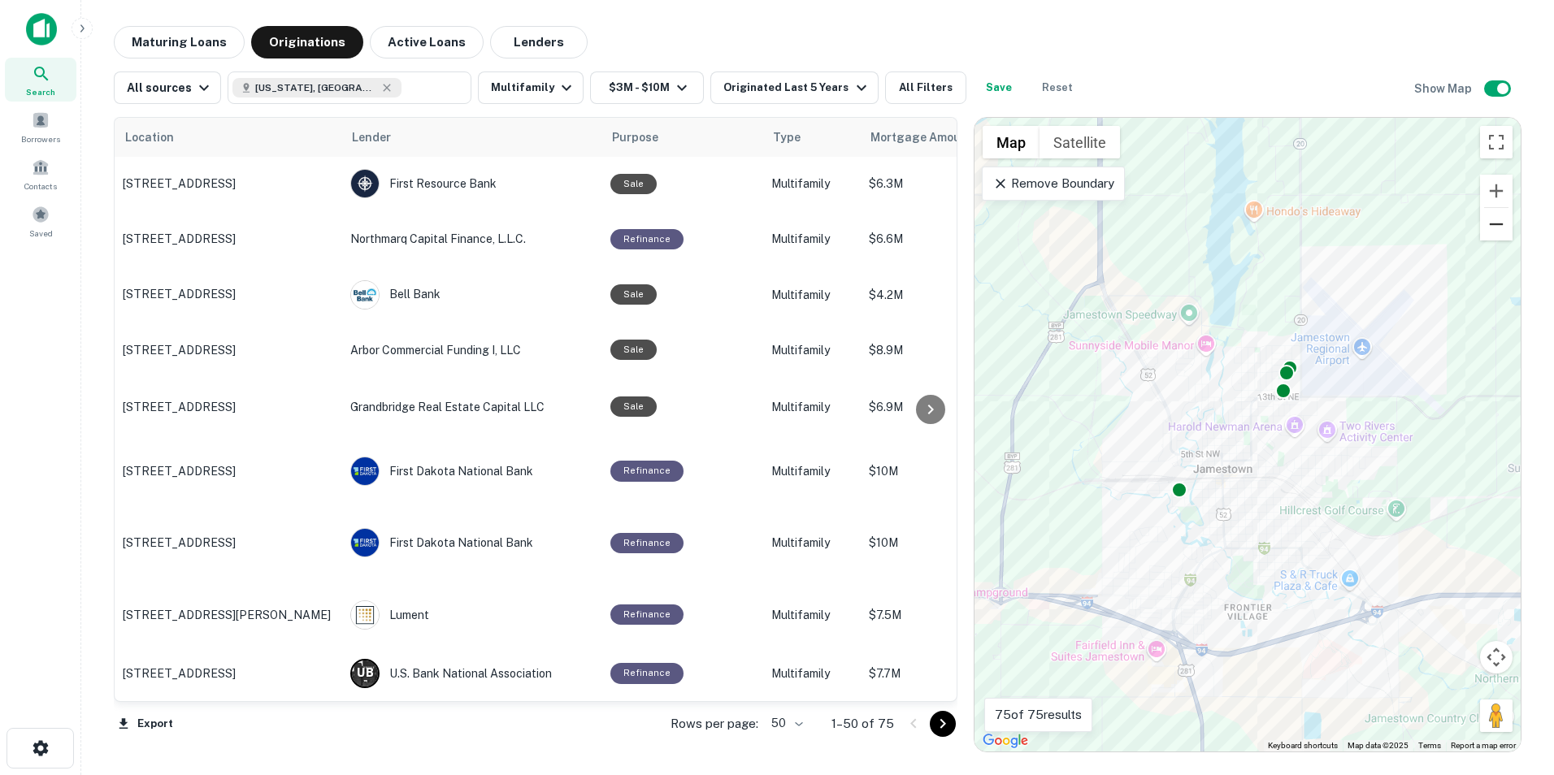
click at [1501, 224] on button "Zoom out" at bounding box center [1496, 224] width 33 height 33
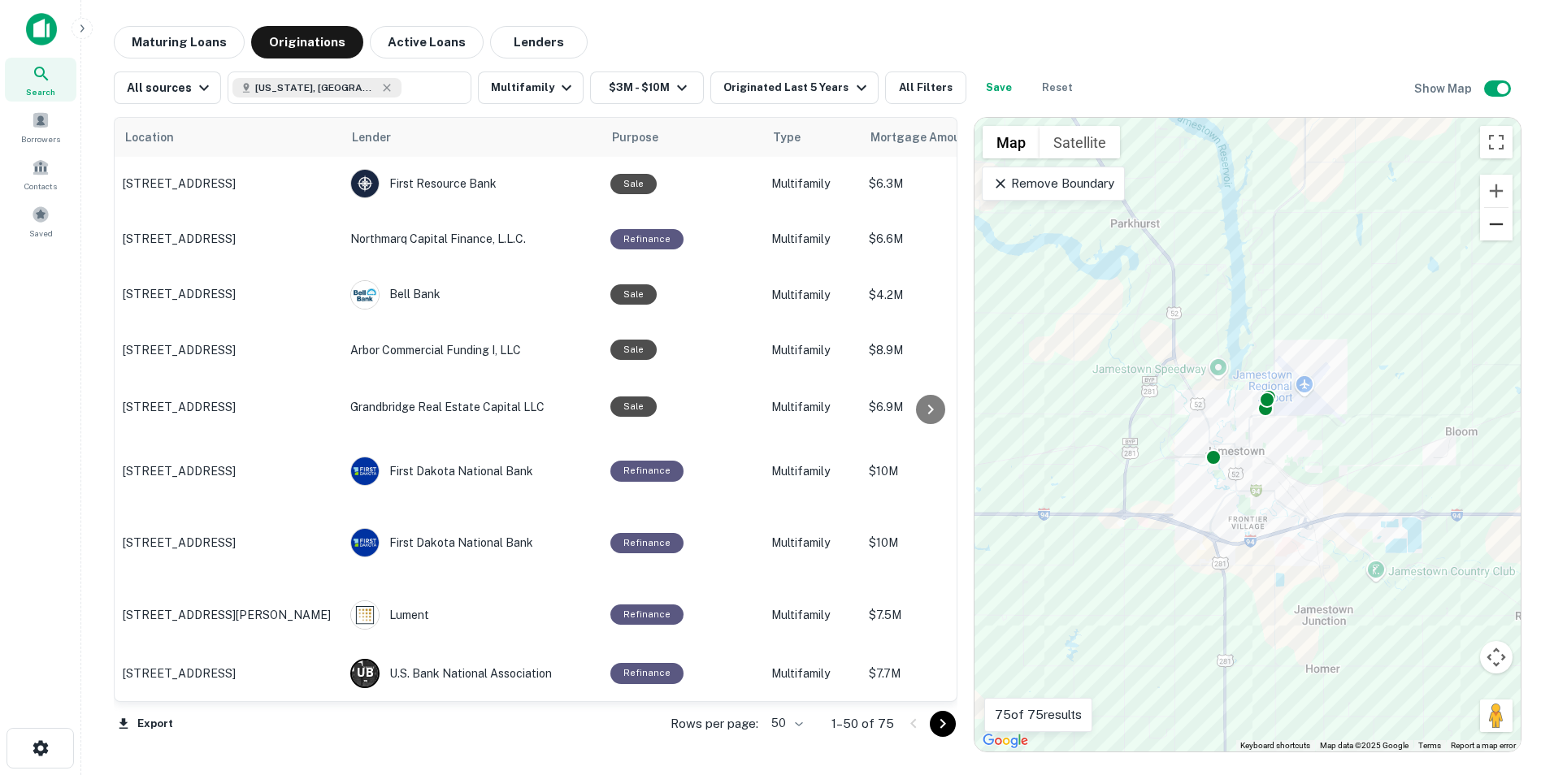
click at [1501, 224] on button "Zoom out" at bounding box center [1496, 224] width 33 height 33
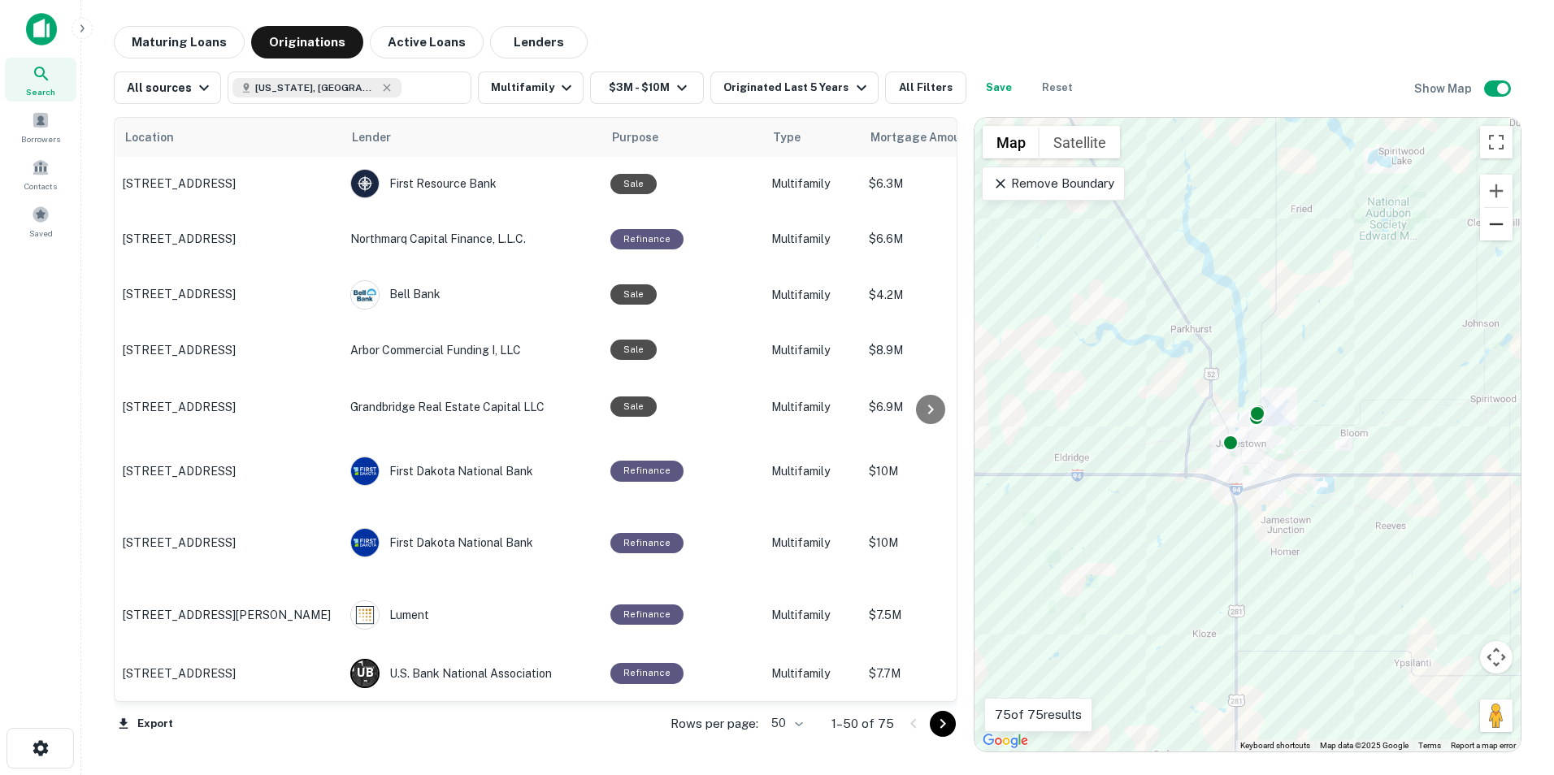
click at [1501, 224] on button "Zoom out" at bounding box center [1496, 224] width 33 height 33
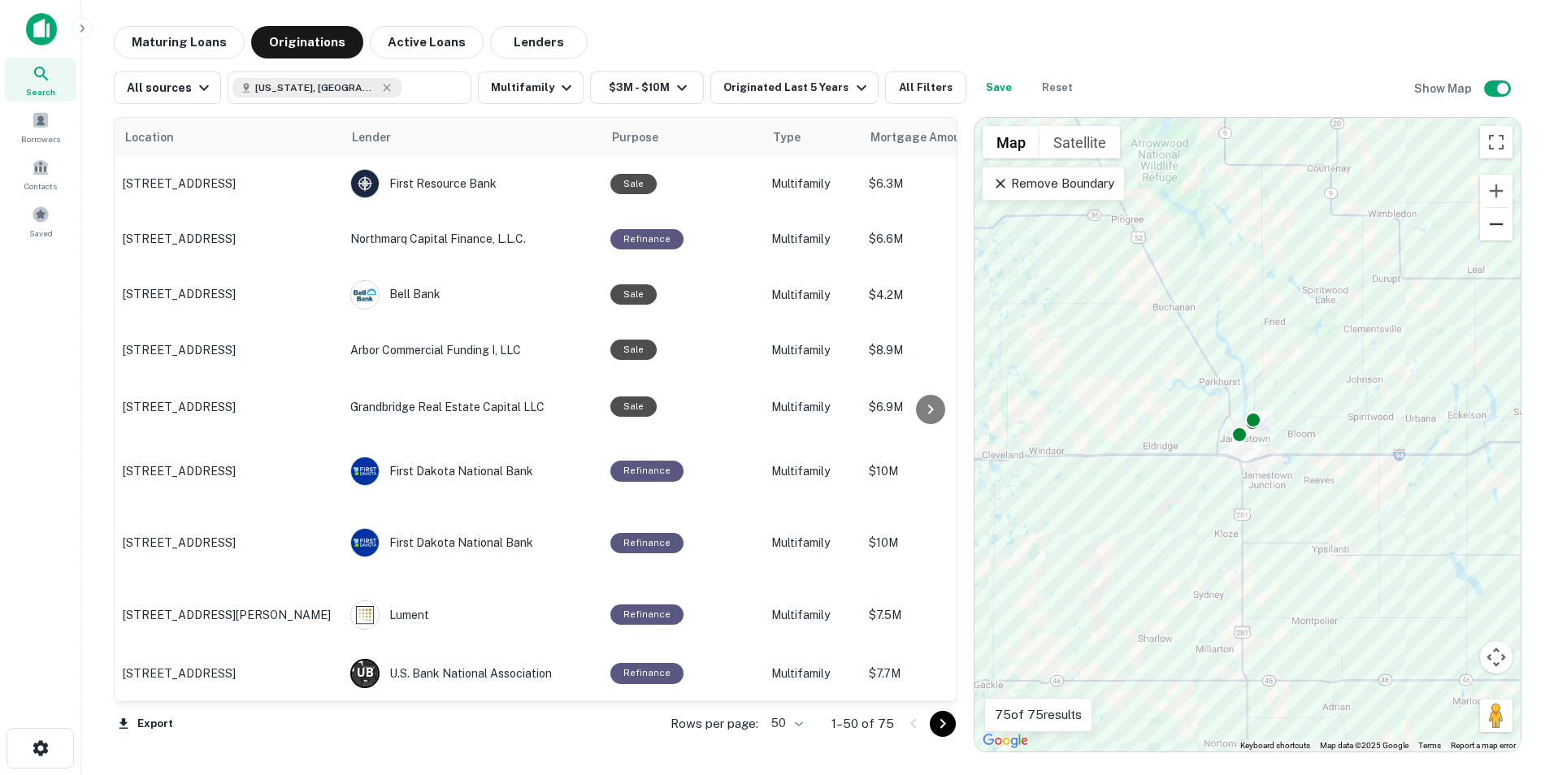
click at [1501, 224] on button "Zoom out" at bounding box center [1496, 224] width 33 height 33
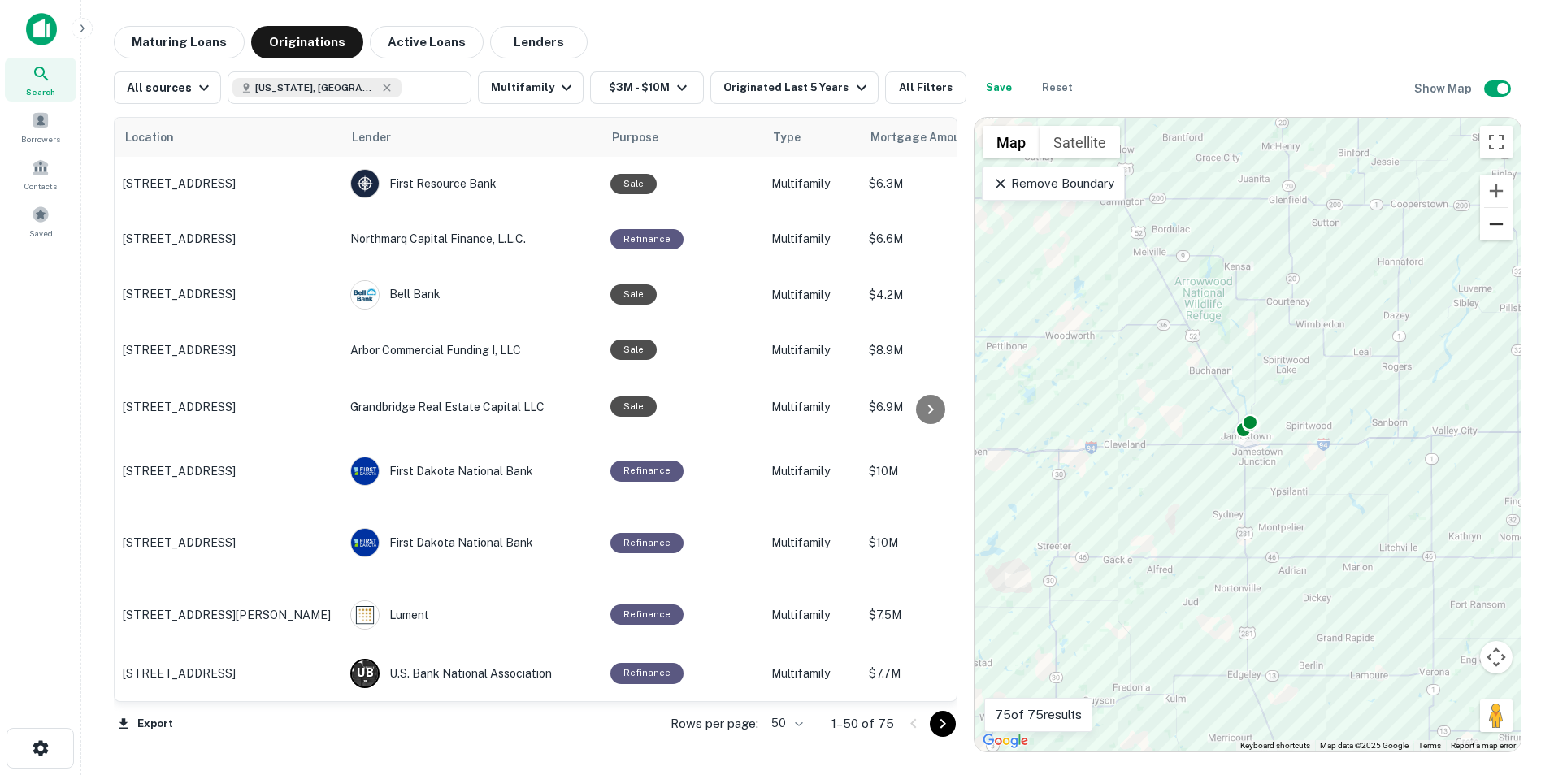
click at [1501, 224] on button "Zoom out" at bounding box center [1496, 224] width 33 height 33
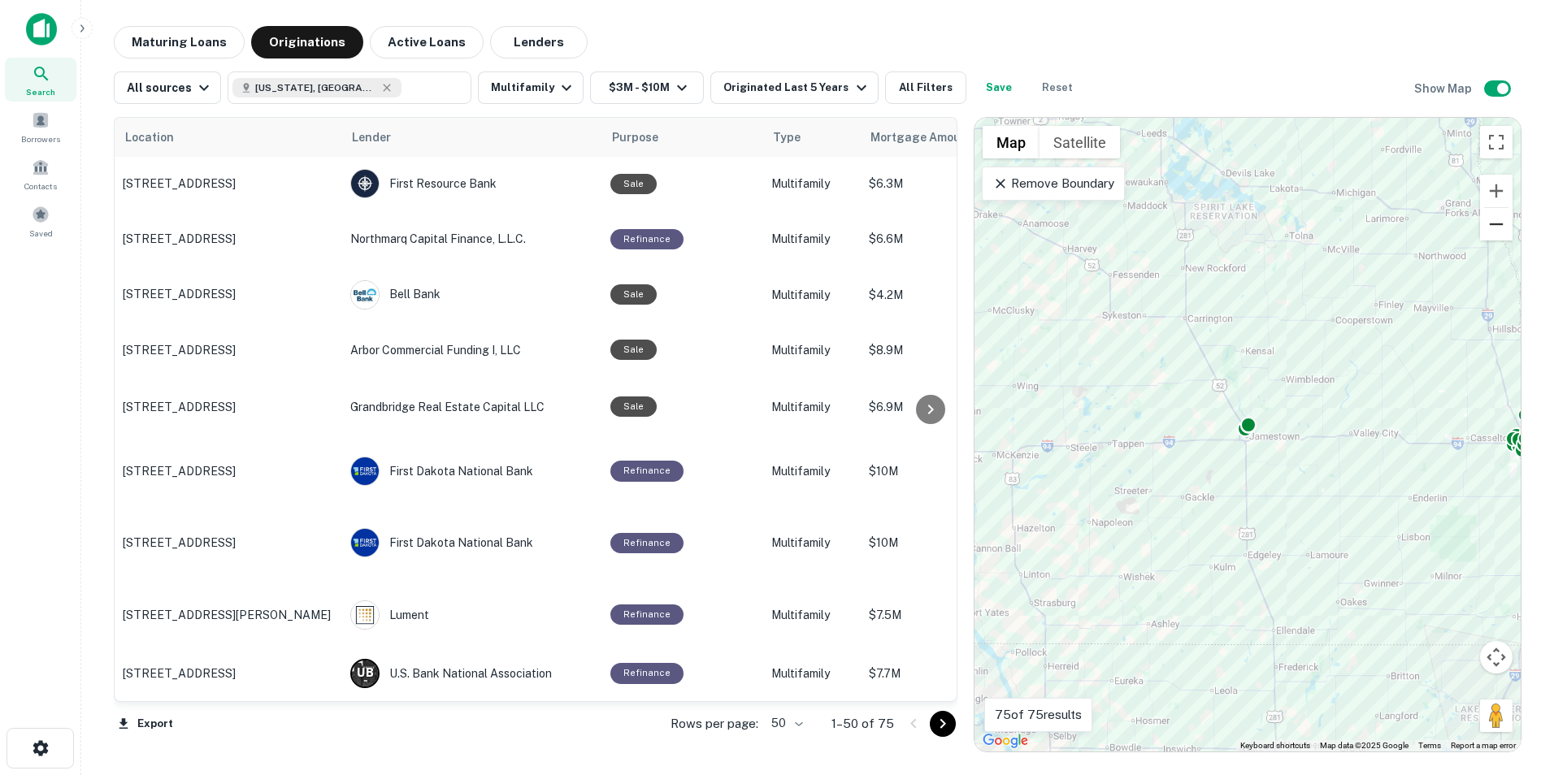
click at [1501, 224] on button "Zoom out" at bounding box center [1496, 224] width 33 height 33
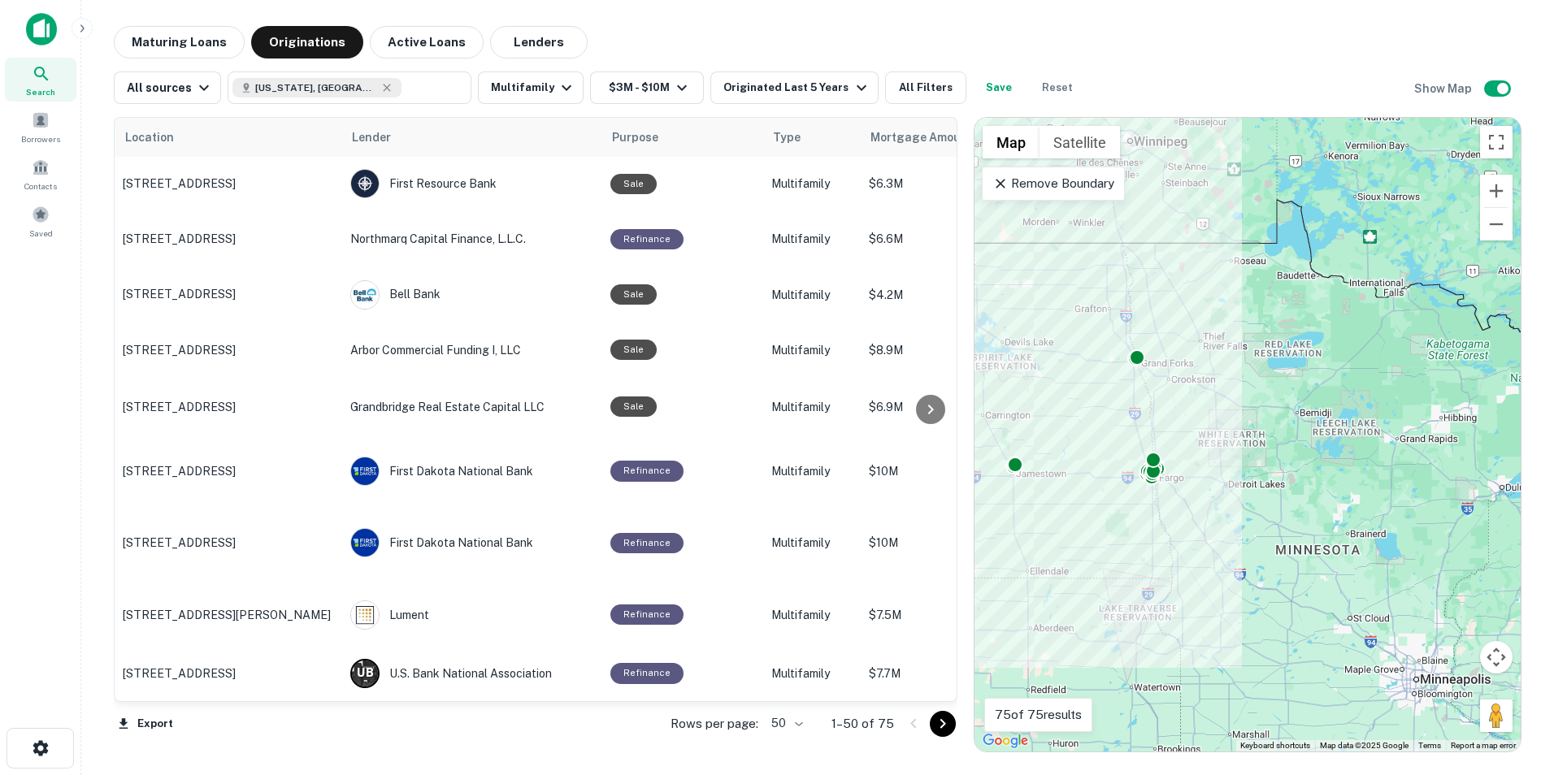
drag, startPoint x: 1402, startPoint y: 402, endPoint x: 1216, endPoint y: 421, distance: 187.0
click at [1217, 421] on div "To activate drag with keyboard, press Alt + Enter. Once in keyboard drag state,…" at bounding box center [1247, 435] width 546 height 634
click at [1483, 193] on button "Zoom in" at bounding box center [1496, 191] width 33 height 33
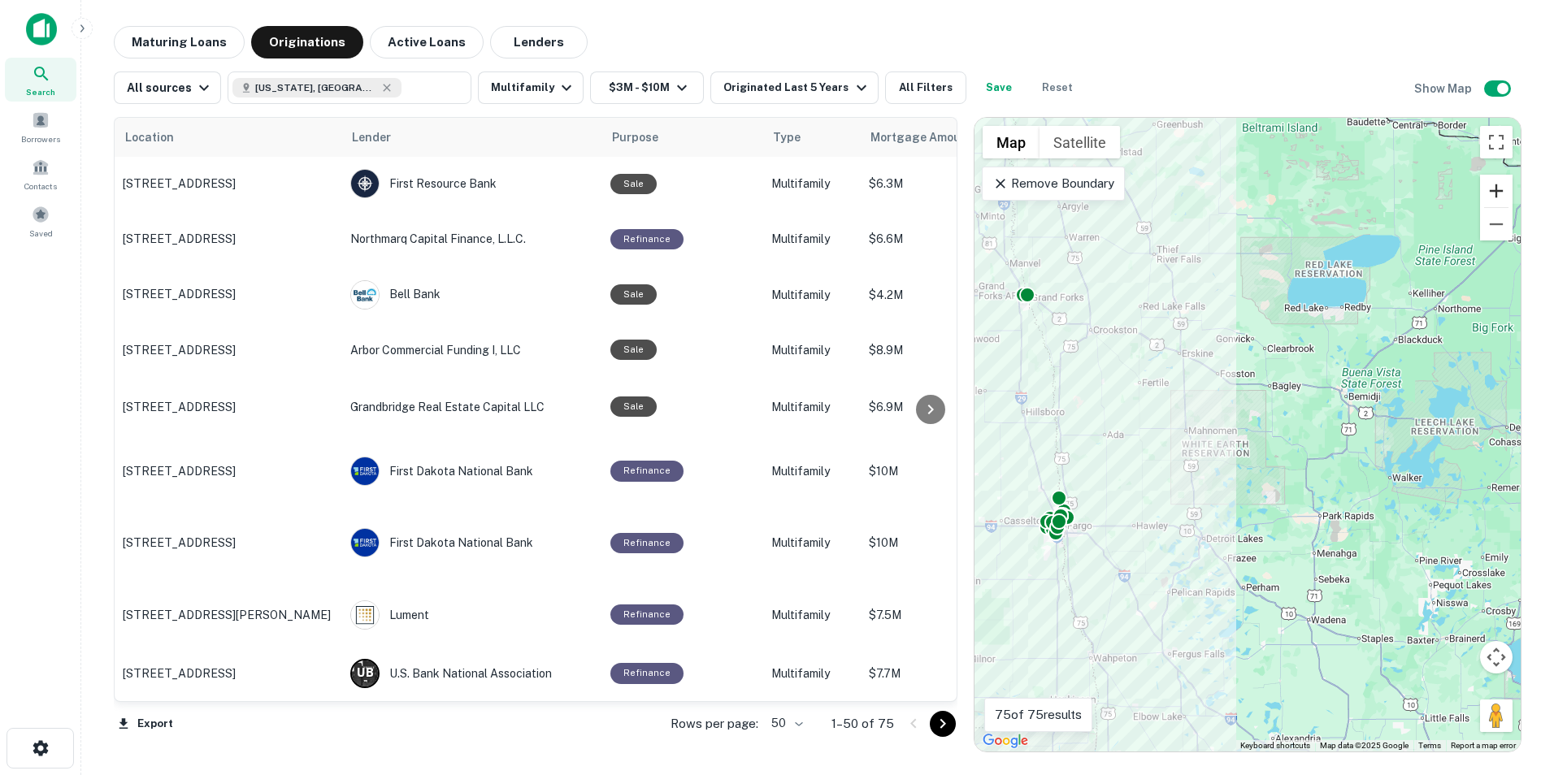
click at [1483, 191] on button "Zoom in" at bounding box center [1496, 191] width 33 height 33
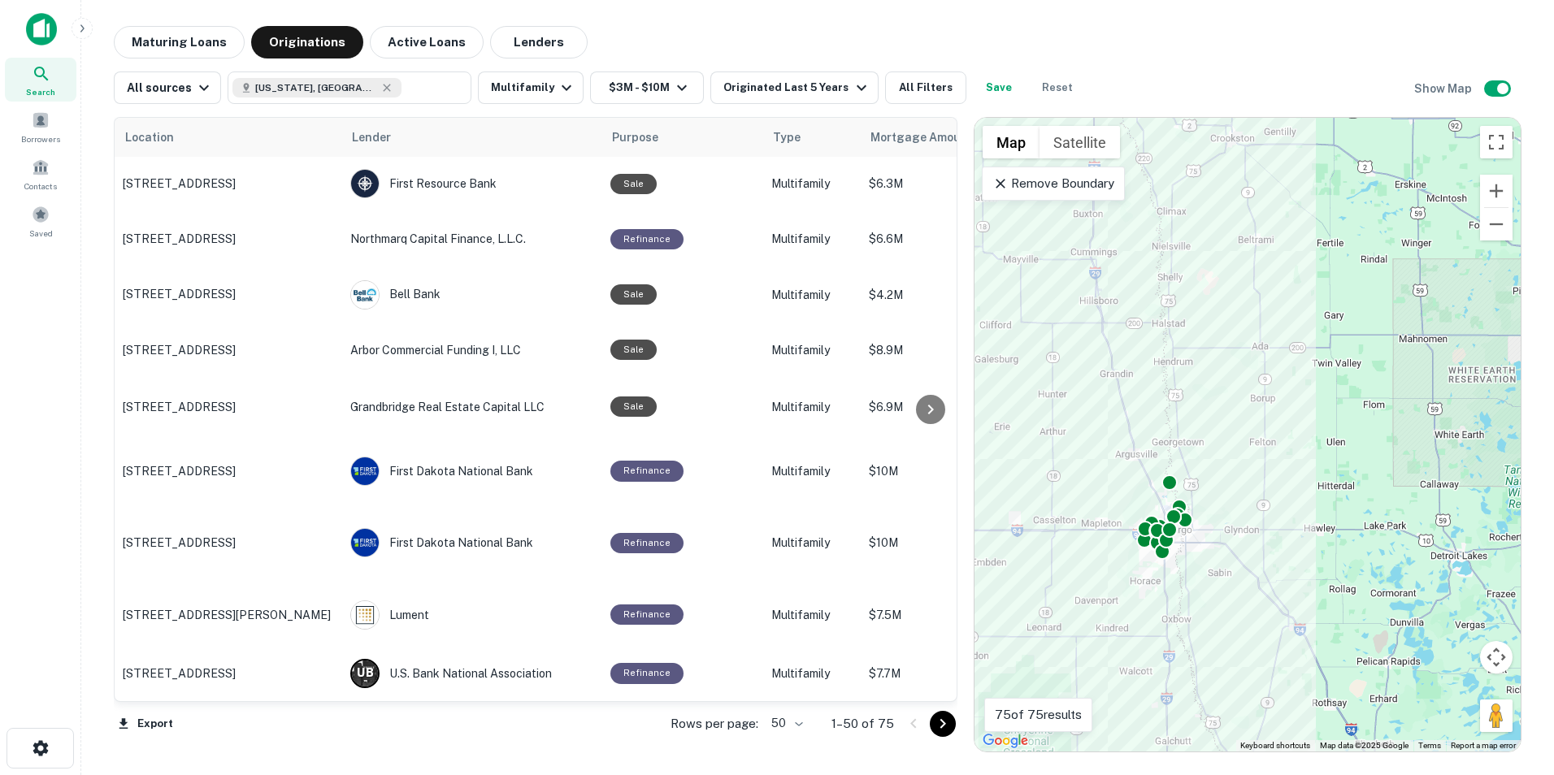
drag, startPoint x: 1166, startPoint y: 446, endPoint x: 1458, endPoint y: 363, distance: 303.3
click at [1464, 358] on div "To activate drag with keyboard, press Alt + Enter. Once in keyboard drag state,…" at bounding box center [1247, 435] width 546 height 634
click at [1503, 194] on button "Zoom in" at bounding box center [1496, 191] width 33 height 33
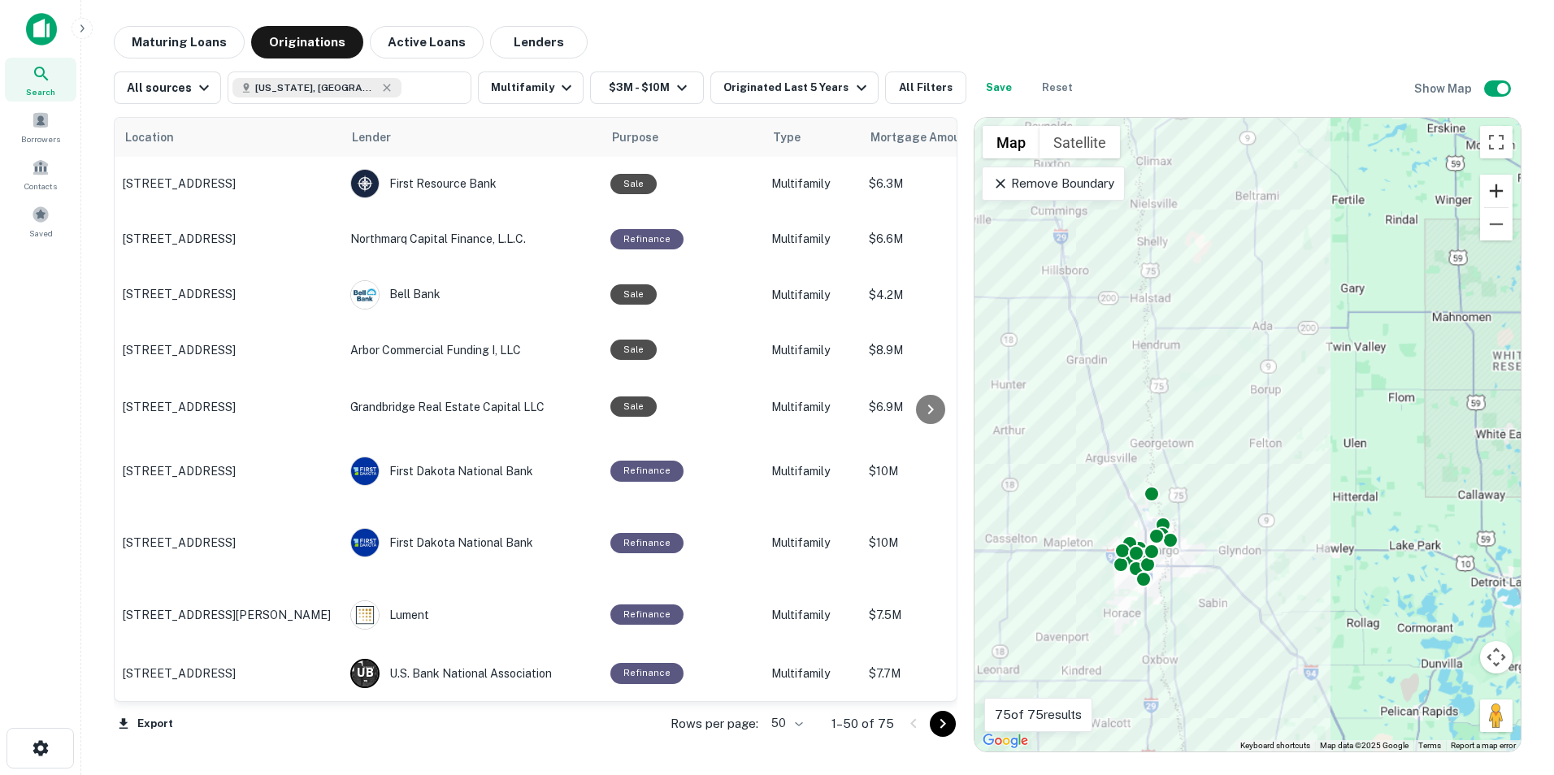
click at [1503, 194] on button "Zoom in" at bounding box center [1496, 191] width 33 height 33
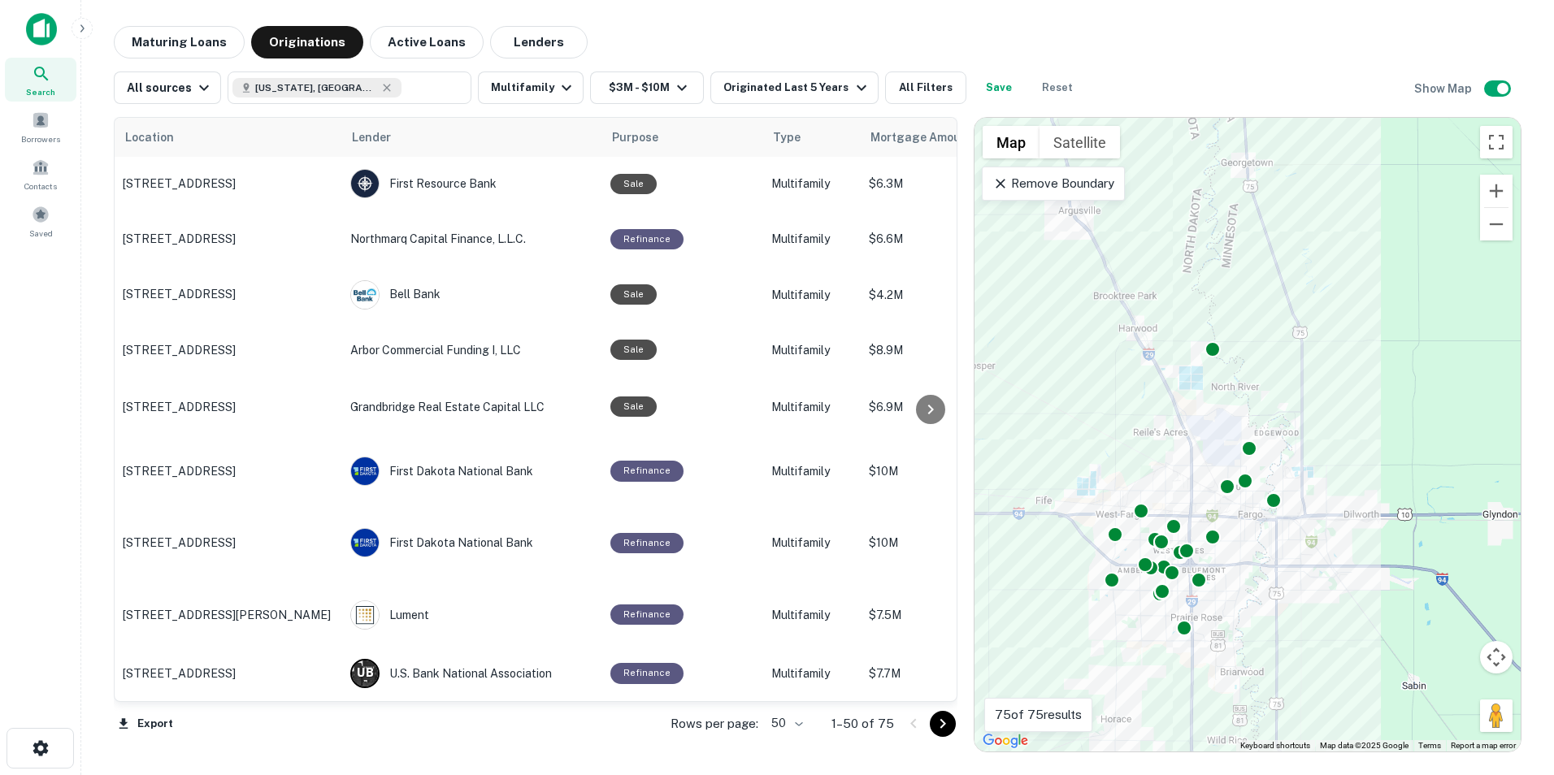
drag, startPoint x: 1176, startPoint y: 514, endPoint x: 1435, endPoint y: 215, distance: 395.2
click at [1437, 211] on div "To activate drag with keyboard, press Alt + Enter. Once in keyboard drag state,…" at bounding box center [1247, 435] width 546 height 634
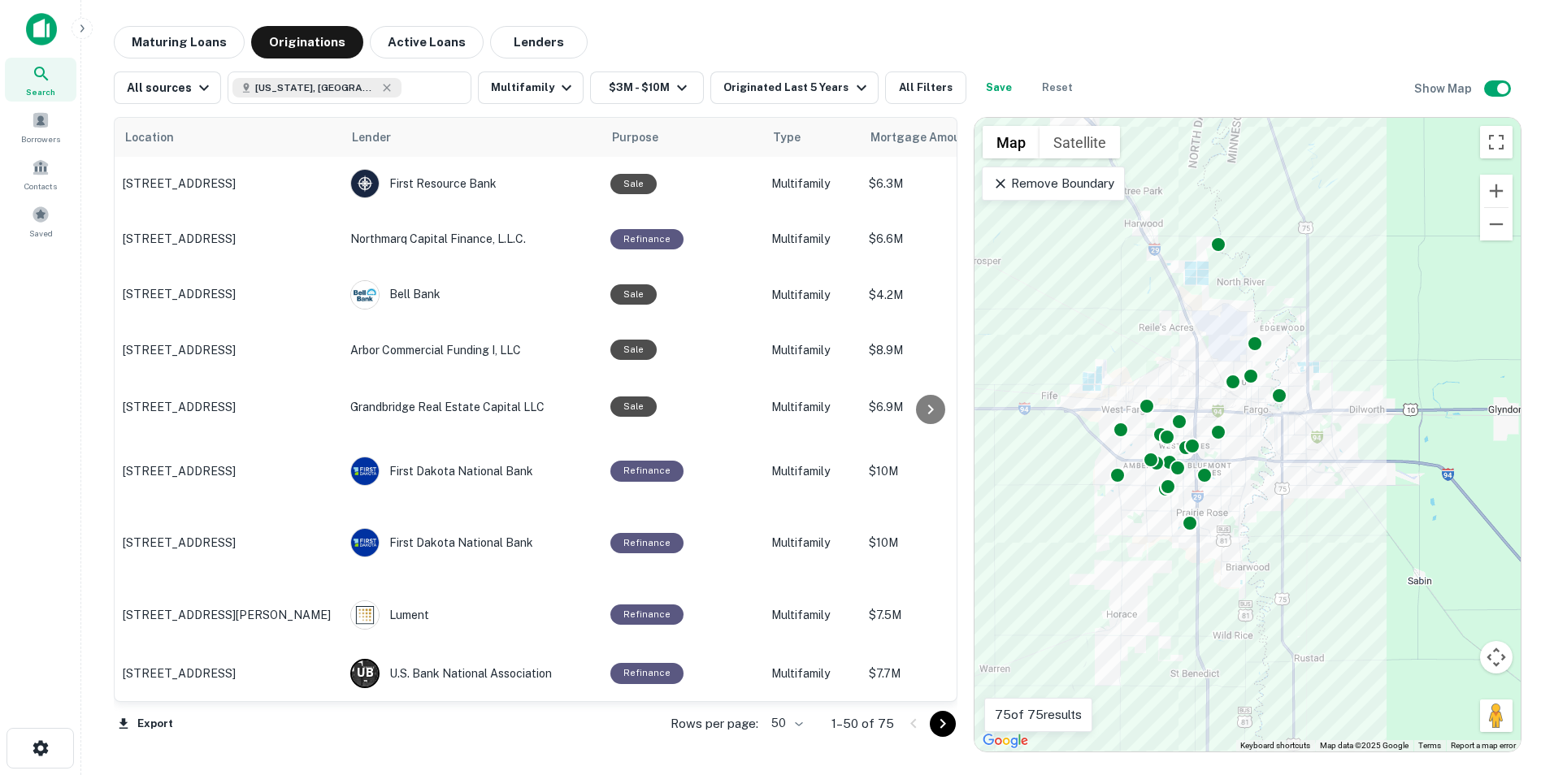
drag, startPoint x: 1375, startPoint y: 371, endPoint x: 1381, endPoint y: 328, distance: 43.4
click at [1381, 328] on div "To activate drag with keyboard, press Alt + Enter. Once in keyboard drag state,…" at bounding box center [1247, 435] width 546 height 634
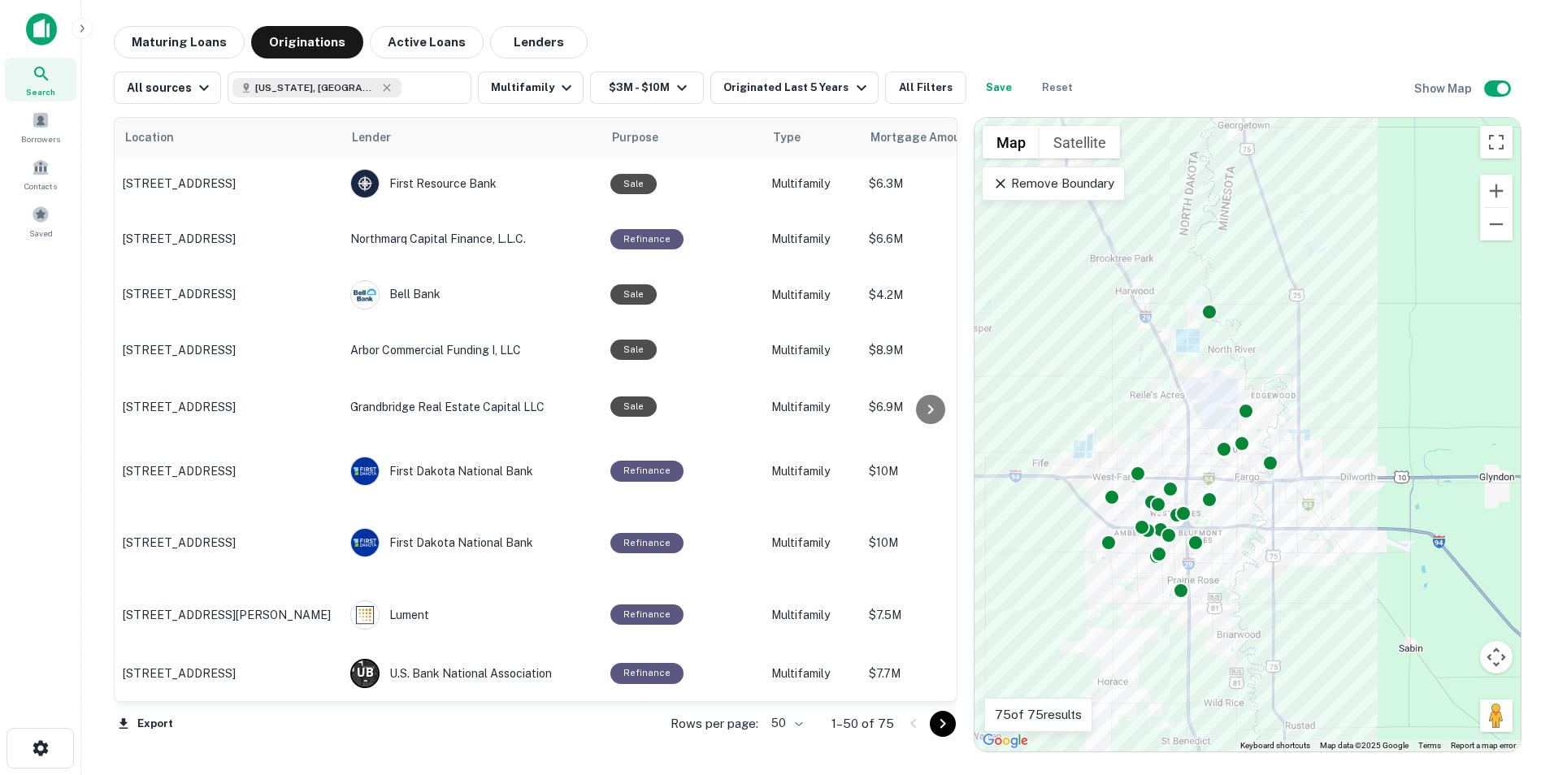
drag, startPoint x: 1455, startPoint y: 327, endPoint x: 1449, endPoint y: 420, distance: 93.7
click at [1449, 420] on div "To activate drag with keyboard, press Alt + Enter. Once in keyboard drag state,…" at bounding box center [1247, 435] width 546 height 634
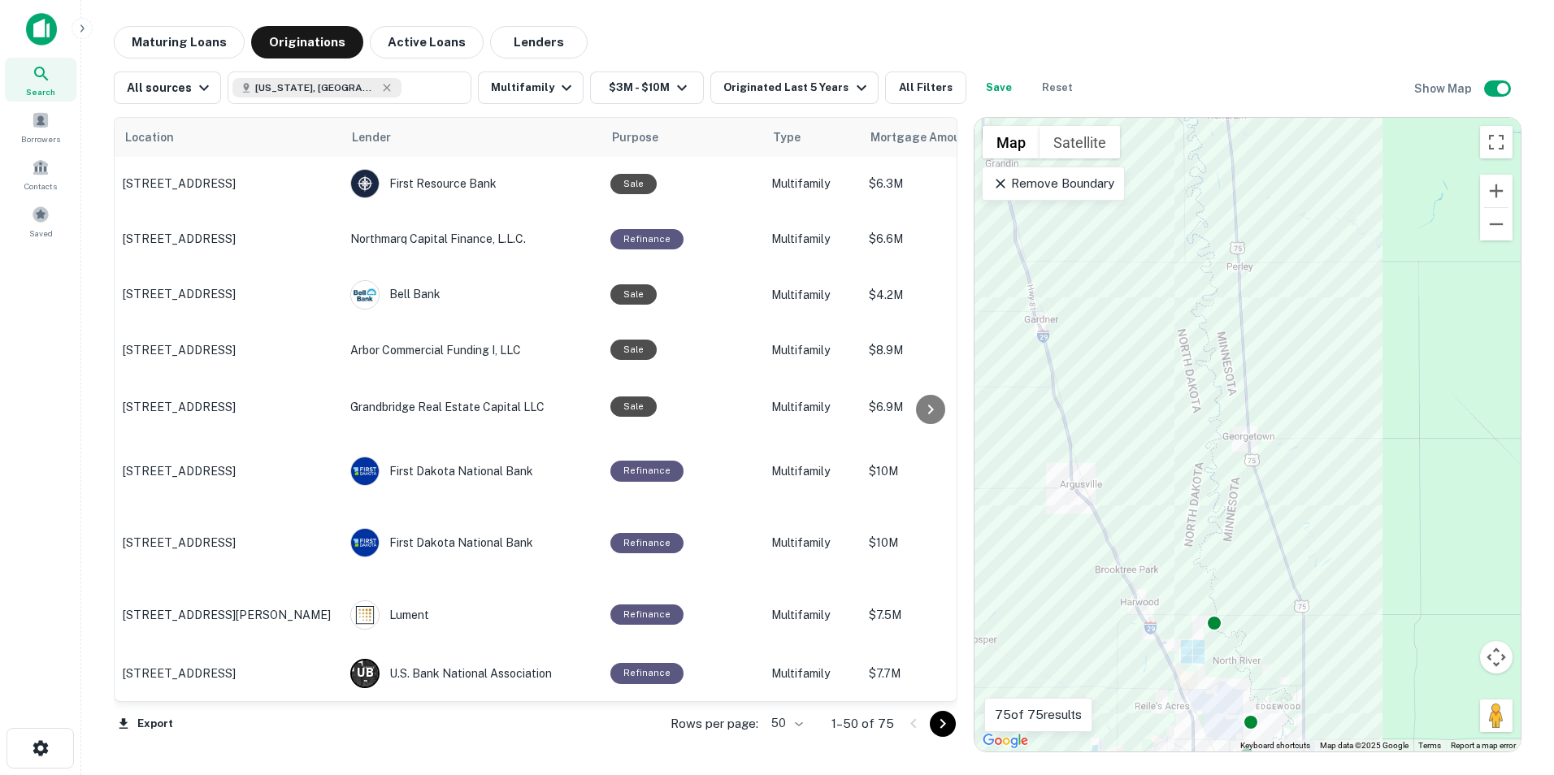
drag, startPoint x: 1400, startPoint y: 295, endPoint x: 1413, endPoint y: 562, distance: 266.9
click at [1413, 562] on div "To activate drag with keyboard, press Alt + Enter. Once in keyboard drag state,…" at bounding box center [1247, 435] width 546 height 634
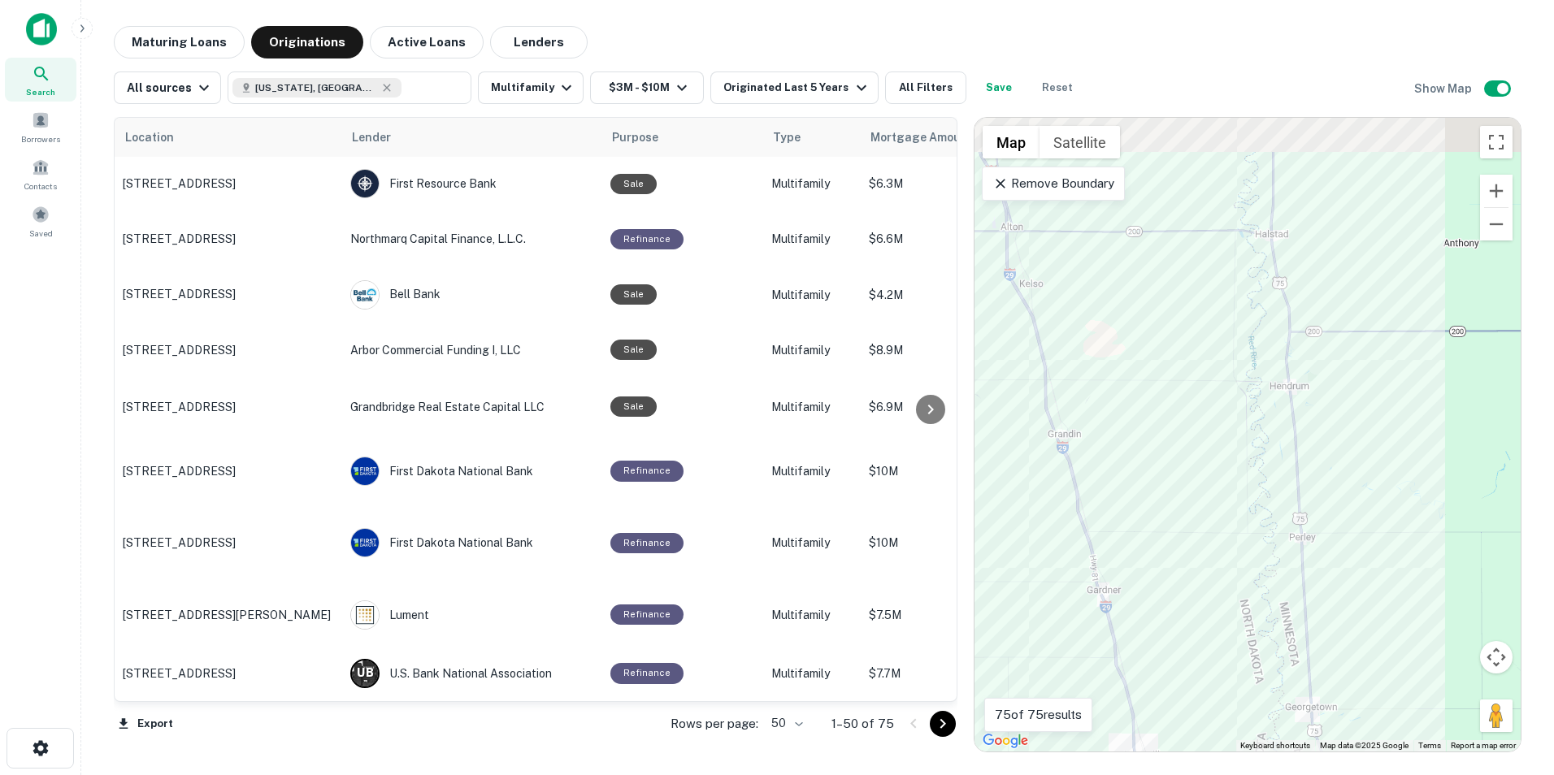
drag, startPoint x: 1389, startPoint y: 422, endPoint x: 1403, endPoint y: 536, distance: 114.6
click at [1424, 557] on div "To activate drag with keyboard, press Alt + Enter. Once in keyboard drag state,…" at bounding box center [1247, 435] width 546 height 634
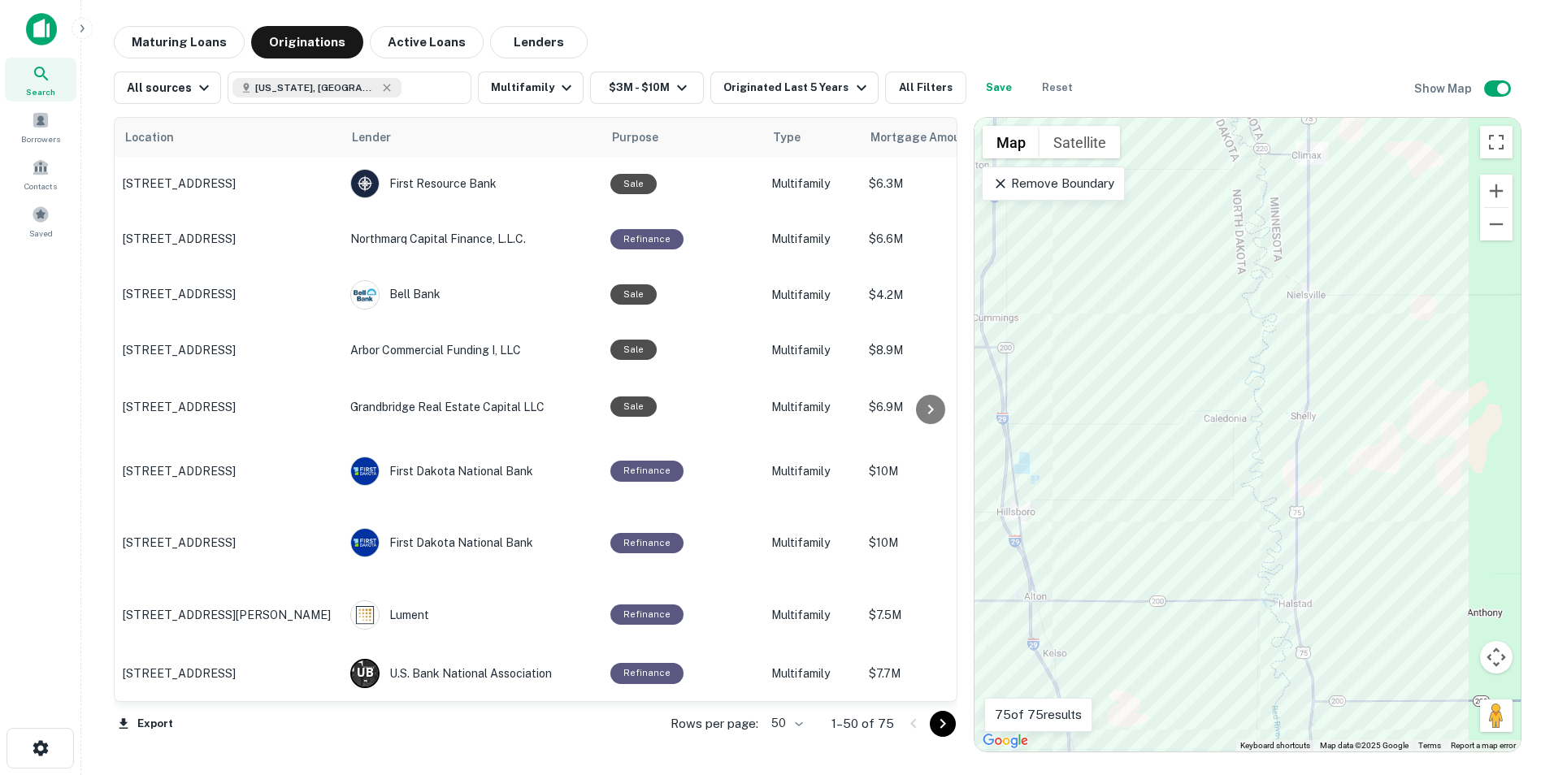
drag, startPoint x: 1392, startPoint y: 314, endPoint x: 1370, endPoint y: 582, distance: 268.3
click at [1368, 574] on div "To activate drag with keyboard, press Alt + Enter. Once in keyboard drag state,…" at bounding box center [1247, 435] width 546 height 634
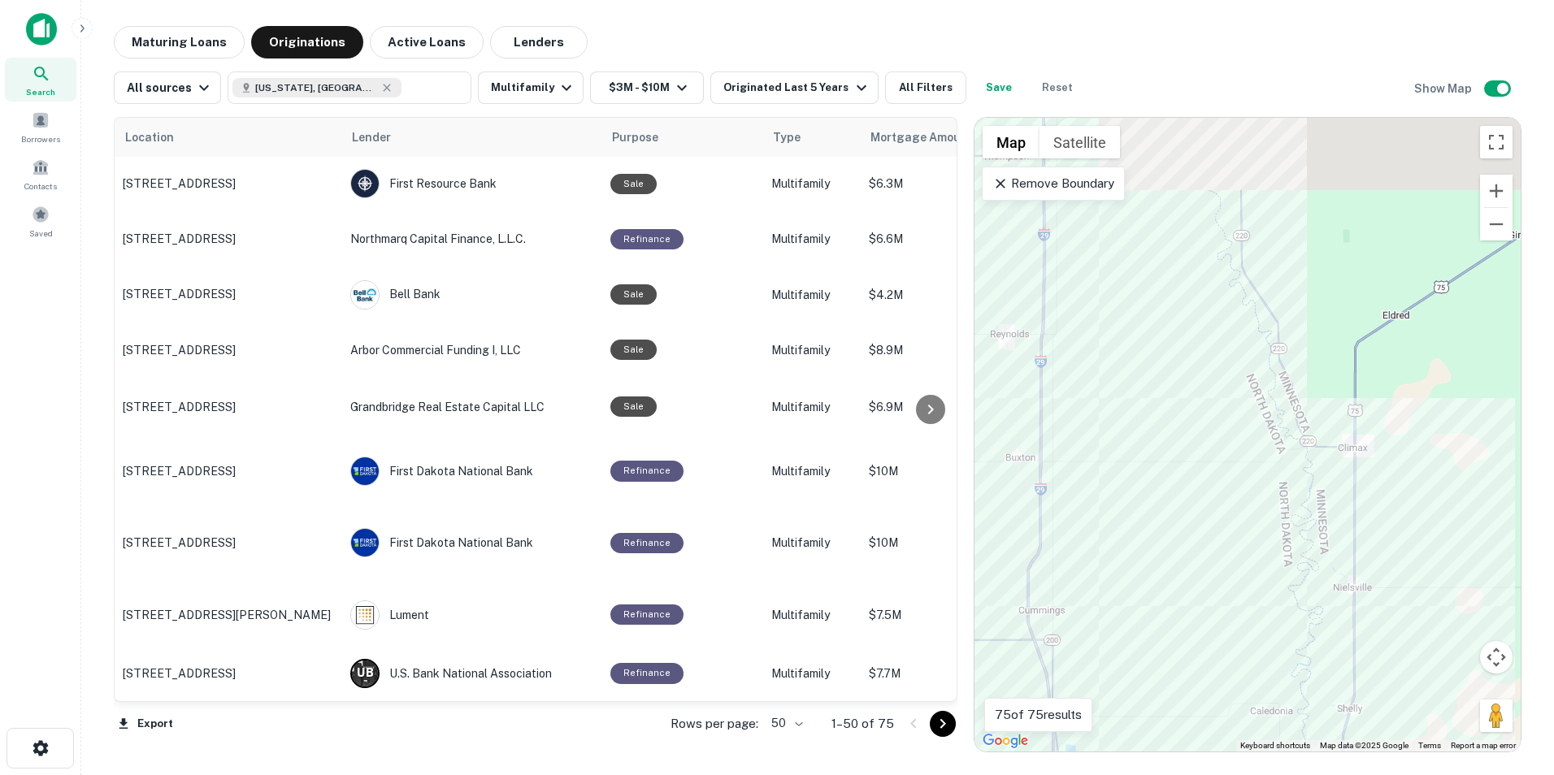
drag, startPoint x: 1391, startPoint y: 397, endPoint x: 1423, endPoint y: 505, distance: 112.6
click at [1451, 491] on div "To activate drag with keyboard, press Alt + Enter. Once in keyboard drag state,…" at bounding box center [1247, 435] width 546 height 634
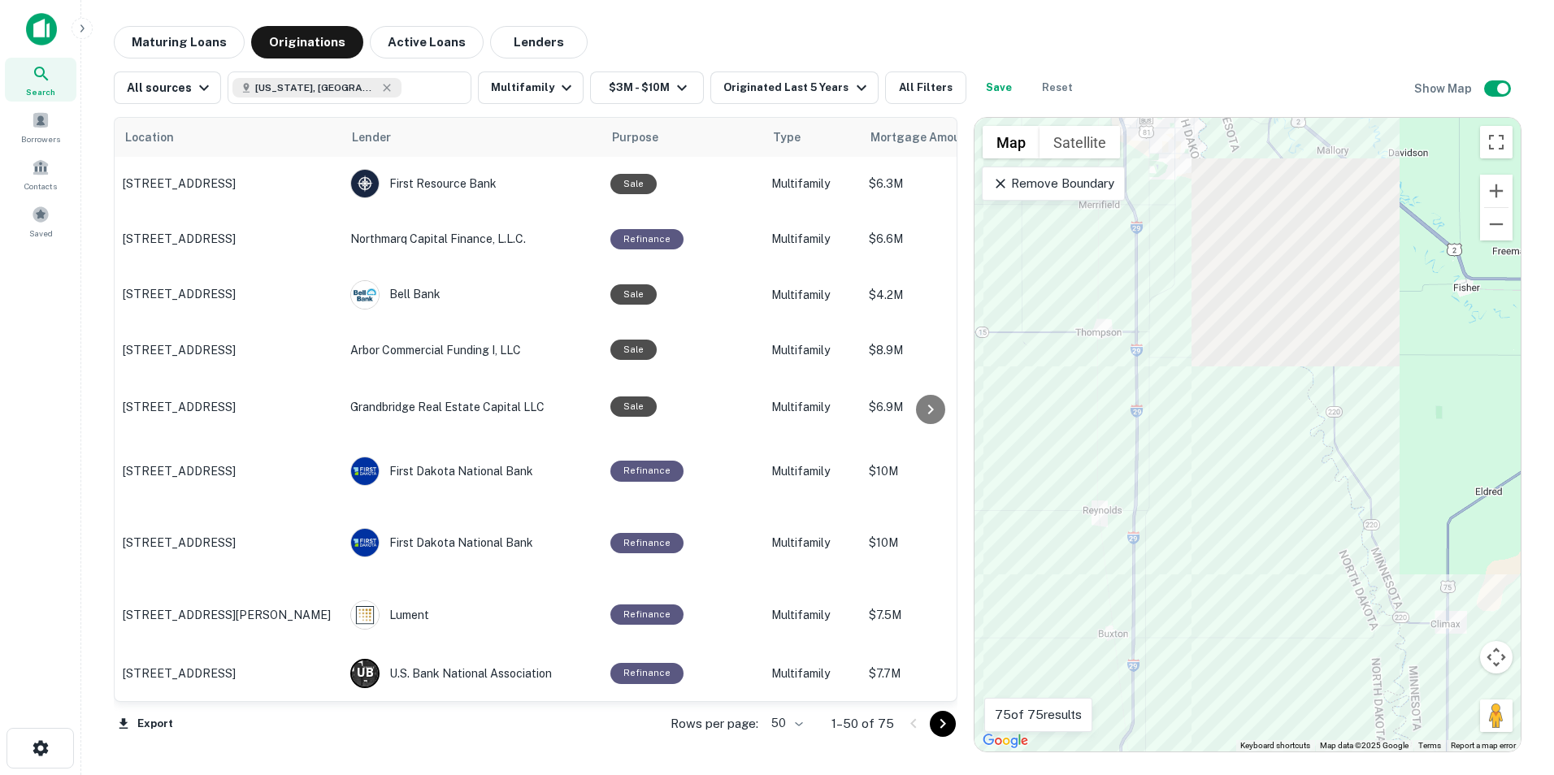
drag, startPoint x: 1344, startPoint y: 330, endPoint x: 1397, endPoint y: 536, distance: 213.1
click at [1397, 536] on div "To activate drag with keyboard, press Alt + Enter. Once in keyboard drag state,…" at bounding box center [1247, 435] width 546 height 634
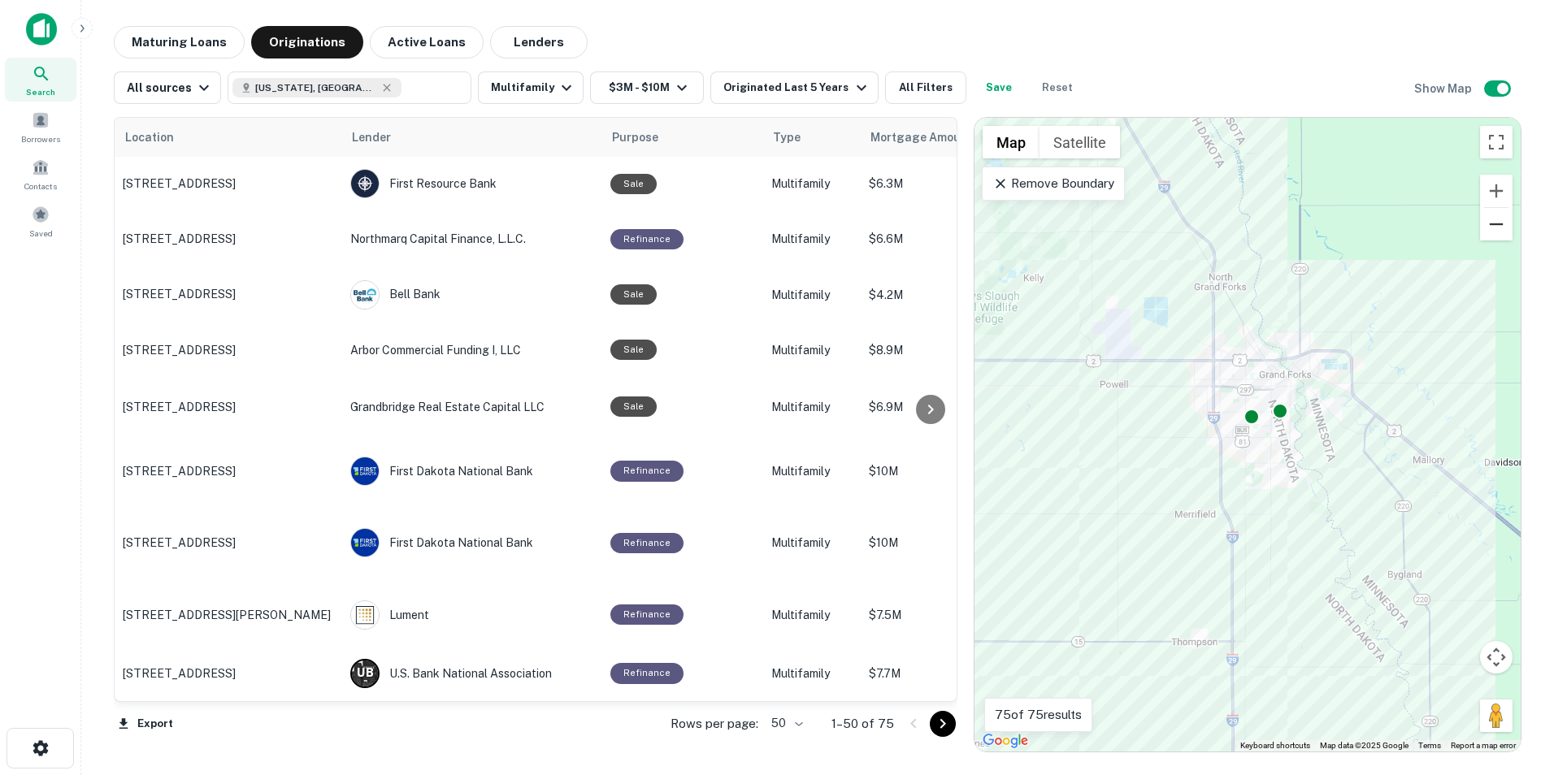
click at [1493, 224] on button "Zoom out" at bounding box center [1496, 224] width 33 height 33
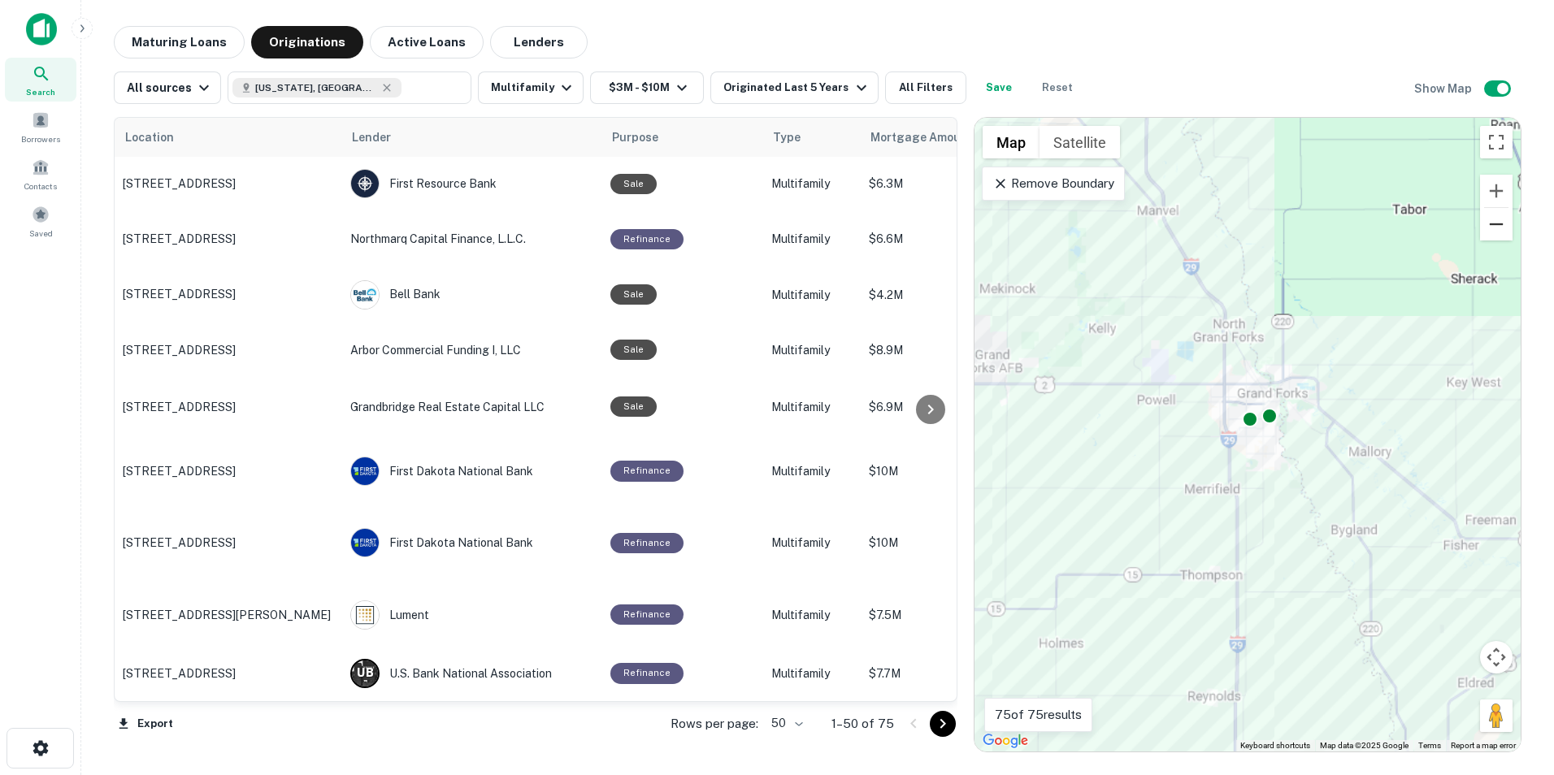
click at [1493, 224] on button "Zoom out" at bounding box center [1496, 224] width 33 height 33
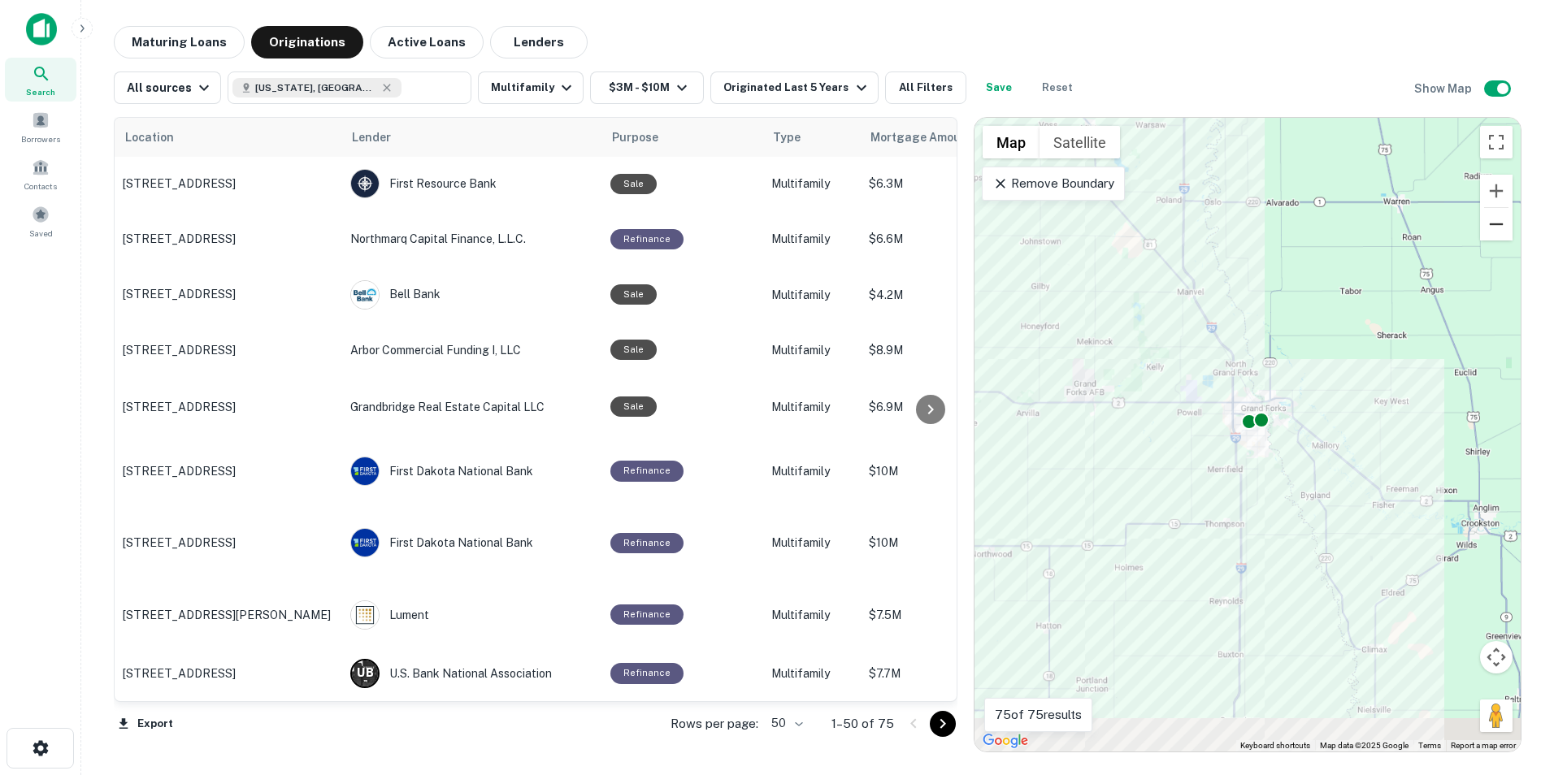
click at [1493, 224] on button "Zoom out" at bounding box center [1496, 224] width 33 height 33
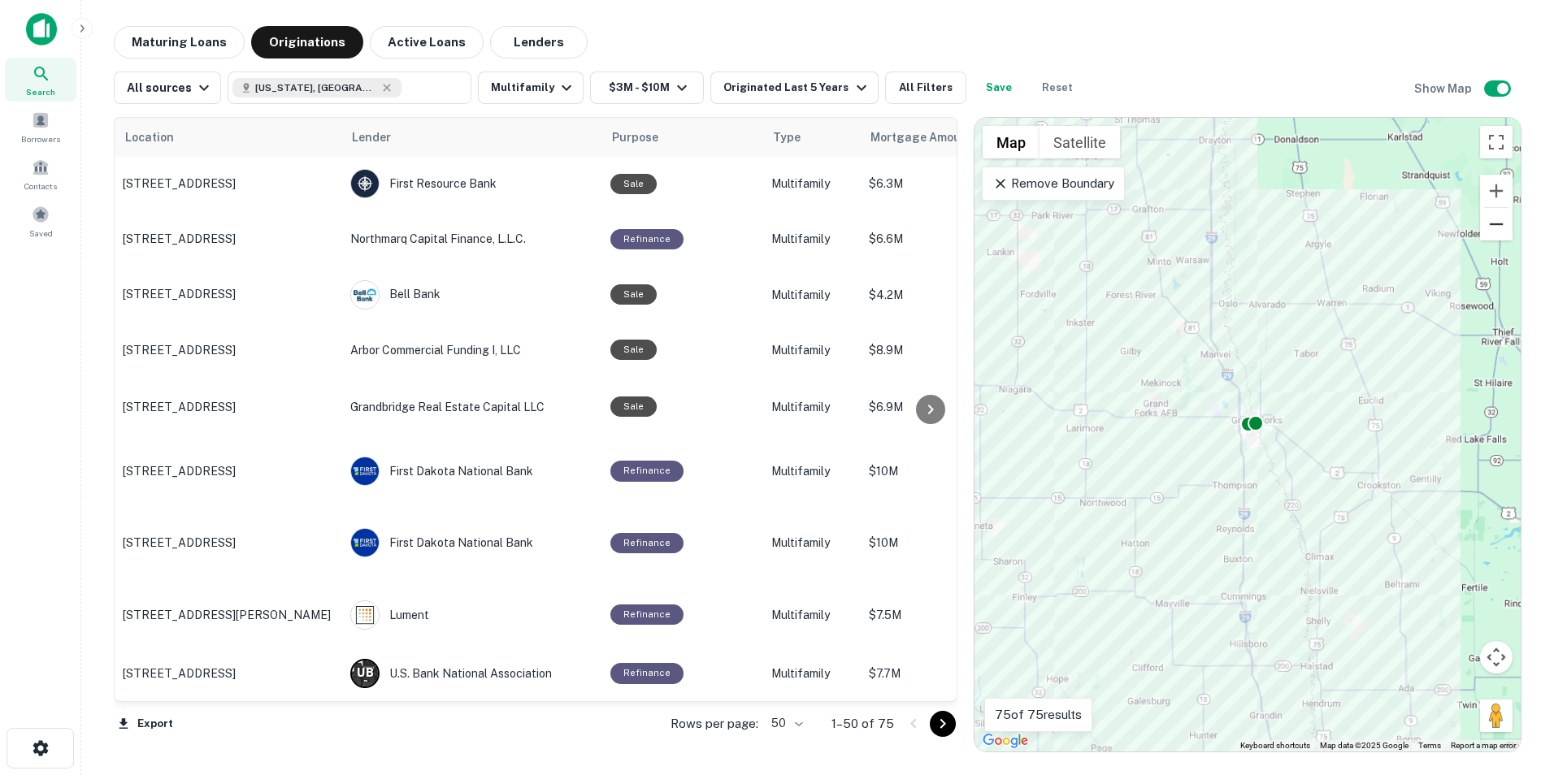
click at [1493, 224] on button "Zoom out" at bounding box center [1496, 224] width 33 height 33
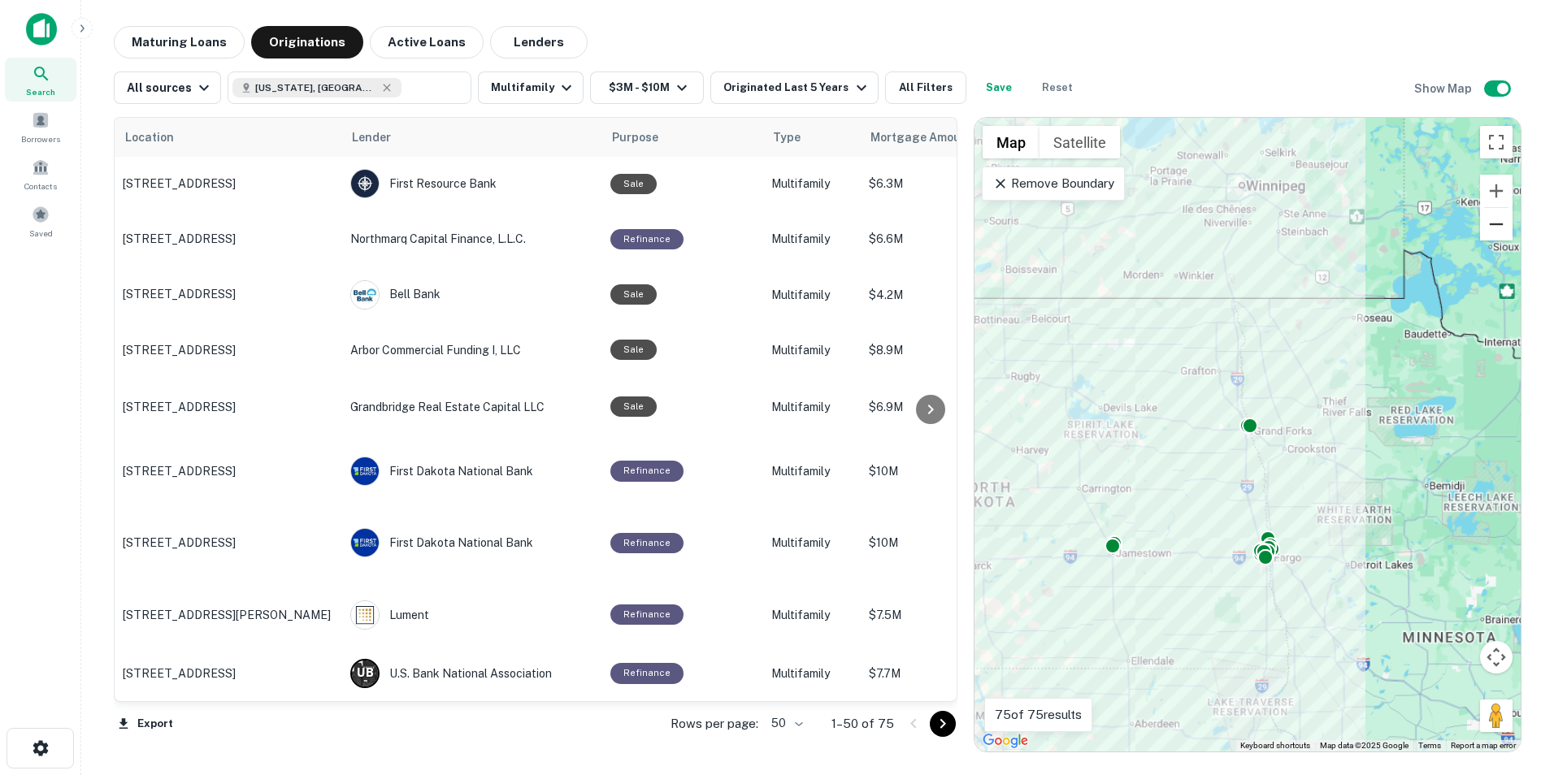
click at [1493, 224] on button "Zoom out" at bounding box center [1496, 224] width 33 height 33
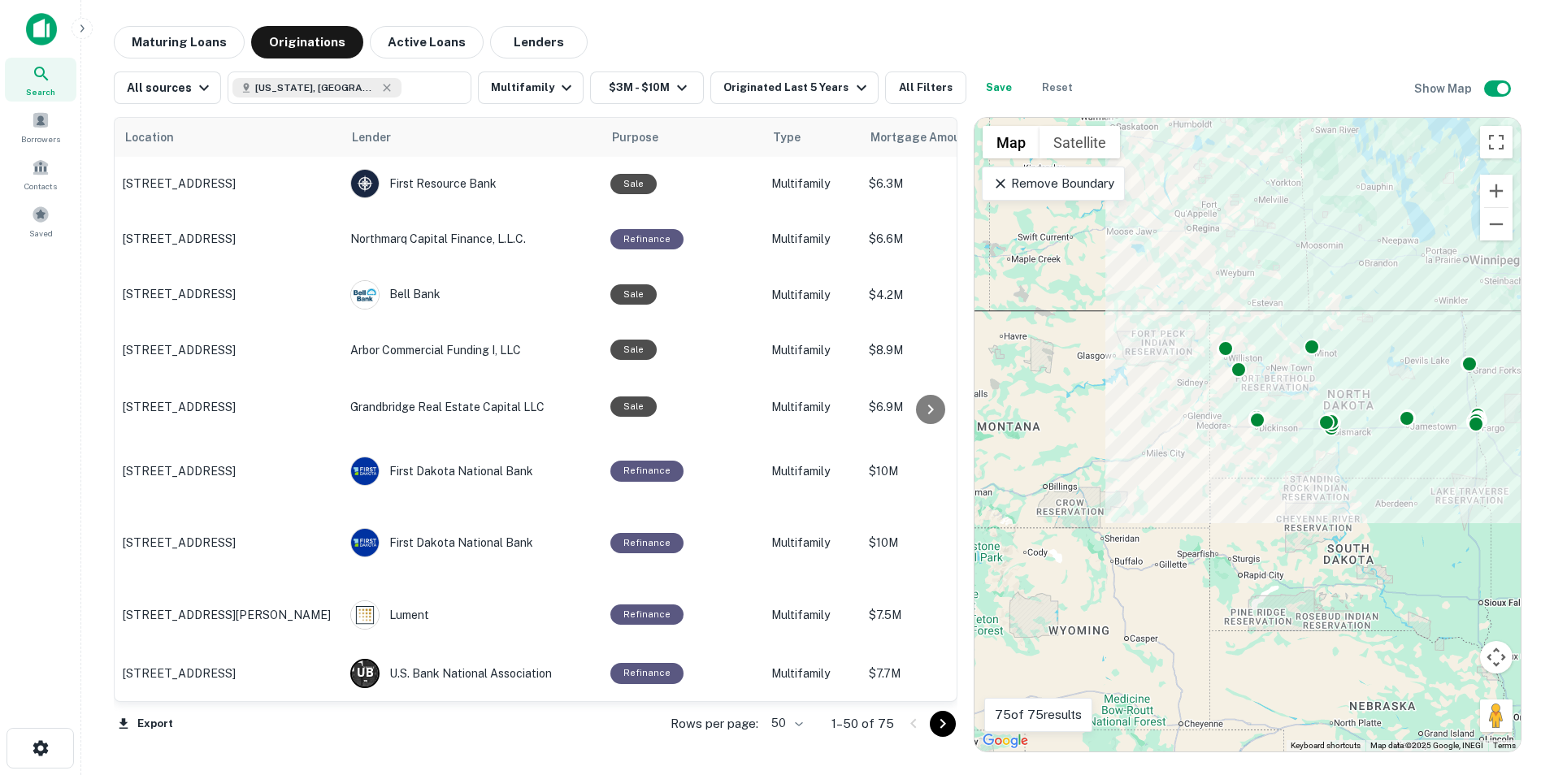
drag, startPoint x: 1239, startPoint y: 364, endPoint x: 1402, endPoint y: 331, distance: 165.9
click at [1402, 331] on div "To activate drag with keyboard, press Alt + Enter. Once in keyboard drag state,…" at bounding box center [1247, 435] width 546 height 634
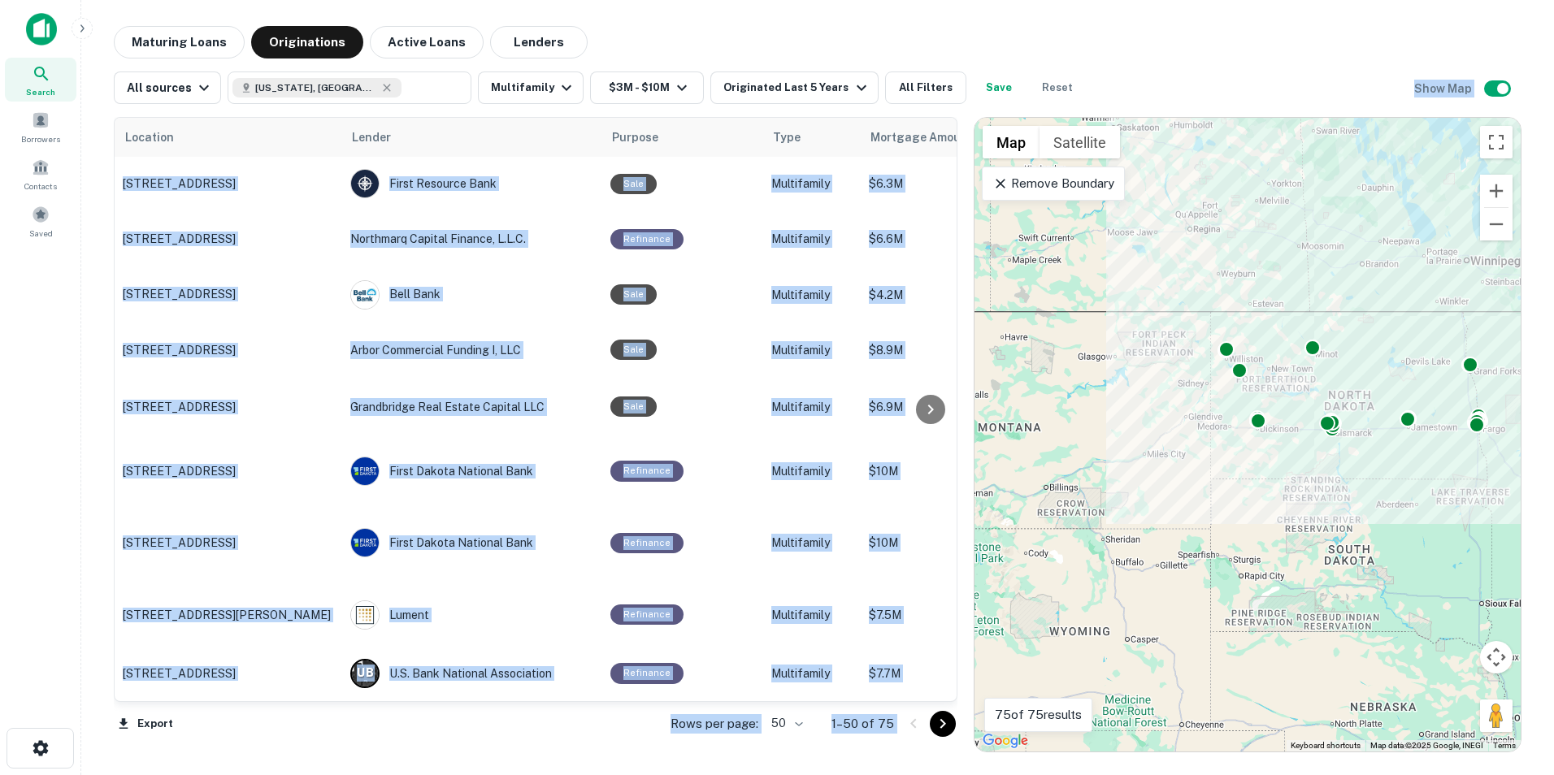
drag, startPoint x: 1197, startPoint y: 118, endPoint x: 1258, endPoint y: 128, distance: 61.7
click at [1262, 132] on div "Maturing Loans Originations Active Loans Lenders All sources [US_STATE], [GEOGR…" at bounding box center [818, 389] width 1408 height 727
drag, startPoint x: 1106, startPoint y: 55, endPoint x: 1236, endPoint y: 114, distance: 142.6
click at [1236, 114] on div "Maturing Loans Originations Active Loans Lenders All sources [US_STATE], [GEOGR…" at bounding box center [818, 389] width 1408 height 727
drag, startPoint x: 1236, startPoint y: 114, endPoint x: 1137, endPoint y: 59, distance: 113.1
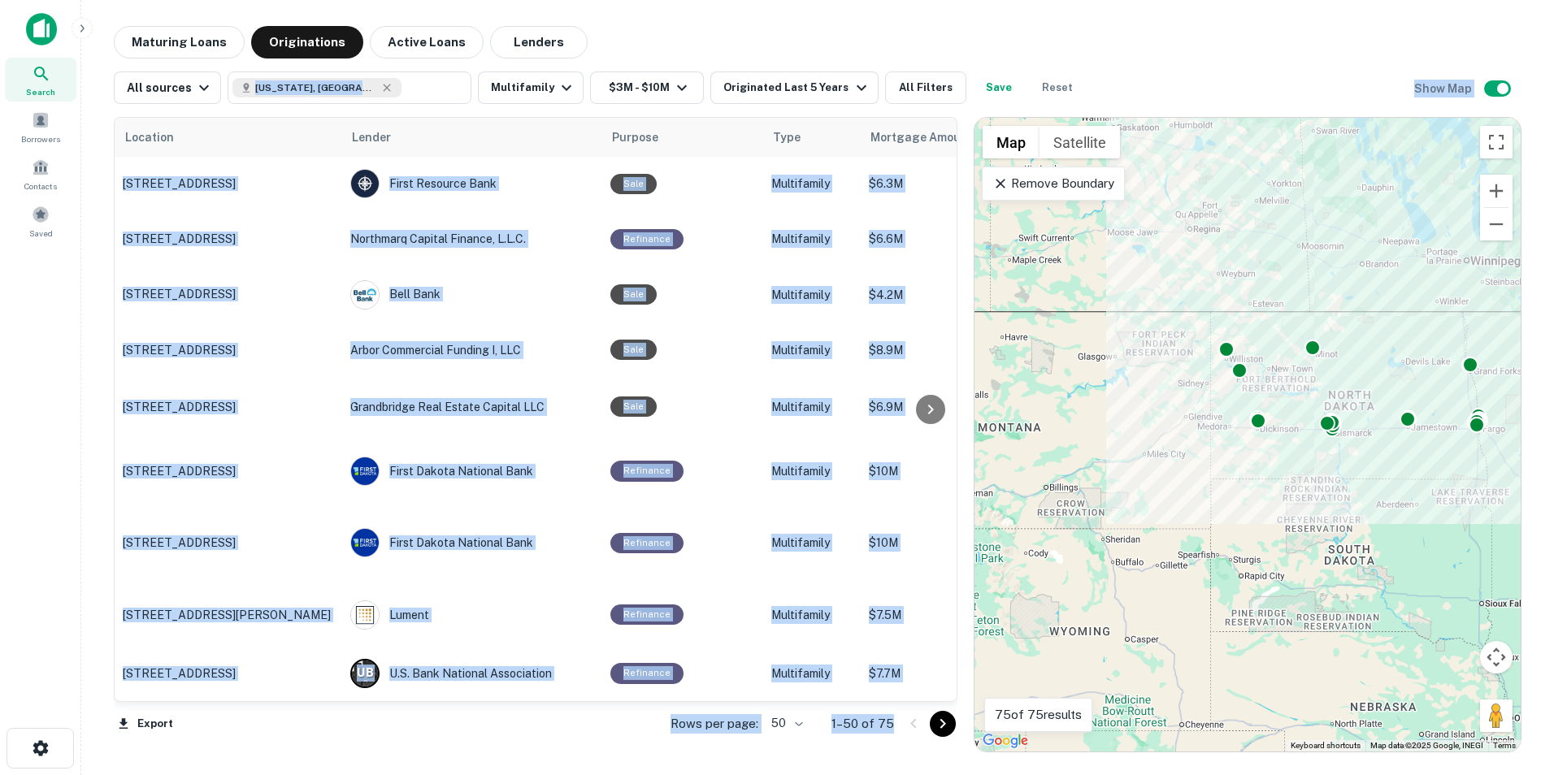
click at [1137, 59] on div "All sources [US_STATE], [GEOGRAPHIC_DATA] ​ Multifamily $3M - $10M Originated L…" at bounding box center [818, 82] width 1408 height 46
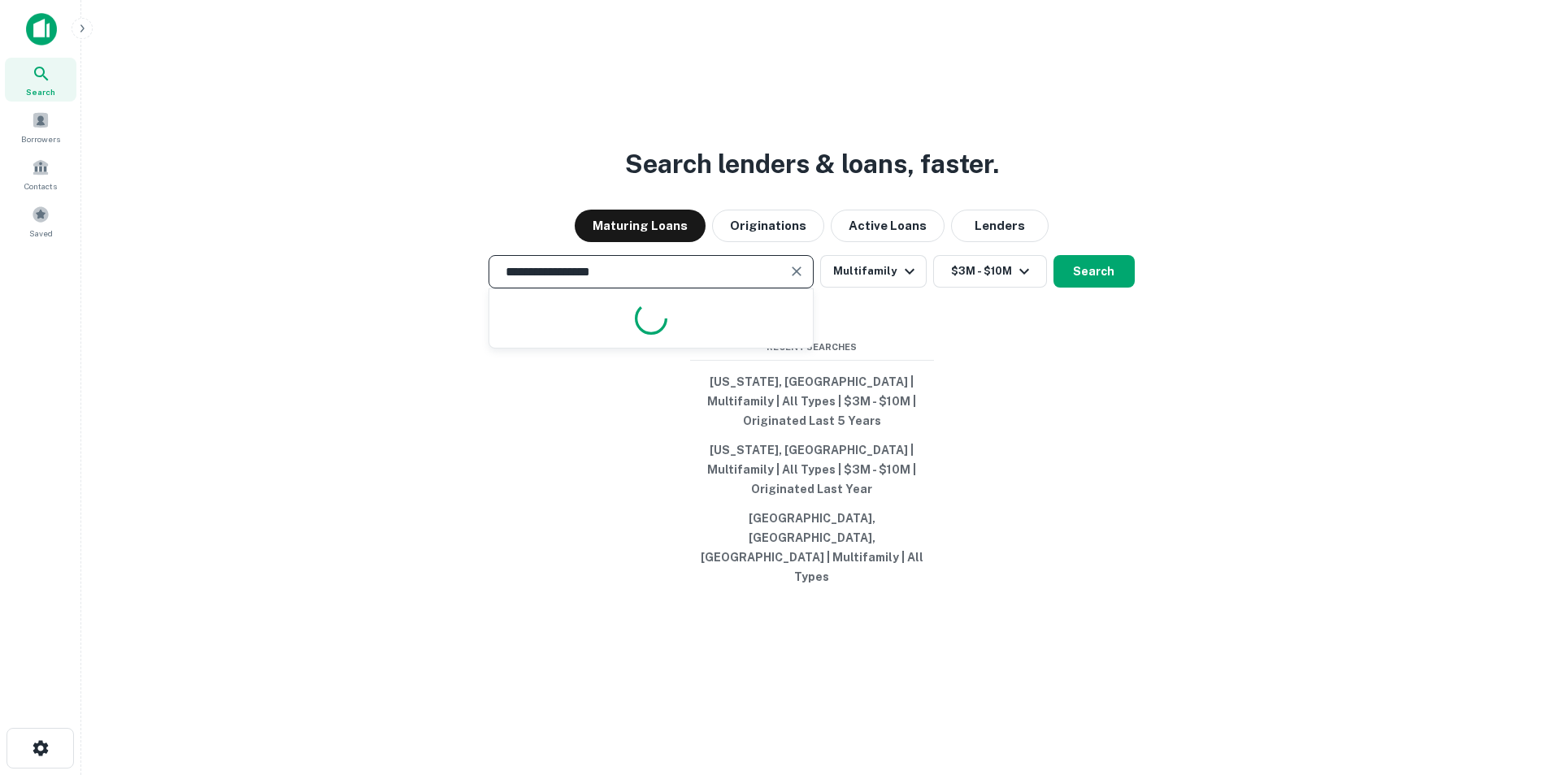
drag, startPoint x: 641, startPoint y: 303, endPoint x: 396, endPoint y: 250, distance: 251.0
click at [401, 257] on div "**********" at bounding box center [811, 426] width 1434 height 775
paste input "**********"
type input "**********"
click at [1104, 288] on button "Search" at bounding box center [1093, 271] width 81 height 33
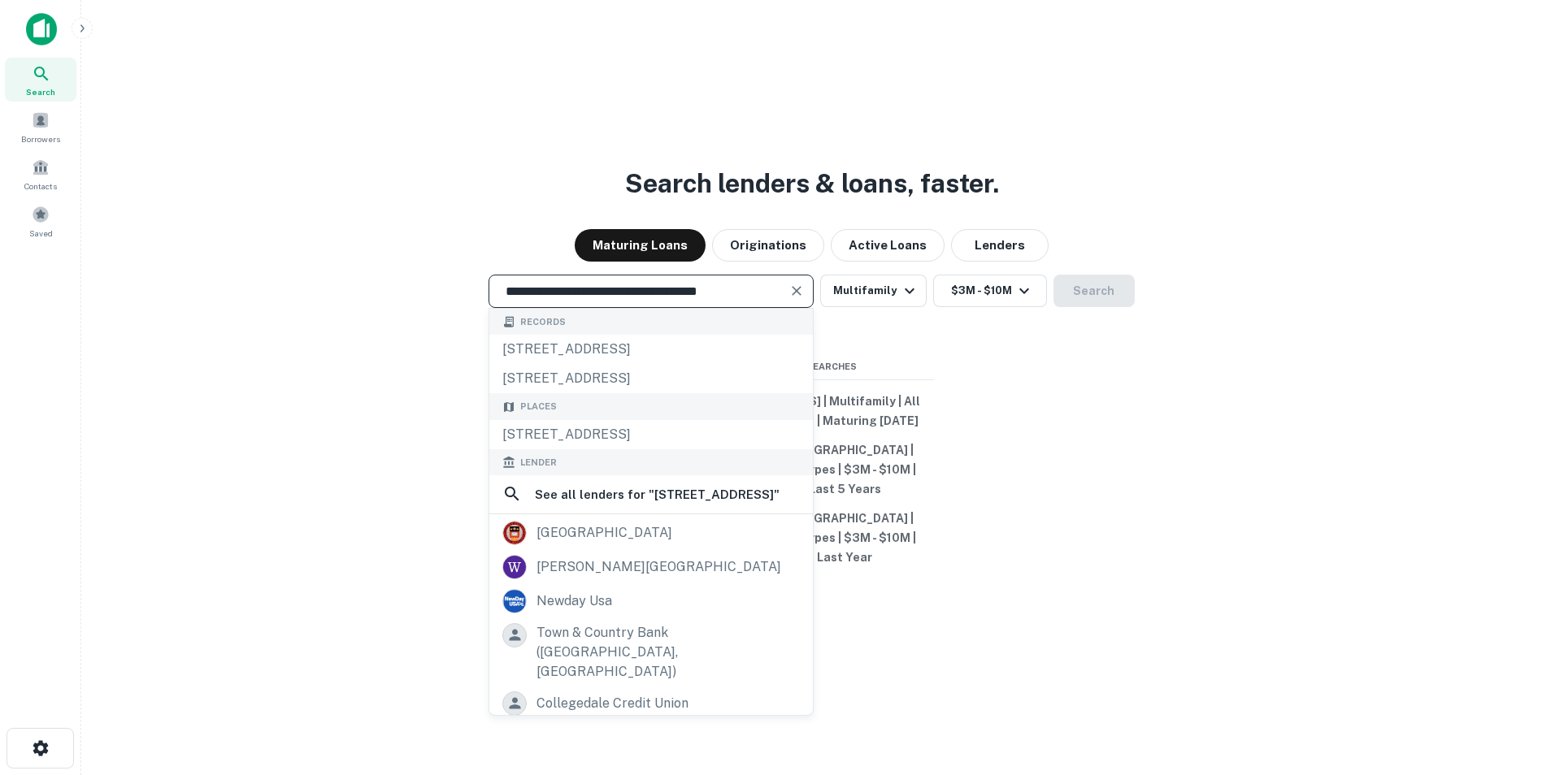
drag, startPoint x: 596, startPoint y: 286, endPoint x: 494, endPoint y: 283, distance: 101.6
click at [500, 294] on input "**********" at bounding box center [639, 291] width 286 height 19
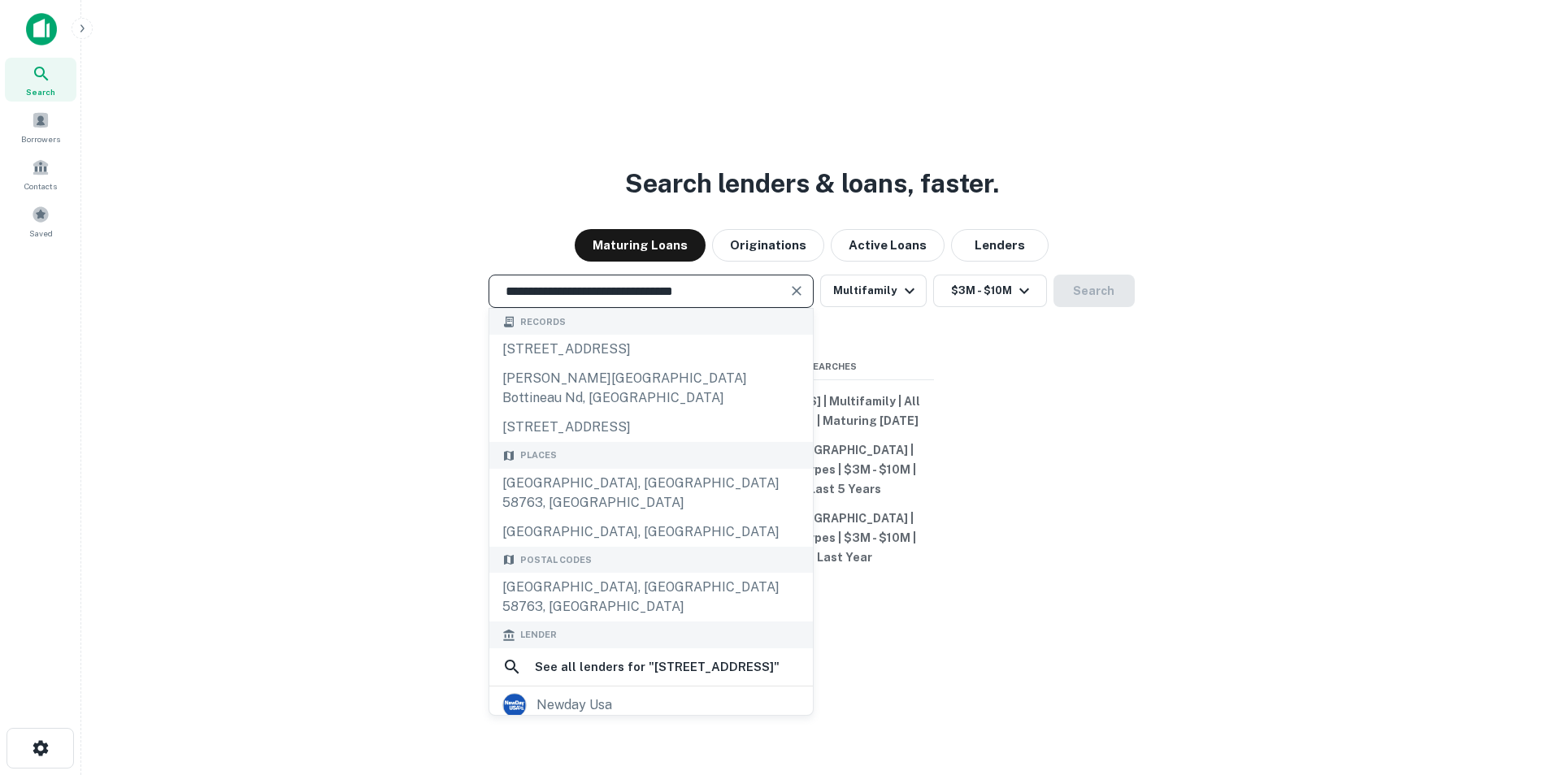
click at [509, 291] on input "**********" at bounding box center [639, 291] width 286 height 19
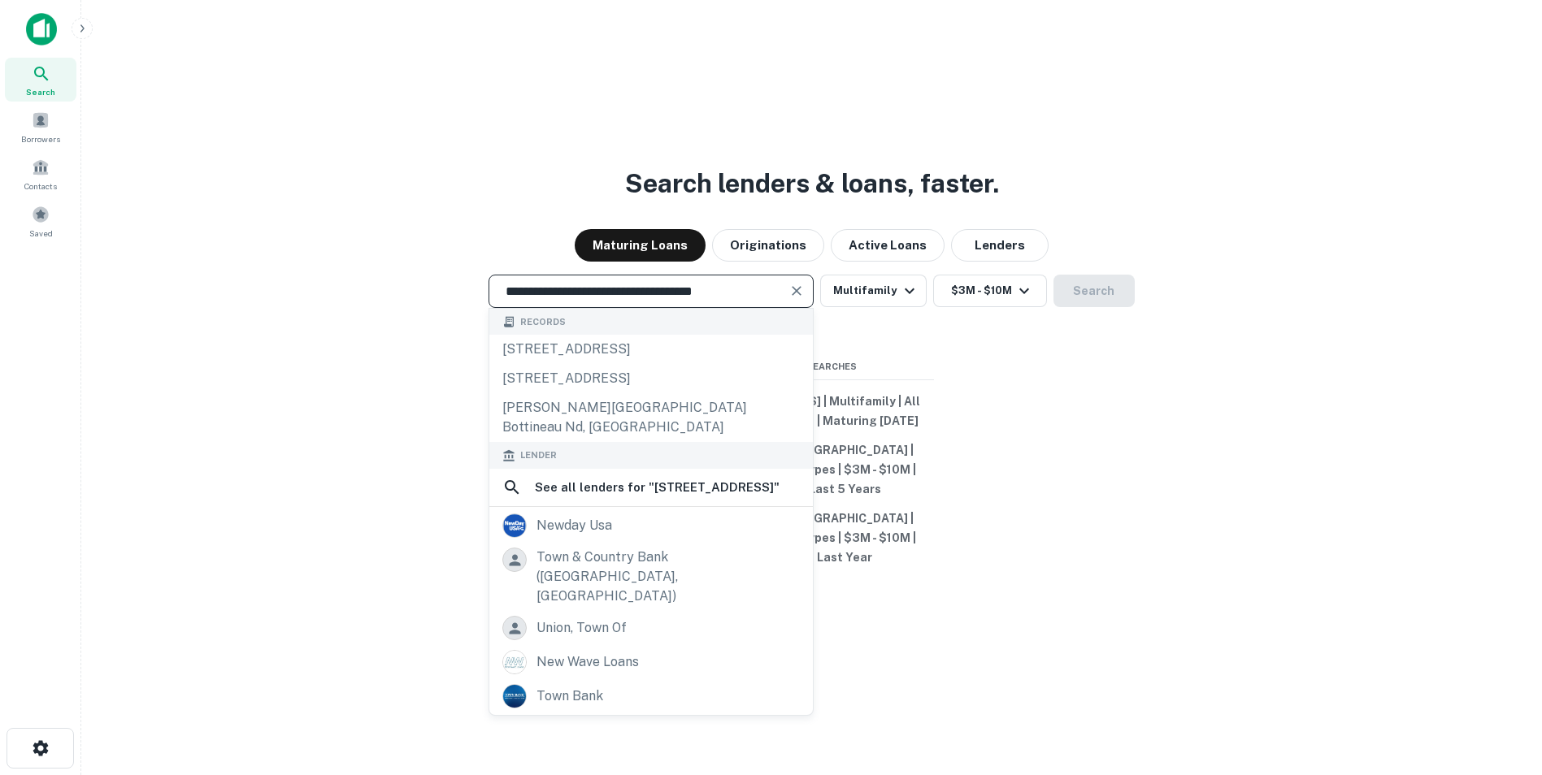
type input "**********"
